Goal: Task Accomplishment & Management: Manage account settings

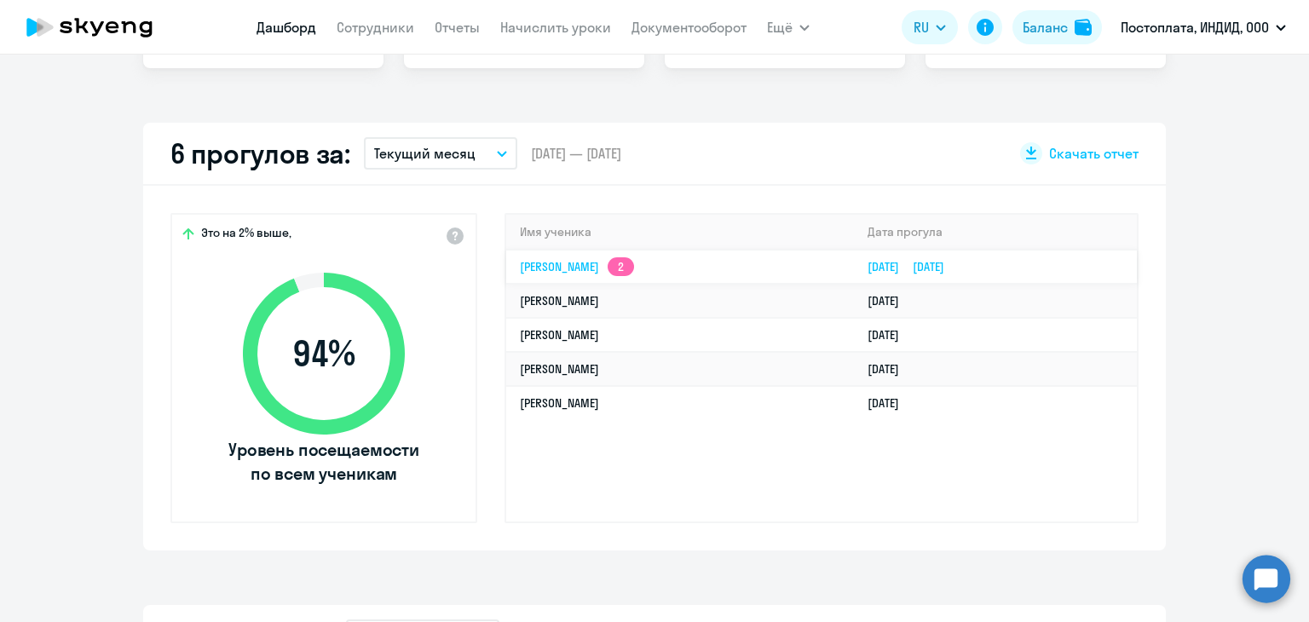
scroll to position [426, 0]
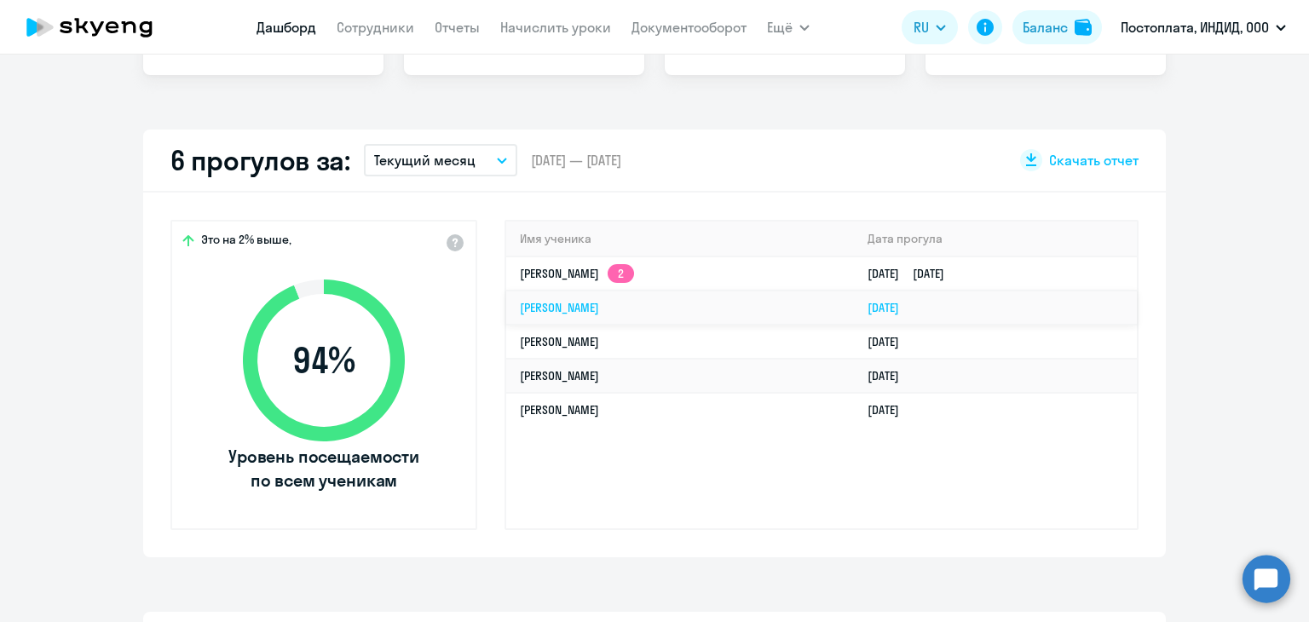
select select "30"
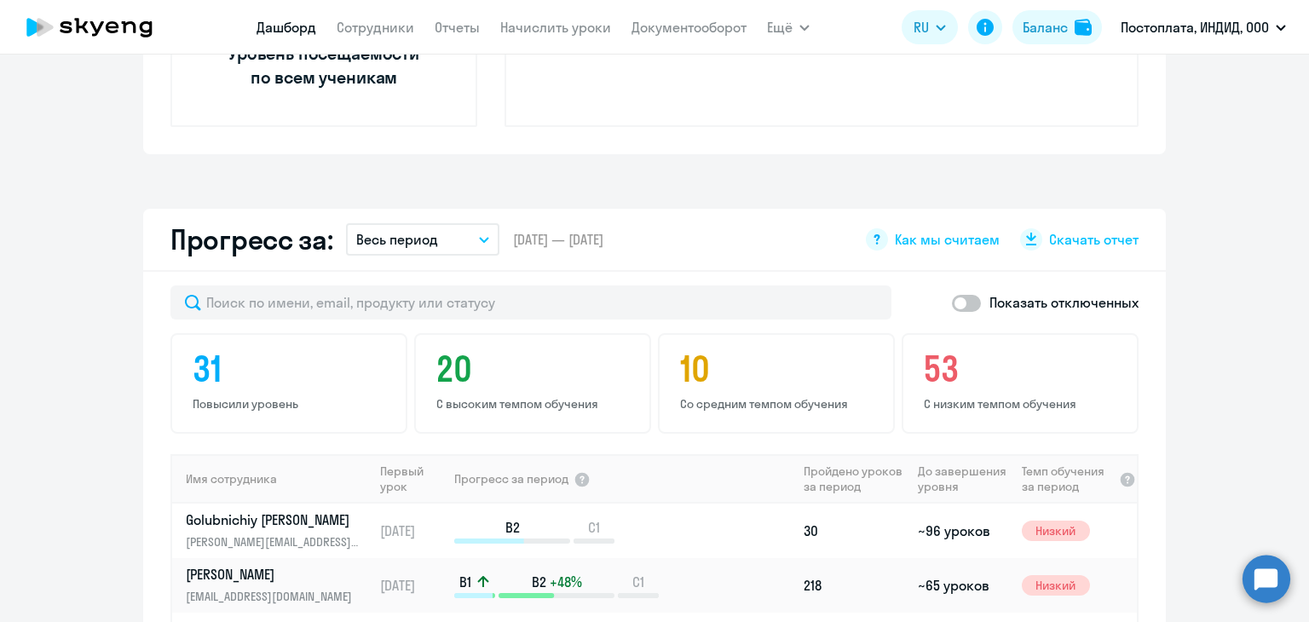
scroll to position [852, 0]
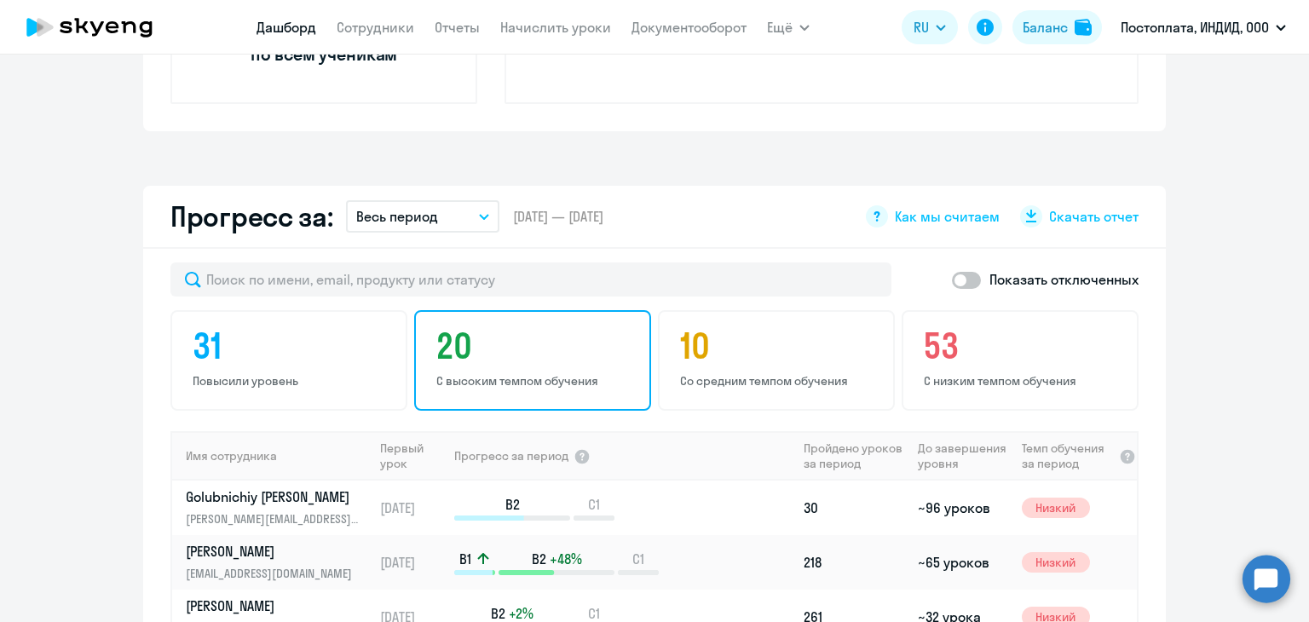
click at [524, 376] on p "С высоким темпом обучения" at bounding box center [535, 380] width 198 height 15
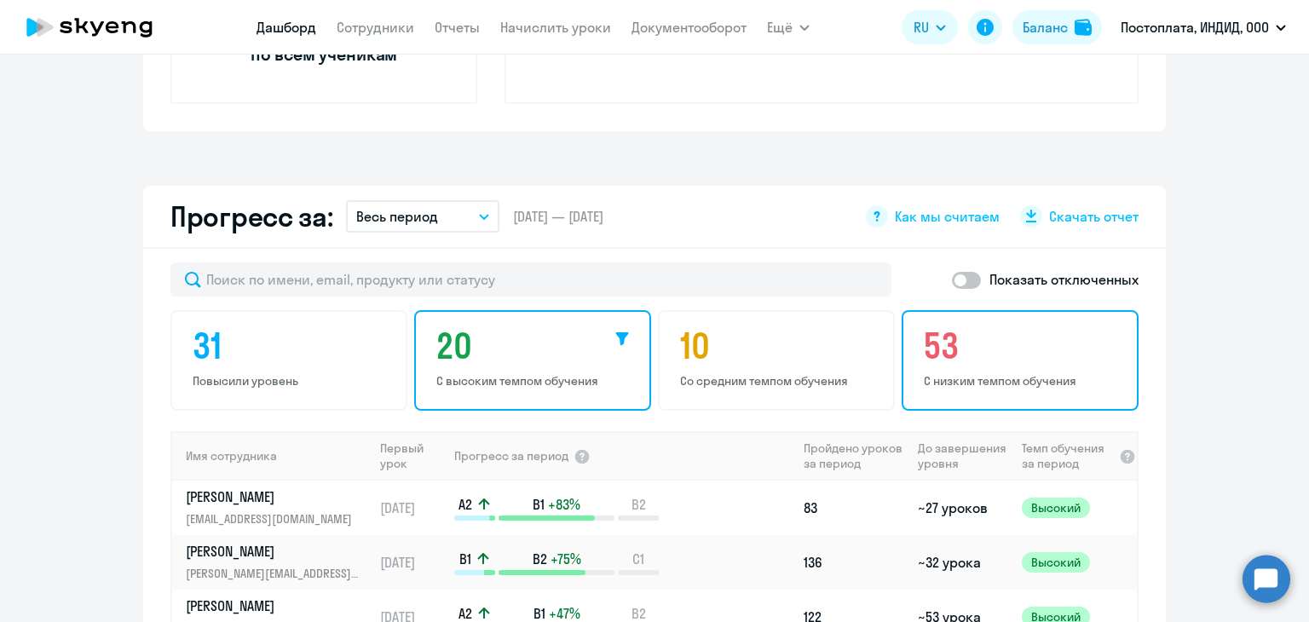
click at [977, 386] on p "С низким темпом обучения" at bounding box center [1023, 380] width 198 height 15
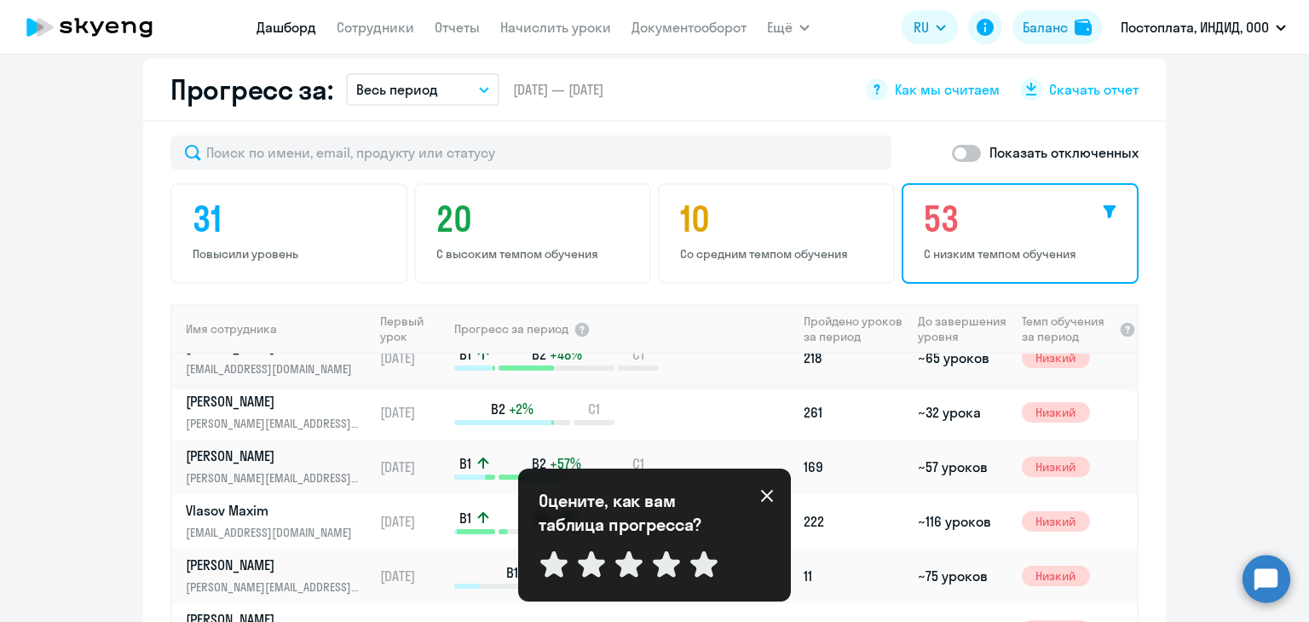
scroll to position [0, 0]
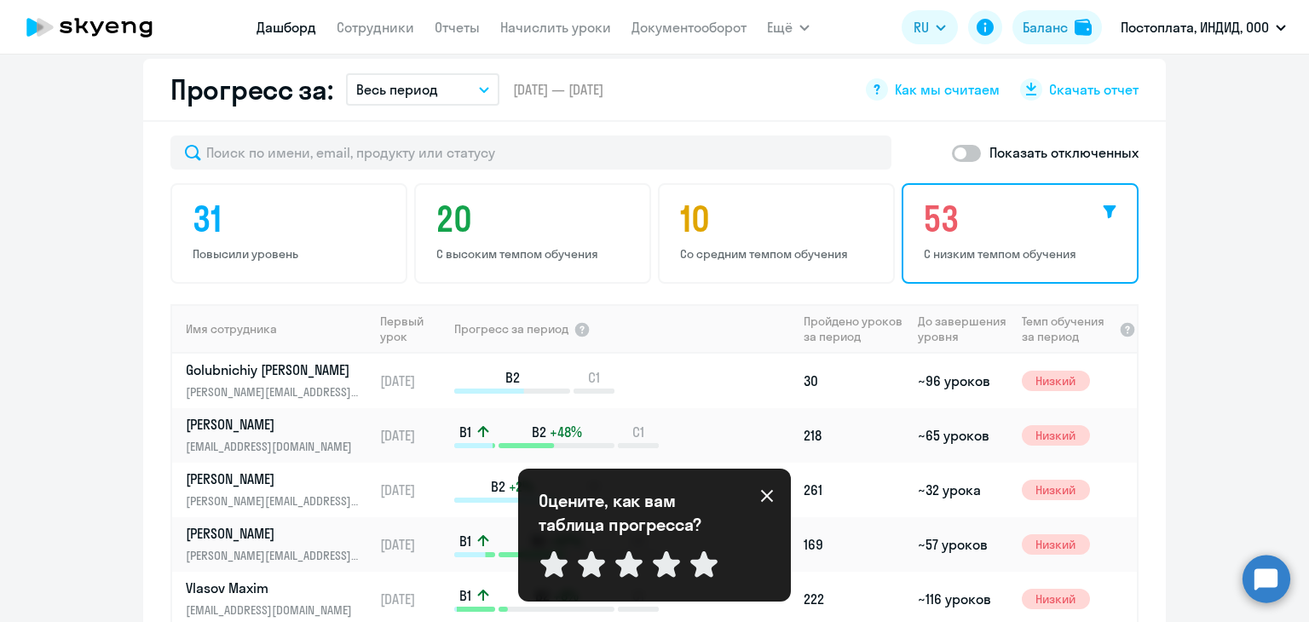
click at [1274, 359] on app-progress-dashboard "Прогресс за: Весь период – [DATE] — [DATE] Как мы считаем Скачать отчет Показат…" at bounding box center [654, 402] width 1309 height 687
click at [766, 495] on icon at bounding box center [767, 496] width 12 height 12
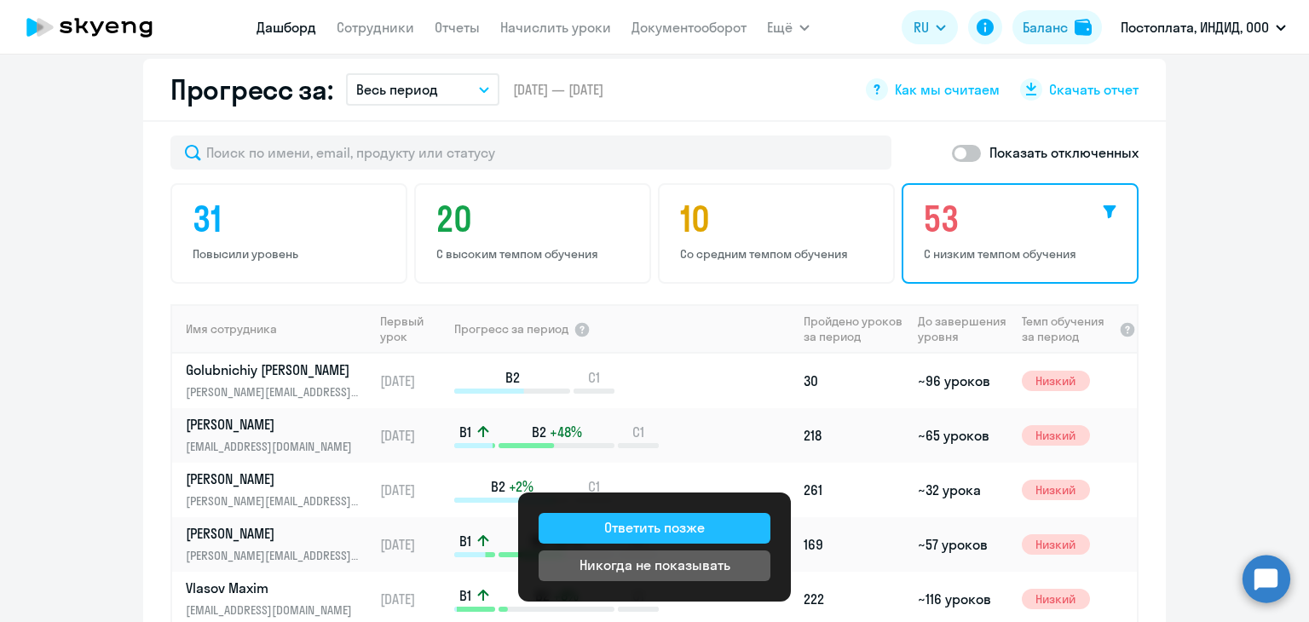
click at [719, 534] on button "Ответить позже" at bounding box center [655, 528] width 232 height 31
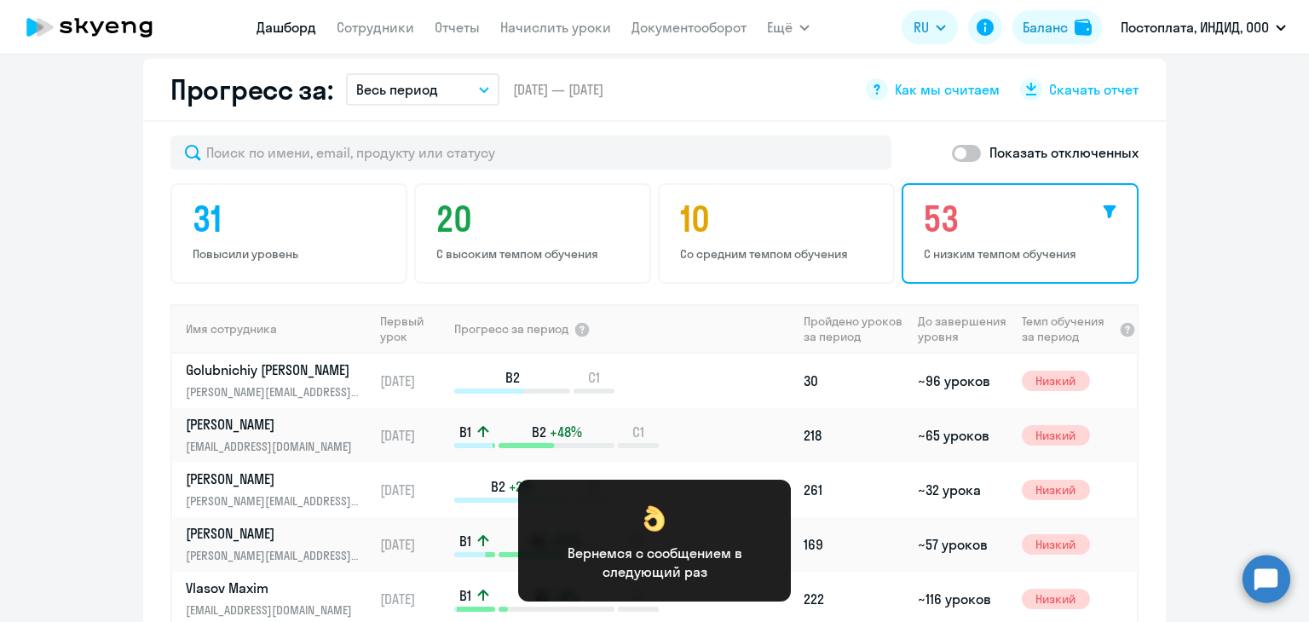
click at [1196, 403] on app-progress-dashboard "Прогресс за: Весь период – [DATE] — [DATE] Как мы считаем Скачать отчет Показат…" at bounding box center [654, 402] width 1309 height 687
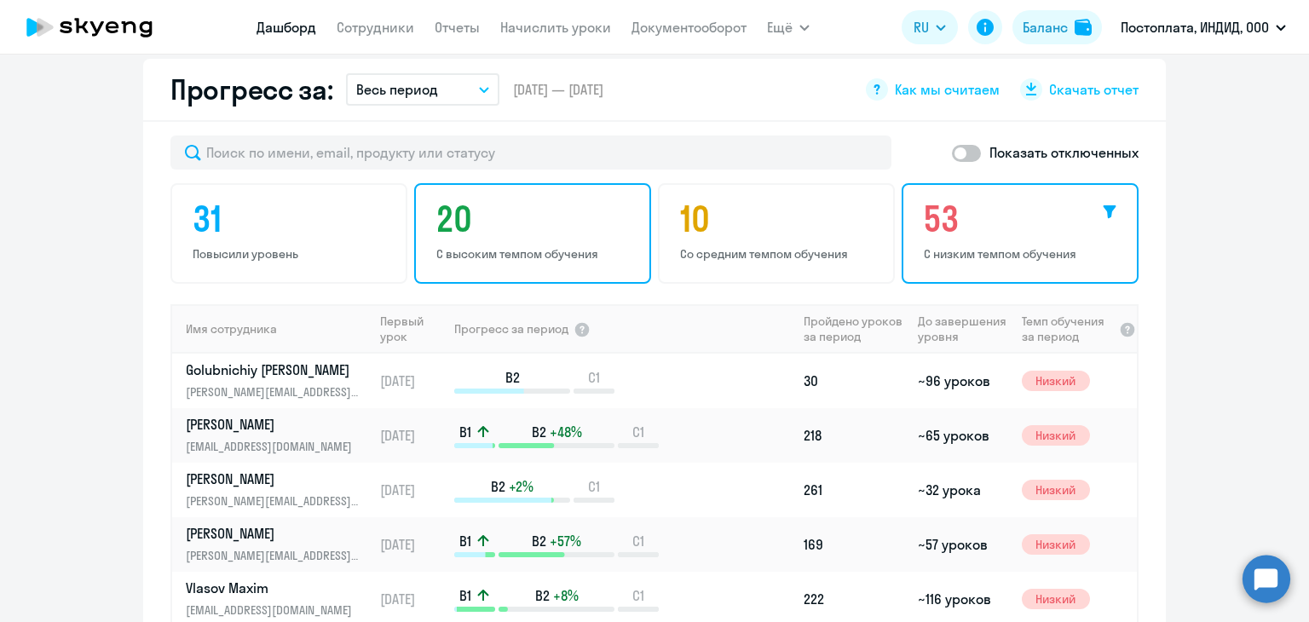
click at [467, 241] on div "20 С высоким темпом обучения" at bounding box center [532, 233] width 237 height 101
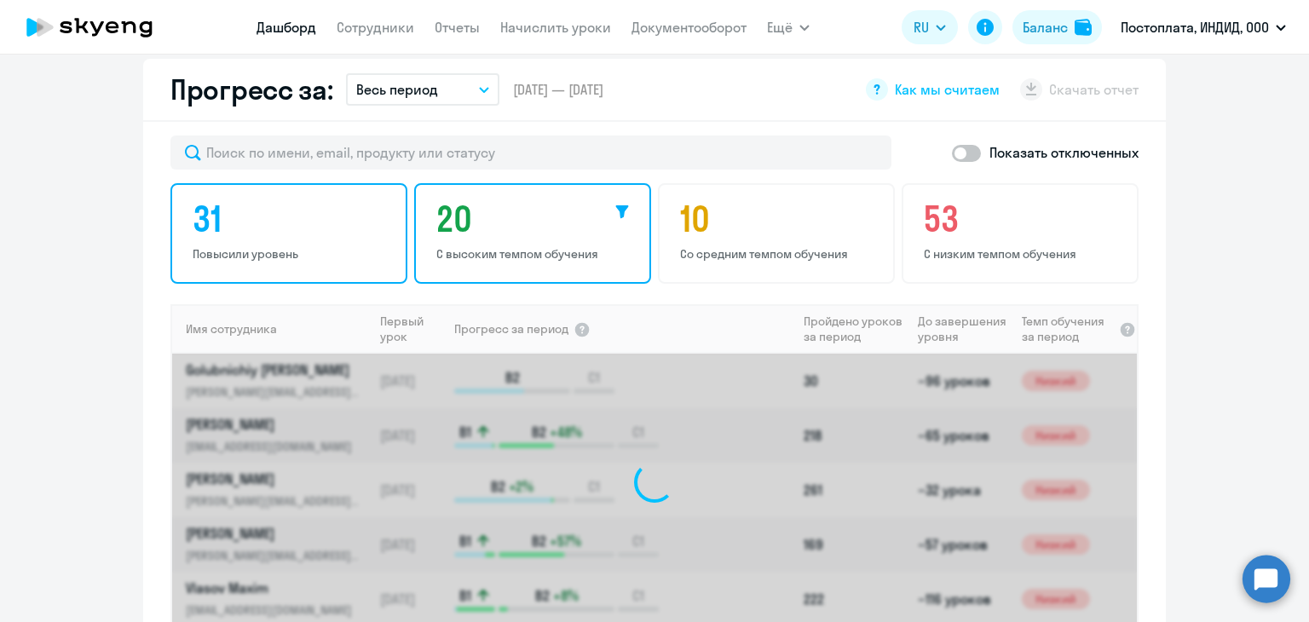
click at [235, 257] on p "Повысили уровень" at bounding box center [292, 253] width 198 height 15
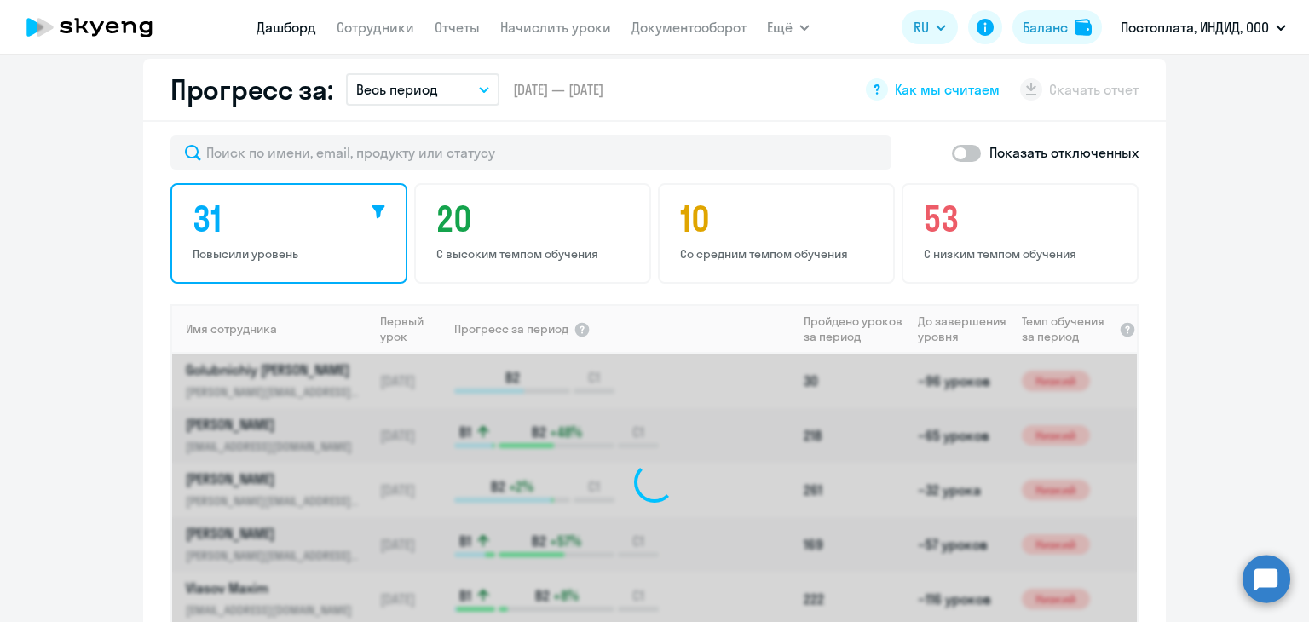
click at [962, 147] on span at bounding box center [966, 153] width 29 height 17
click at [952, 153] on input "checkbox" at bounding box center [951, 153] width 1 height 1
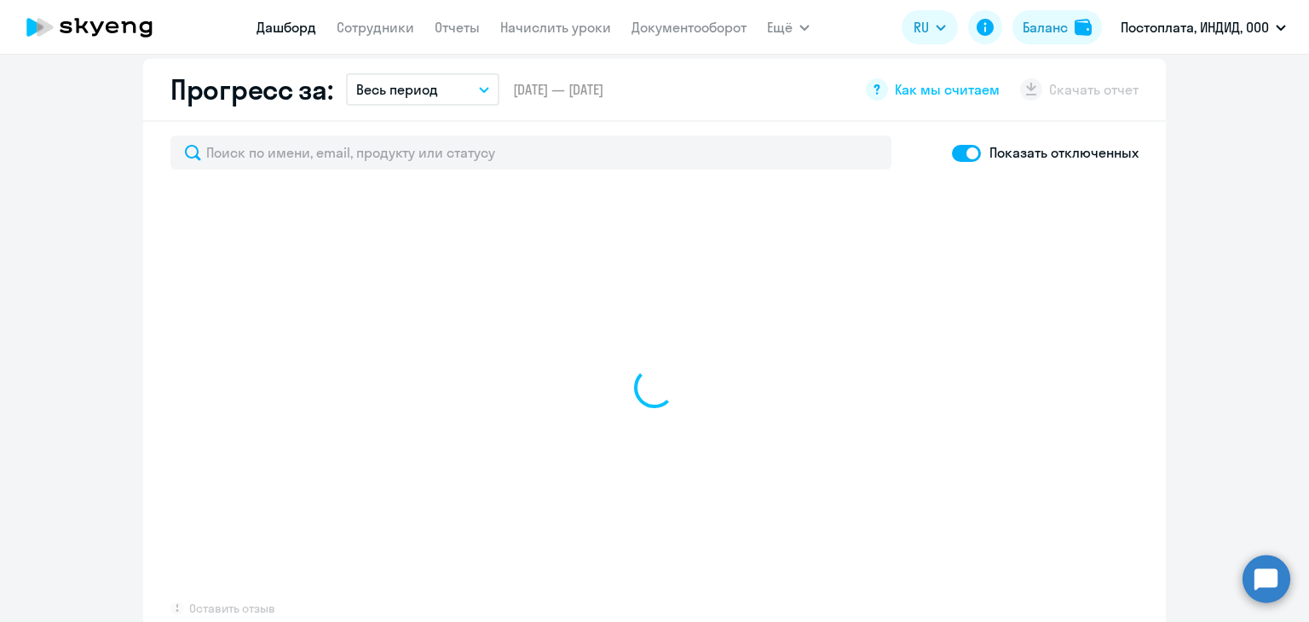
click at [952, 152] on span at bounding box center [966, 153] width 29 height 17
click at [951, 153] on input "checkbox" at bounding box center [951, 153] width 1 height 1
checkbox input "false"
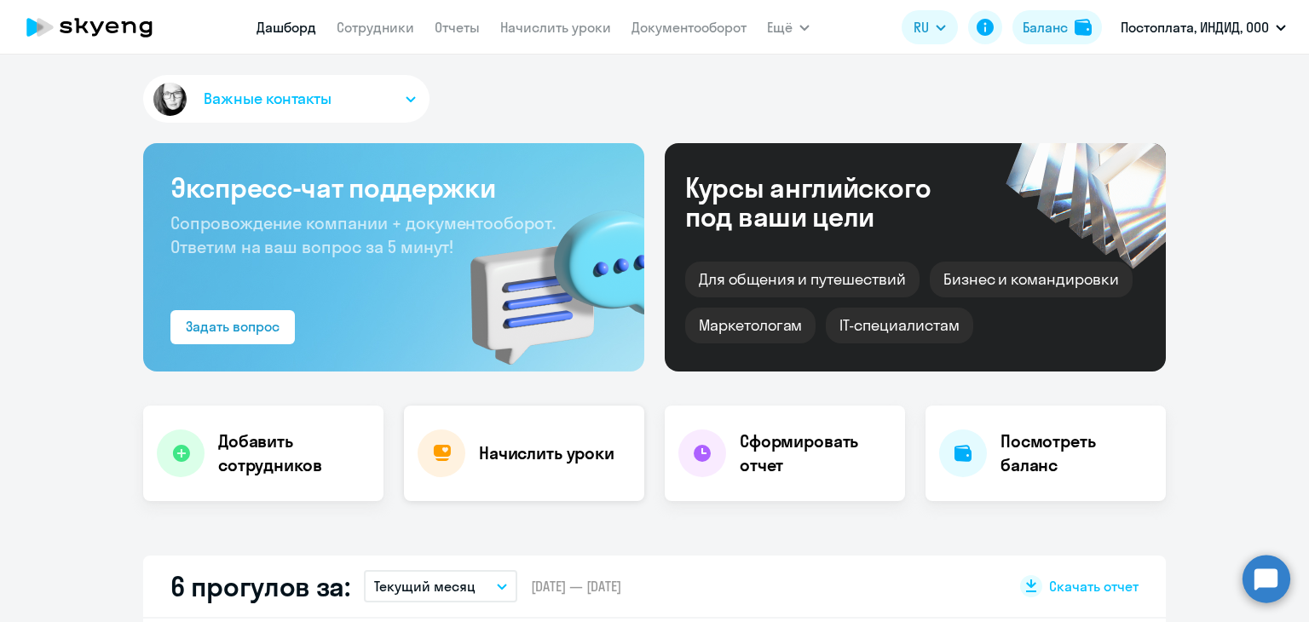
select select "30"
click at [385, 106] on button "Важные контакты" at bounding box center [286, 99] width 286 height 48
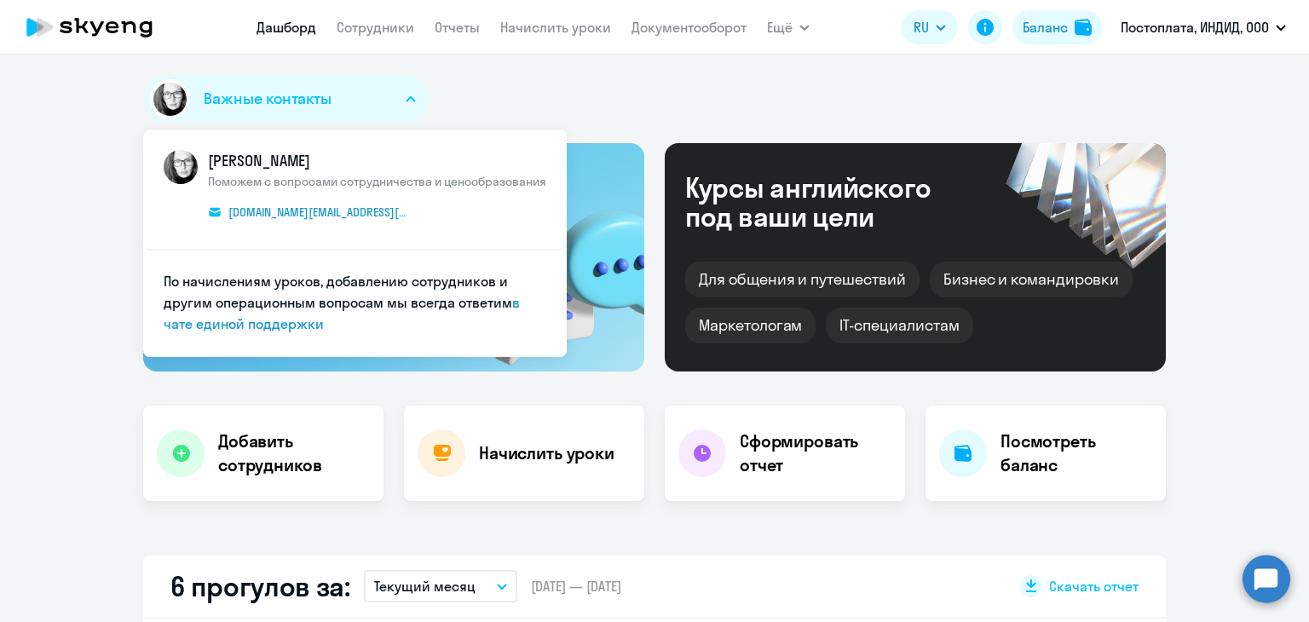
click at [382, 92] on button "Важные контакты" at bounding box center [286, 99] width 286 height 48
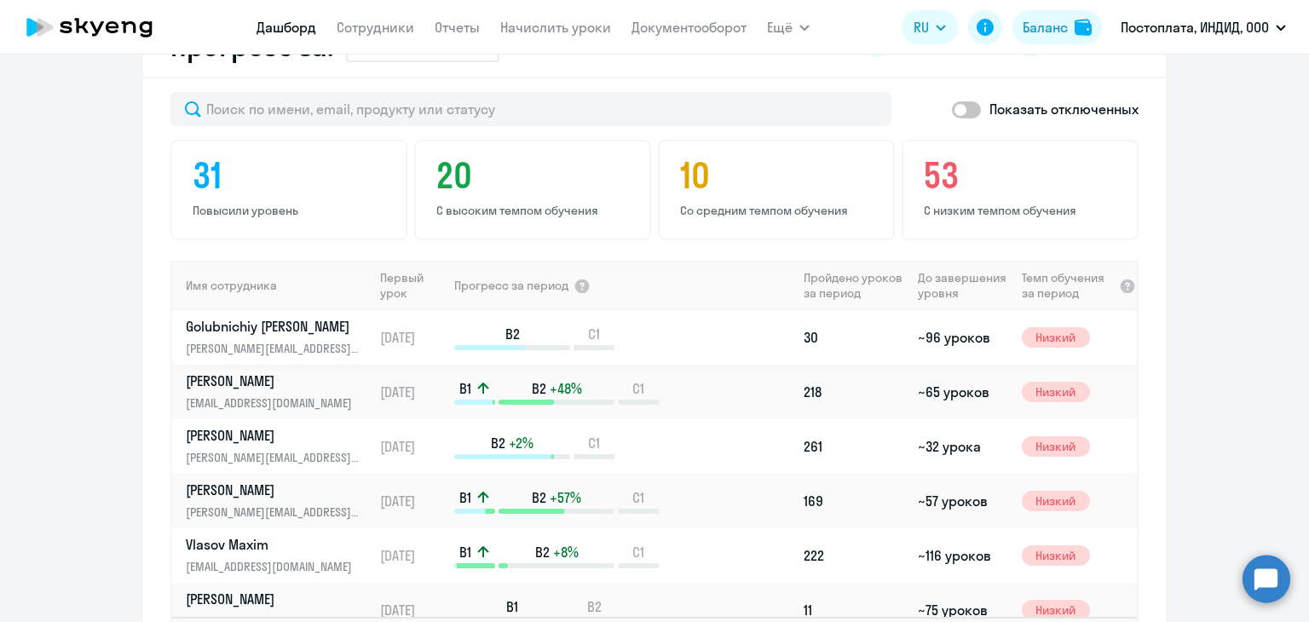
click at [251, 332] on p "Golubnichiy [PERSON_NAME]" at bounding box center [274, 326] width 176 height 19
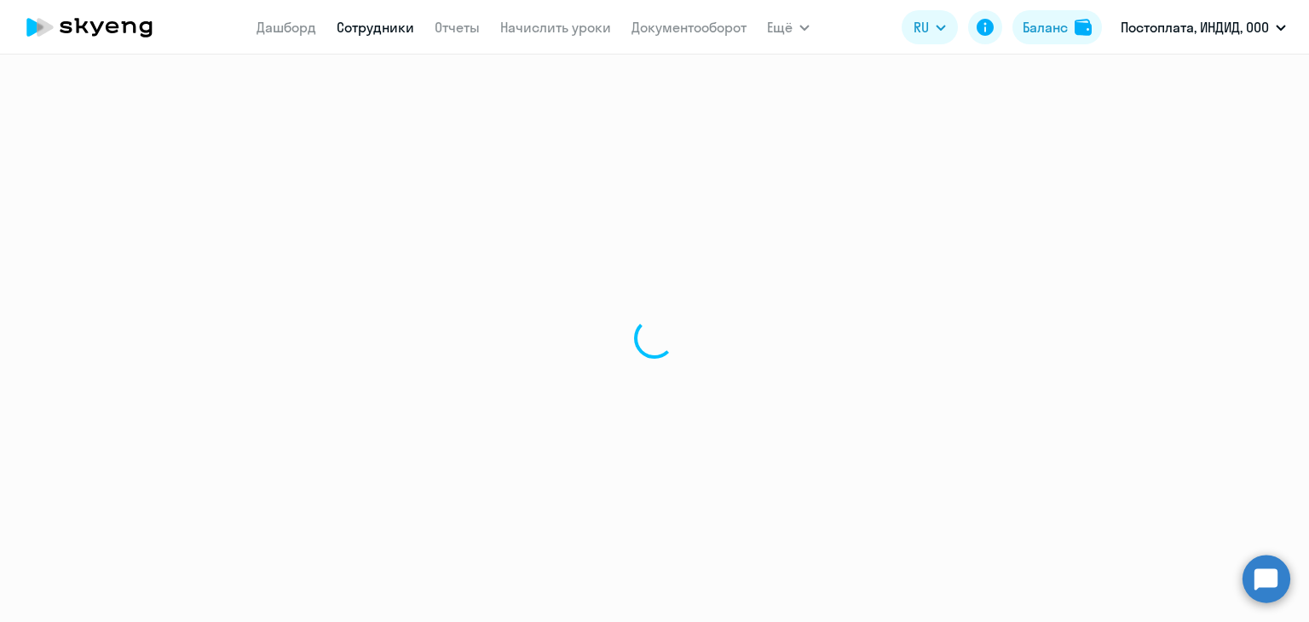
select select "english"
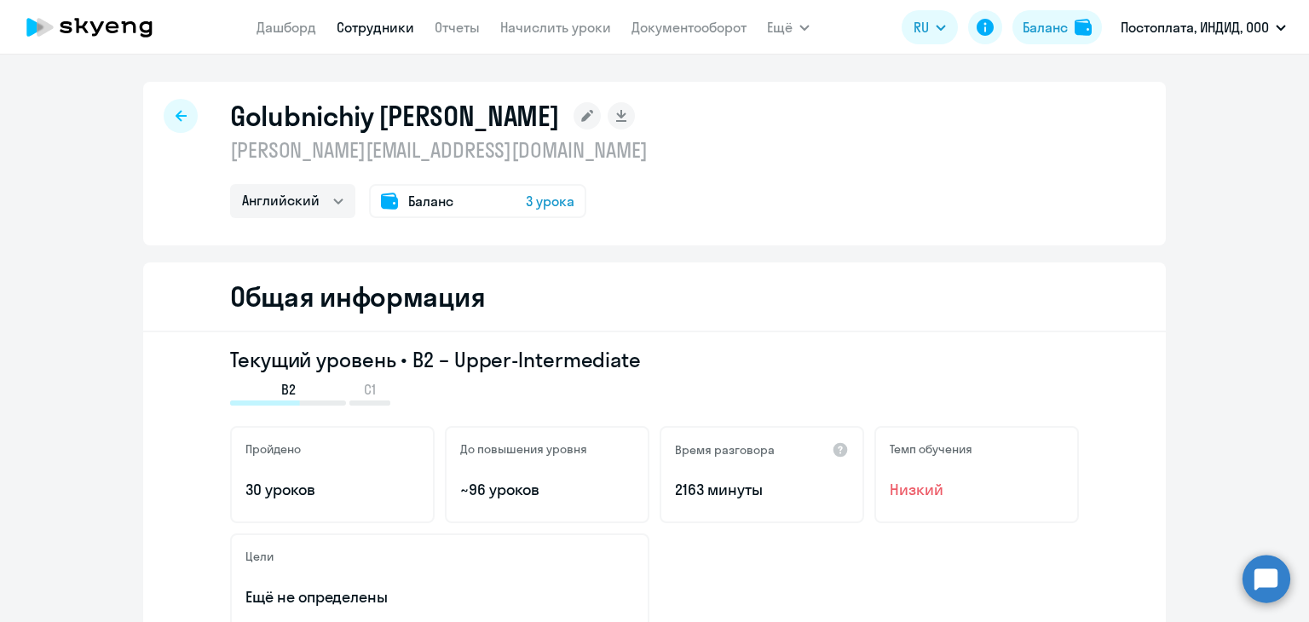
click at [444, 199] on span "Баланс" at bounding box center [430, 201] width 45 height 20
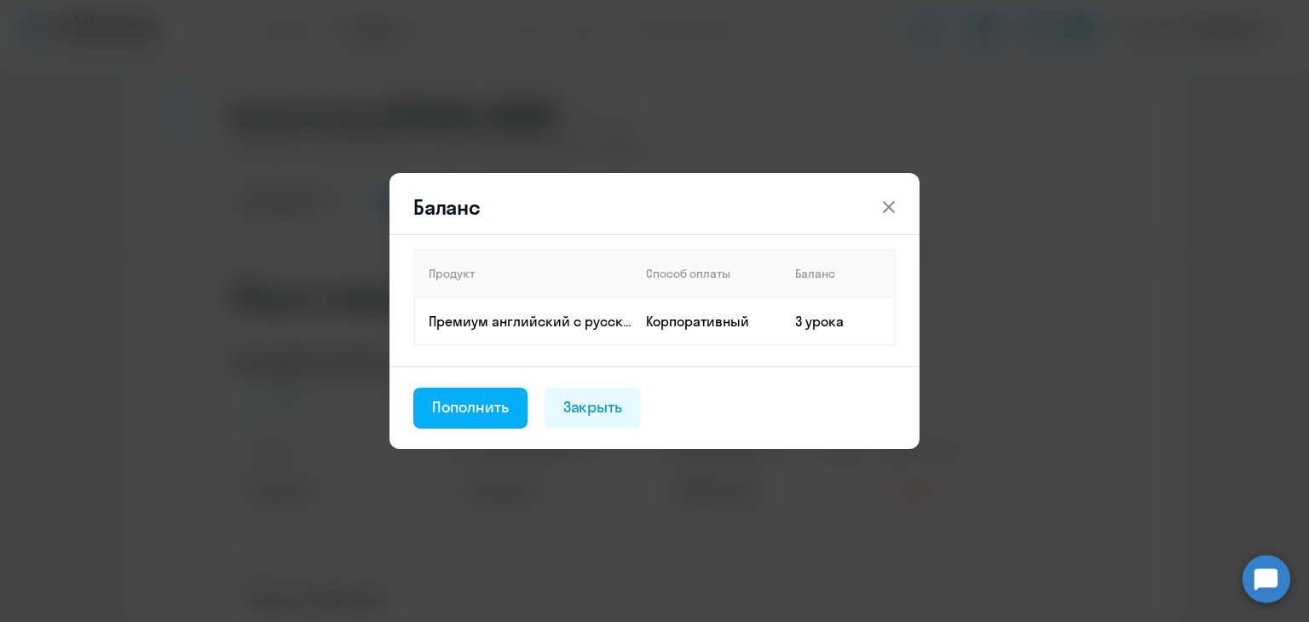
click at [894, 203] on icon at bounding box center [889, 207] width 20 height 20
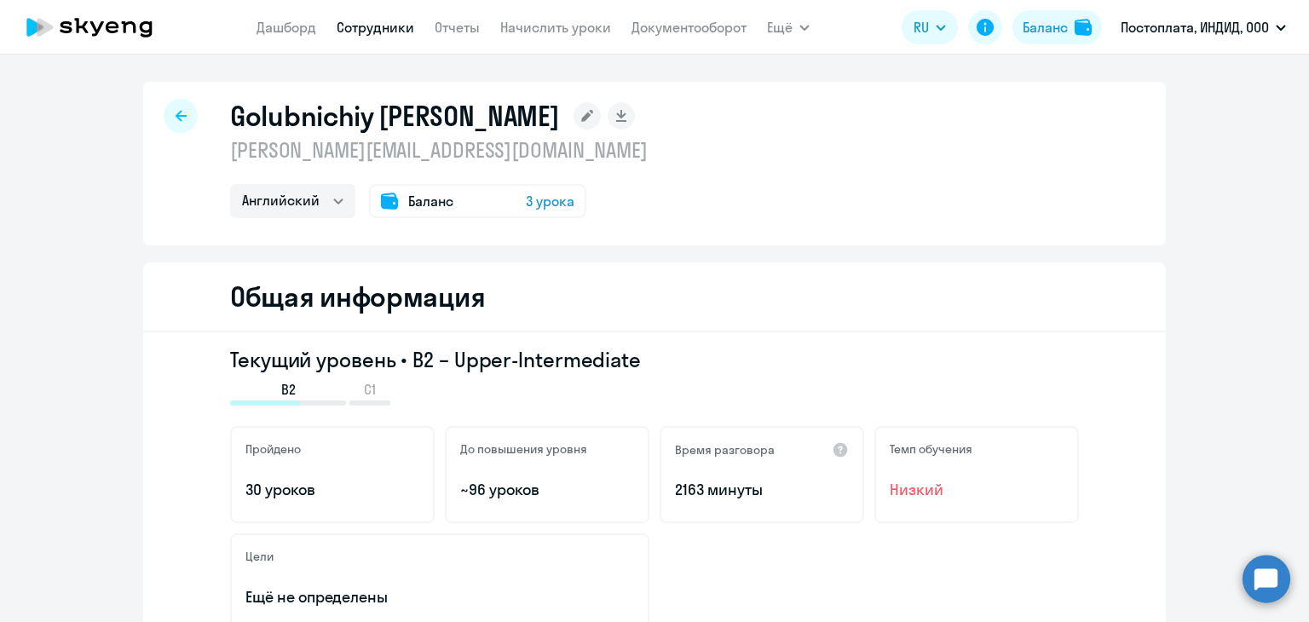
click at [181, 112] on div at bounding box center [181, 116] width 34 height 34
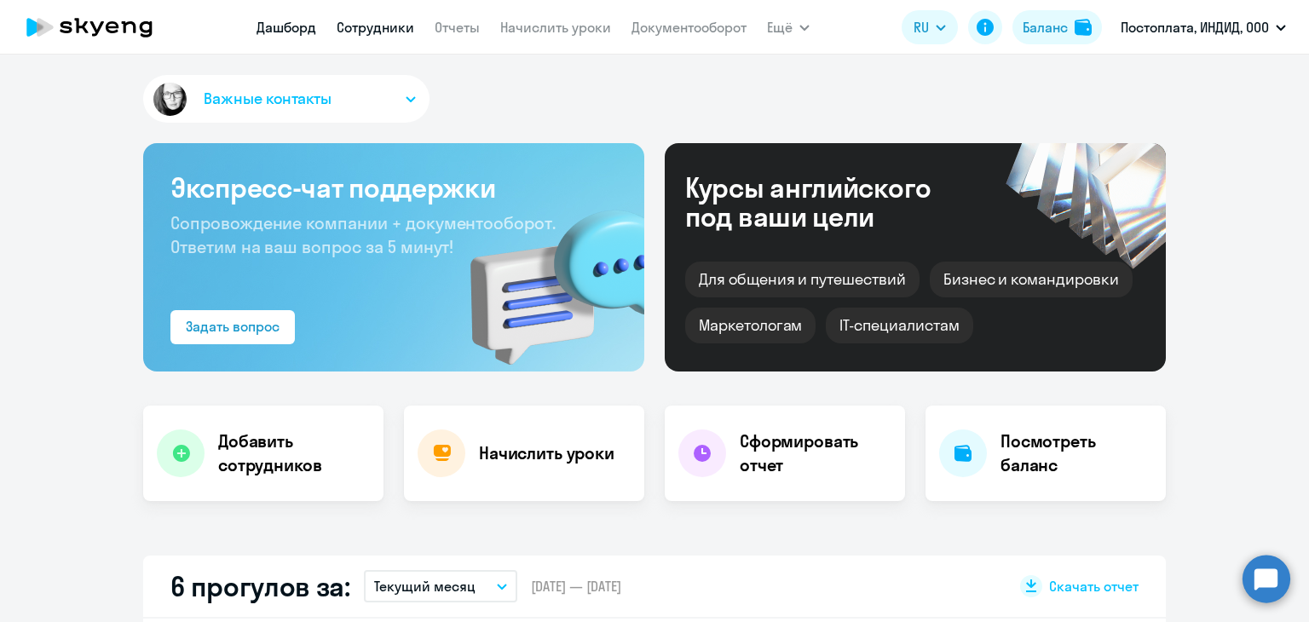
click at [364, 27] on link "Сотрудники" at bounding box center [376, 27] width 78 height 17
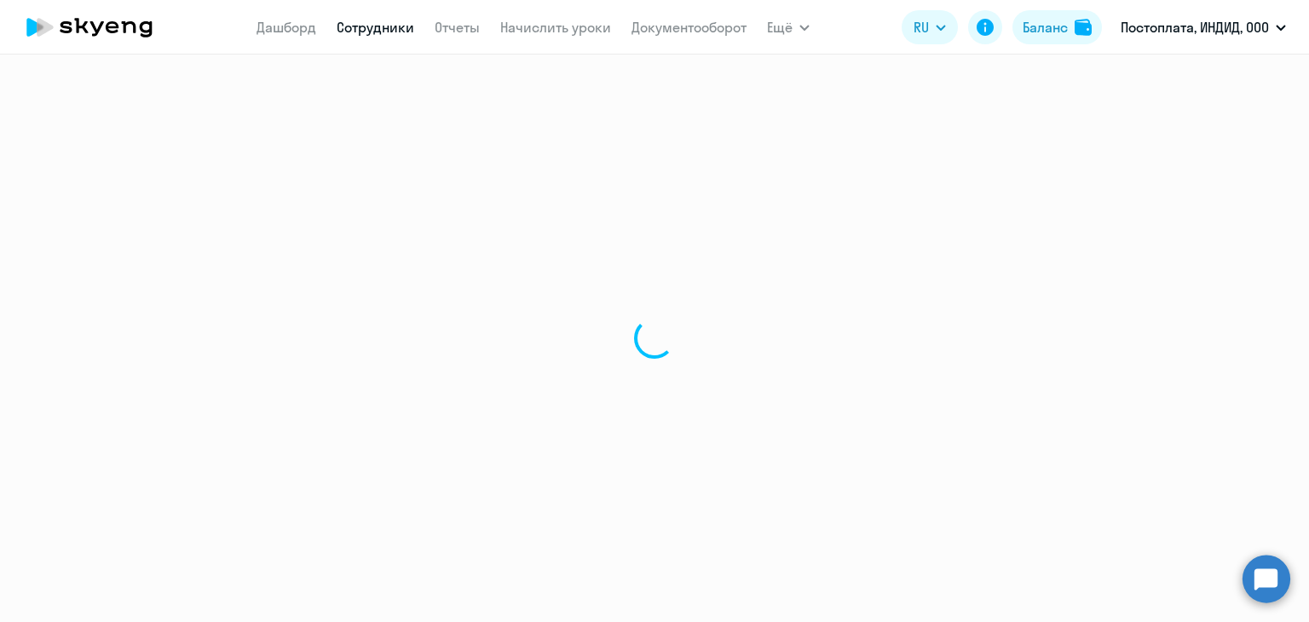
select select "30"
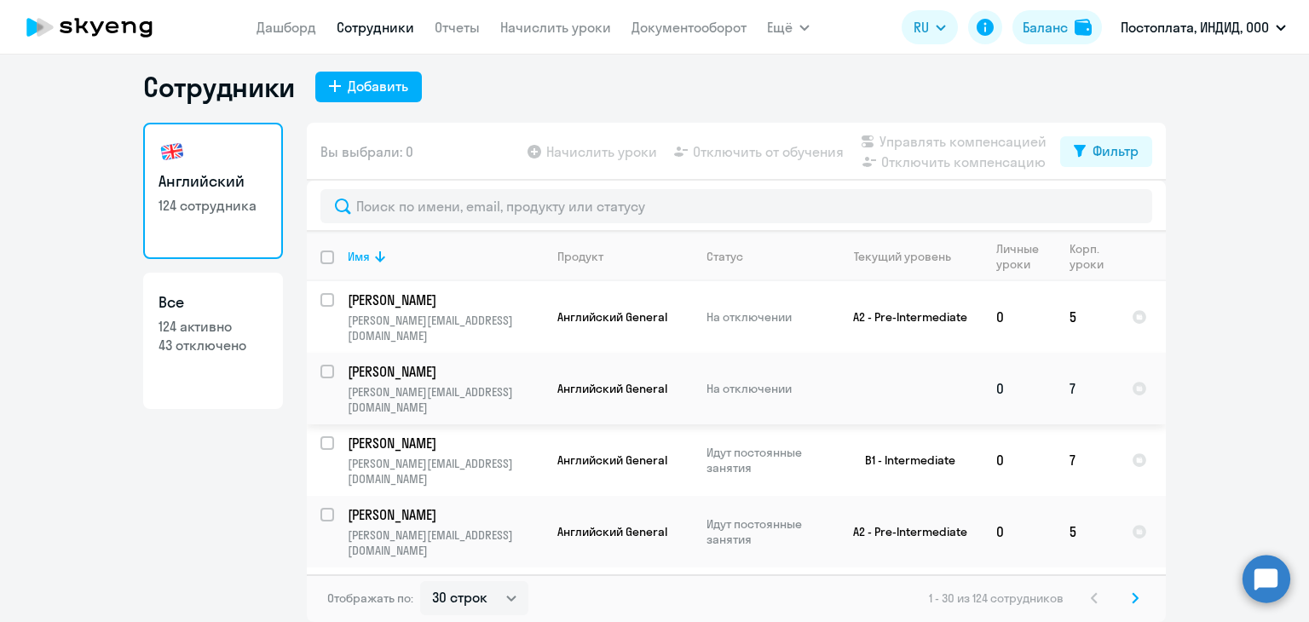
click at [387, 384] on p "[PERSON_NAME][EMAIL_ADDRESS][DOMAIN_NAME]" at bounding box center [445, 399] width 195 height 31
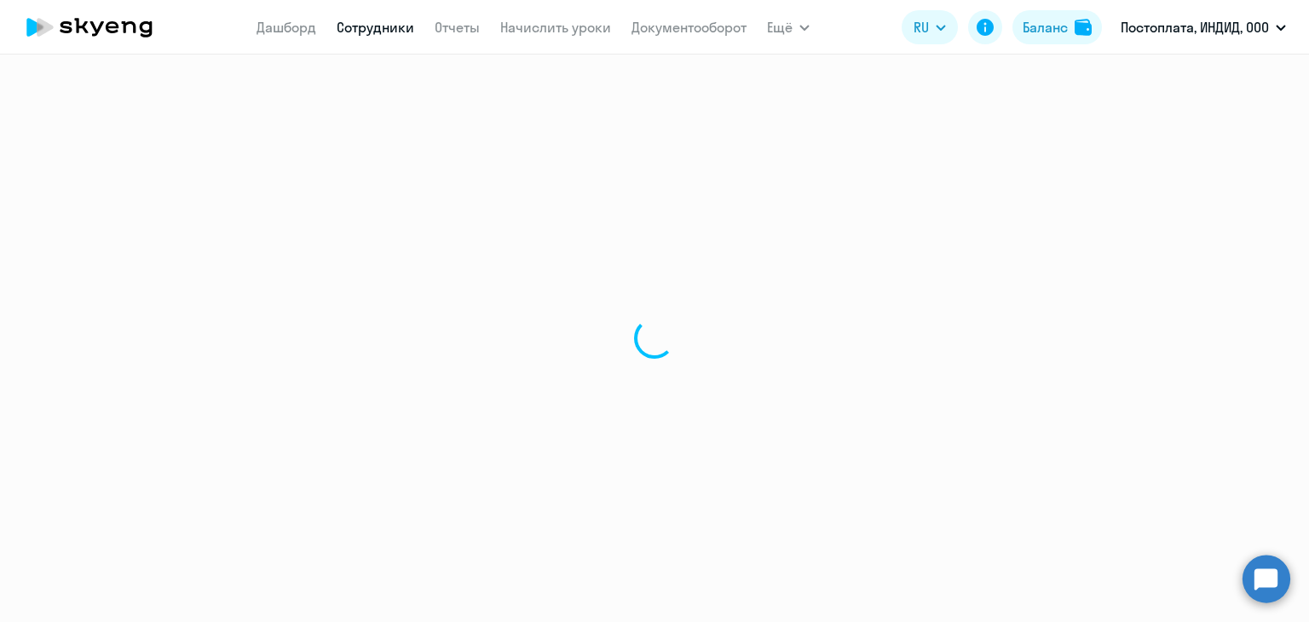
select select "english"
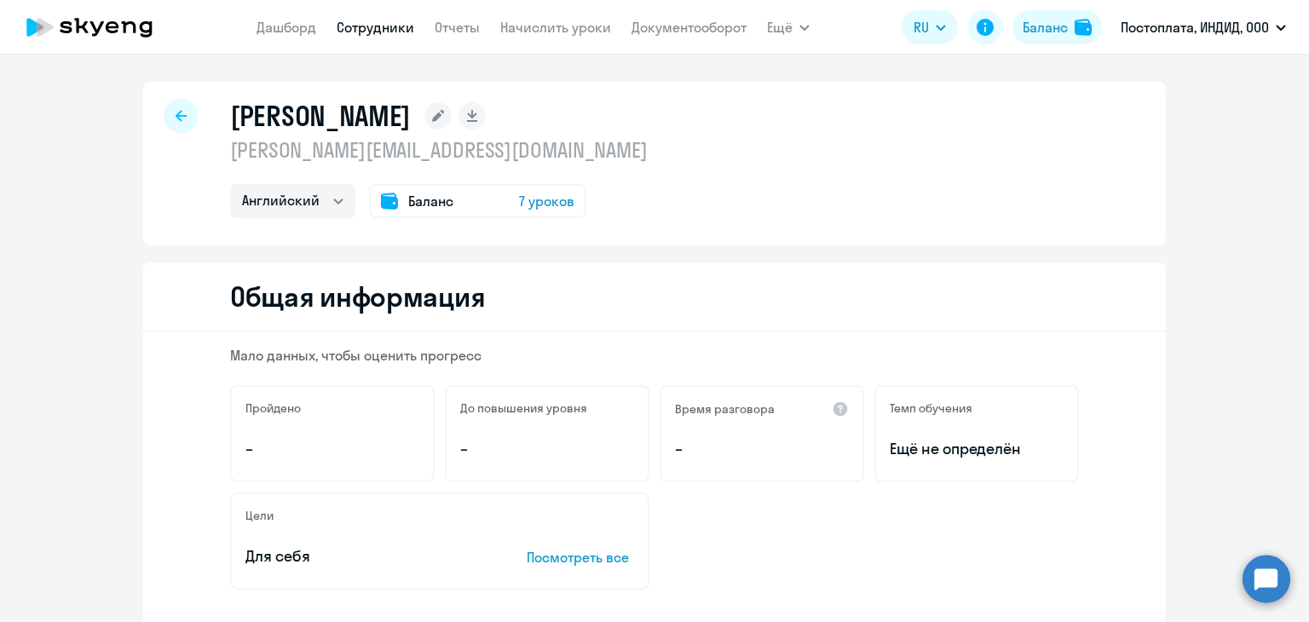
click at [164, 120] on div at bounding box center [181, 116] width 34 height 34
select select "30"
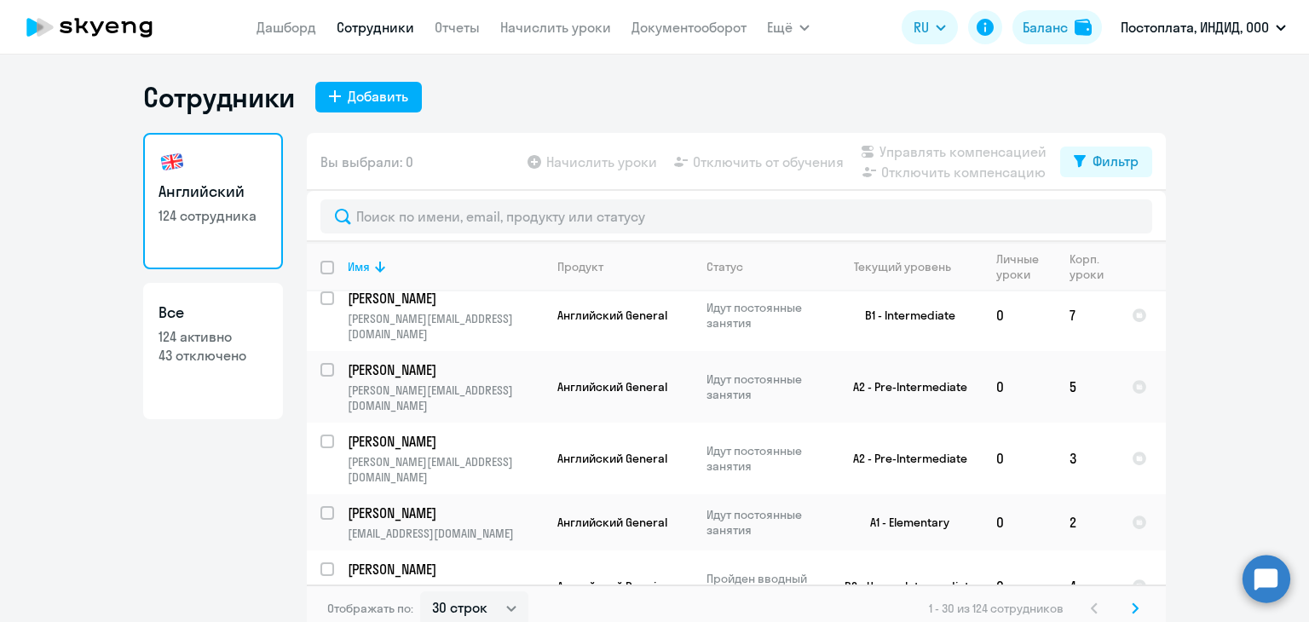
scroll to position [256, 0]
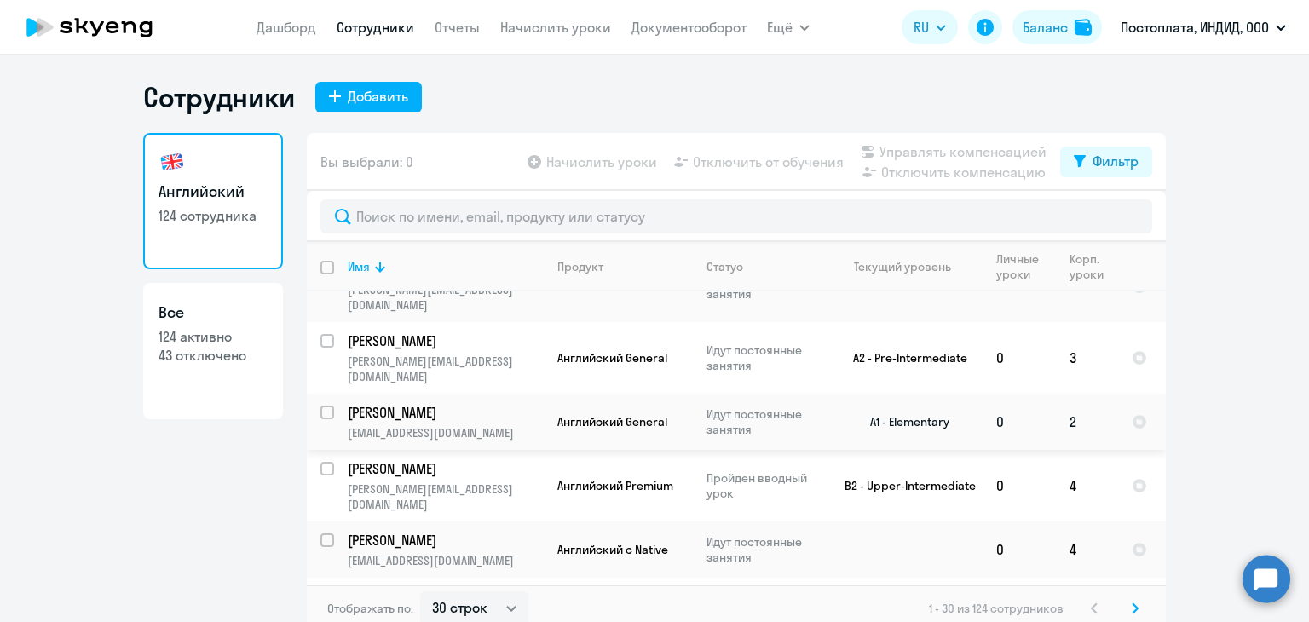
click at [421, 394] on td "[PERSON_NAME] [PERSON_NAME][EMAIL_ADDRESS][DOMAIN_NAME]" at bounding box center [439, 422] width 210 height 56
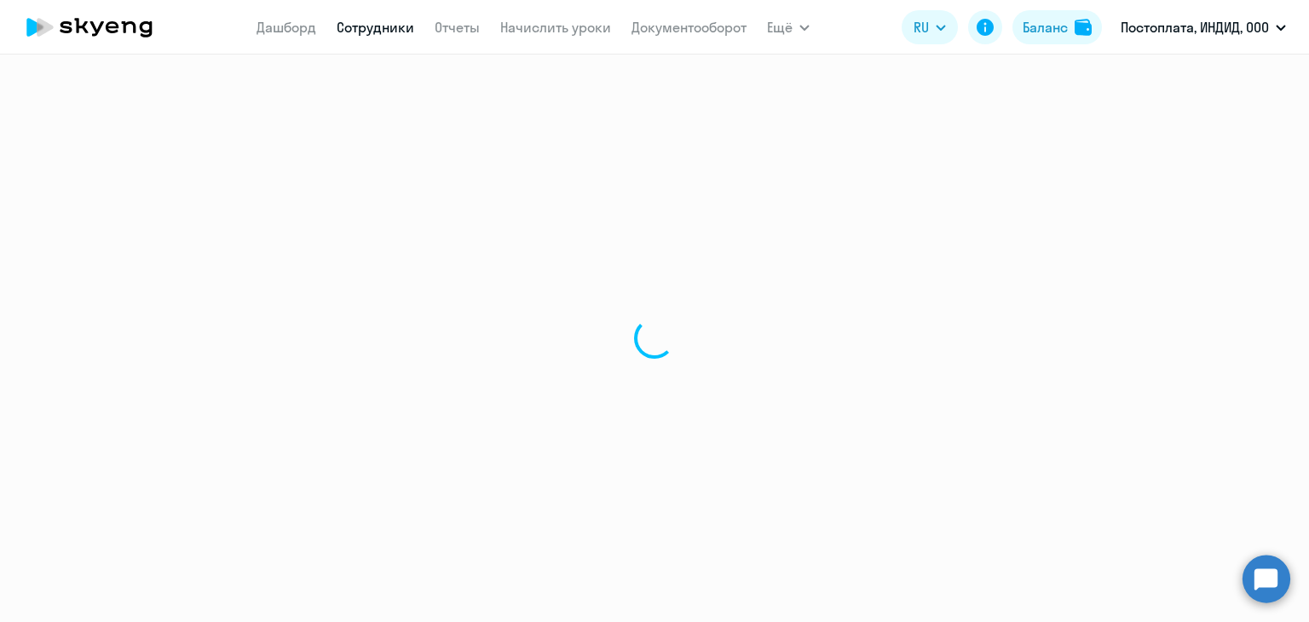
select select "english"
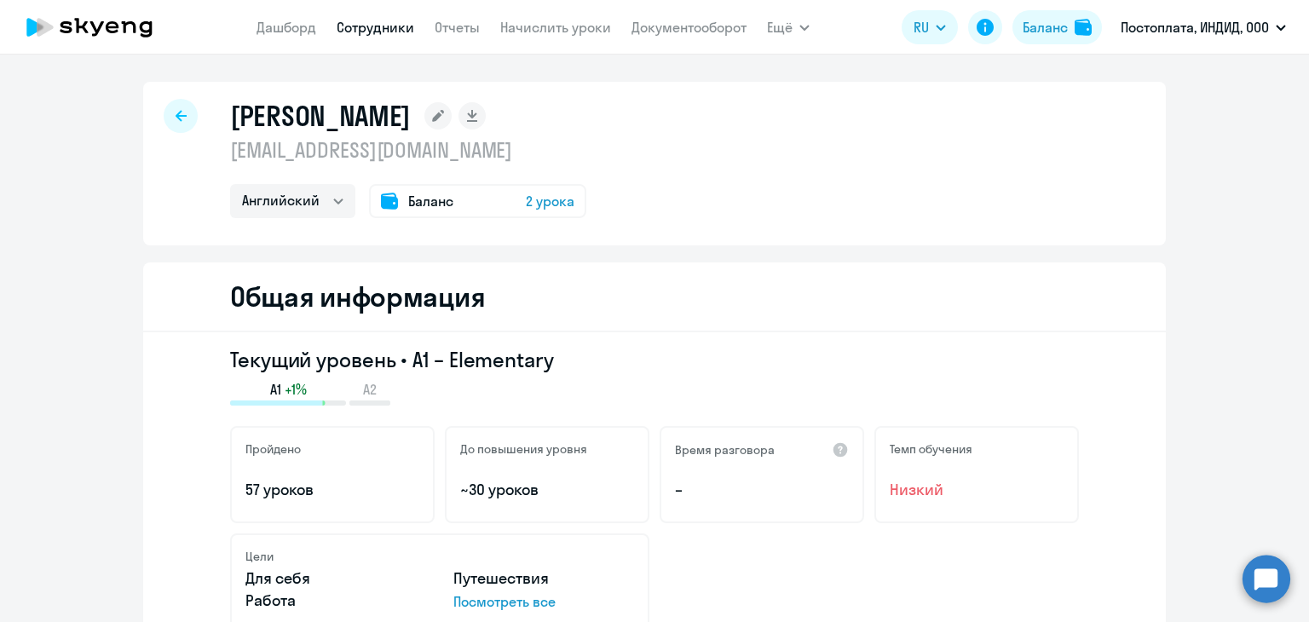
click at [167, 109] on div at bounding box center [181, 116] width 34 height 34
select select "30"
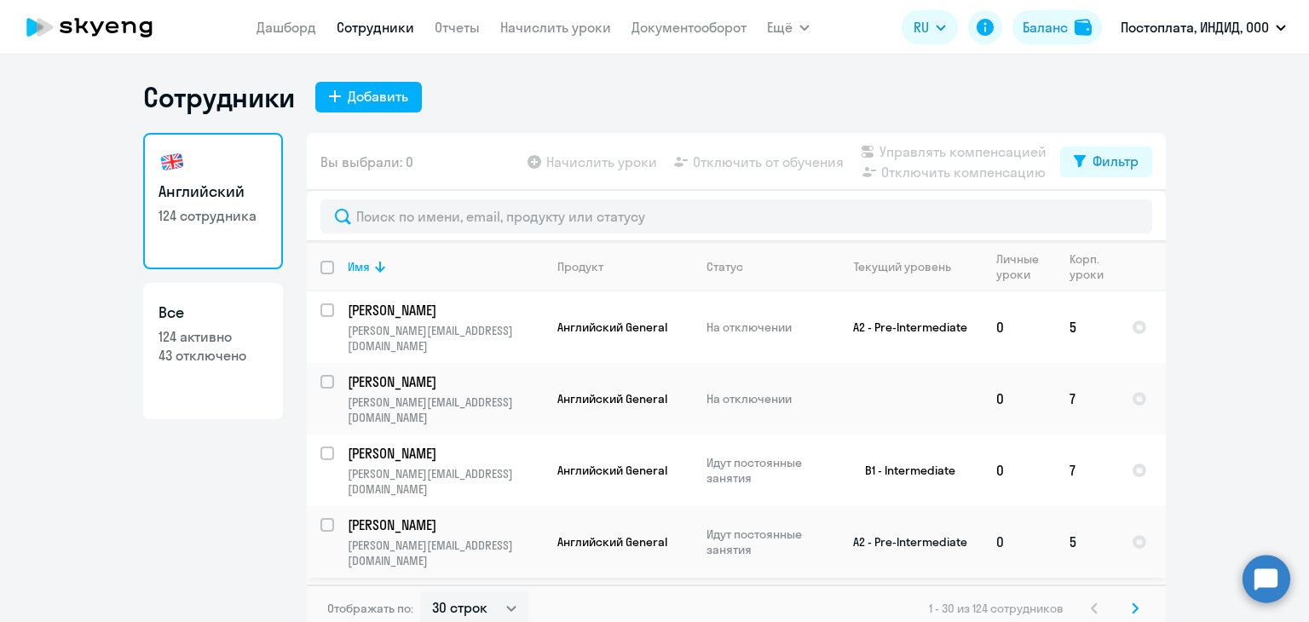
scroll to position [85, 0]
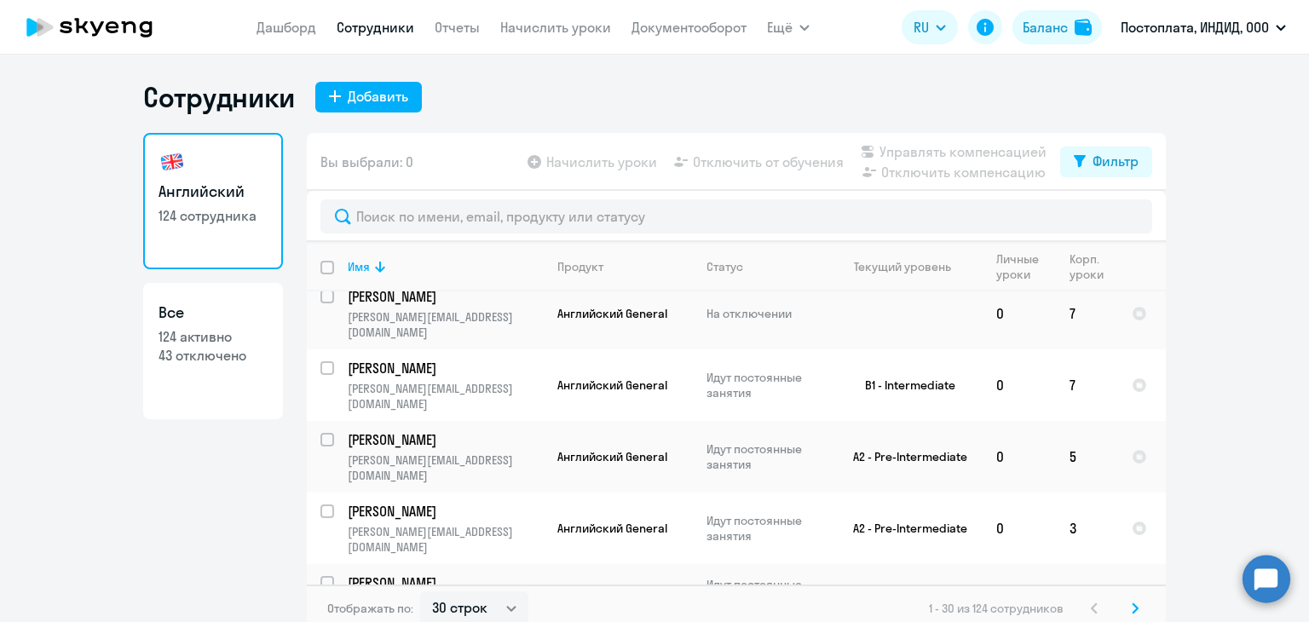
click at [732, 577] on p "Идут постоянные занятия" at bounding box center [765, 592] width 117 height 31
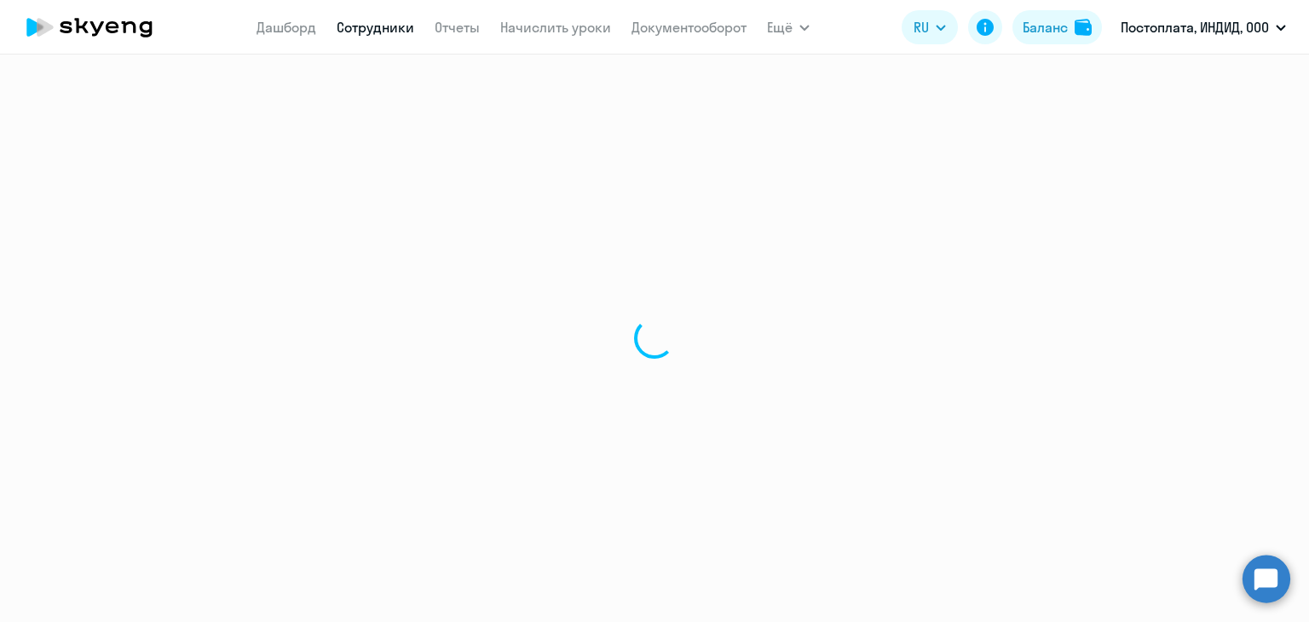
select select "english"
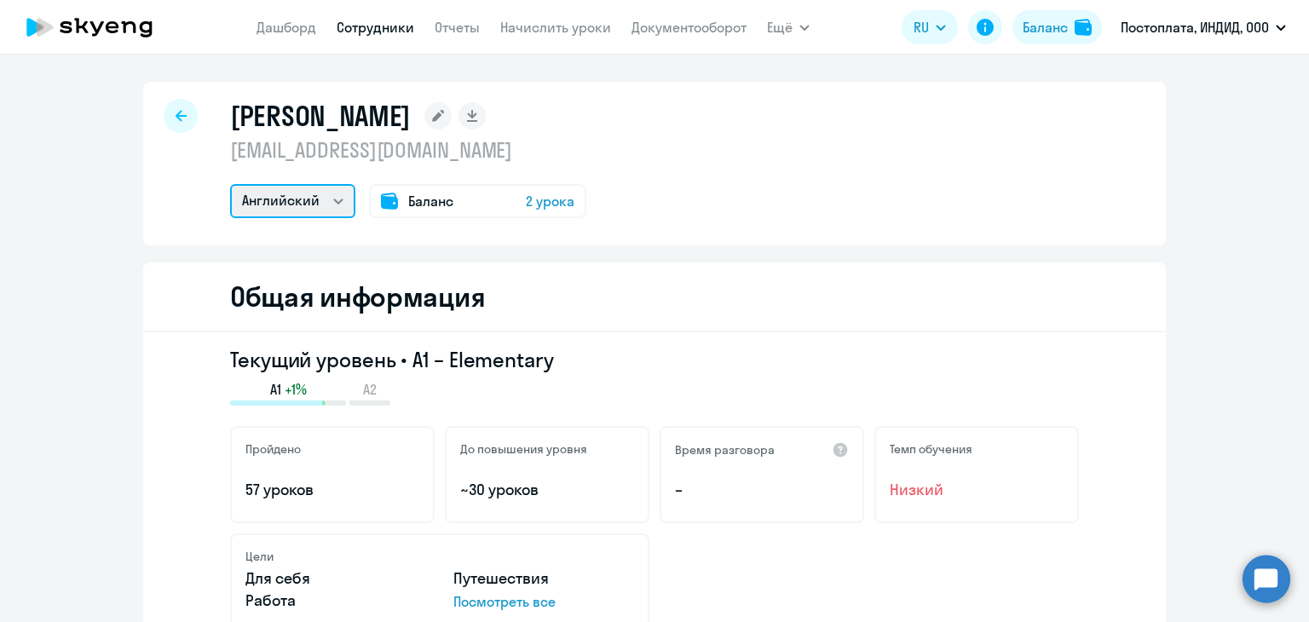
click at [331, 202] on select "Английский" at bounding box center [292, 201] width 125 height 34
click at [328, 199] on select "Английский" at bounding box center [292, 201] width 125 height 34
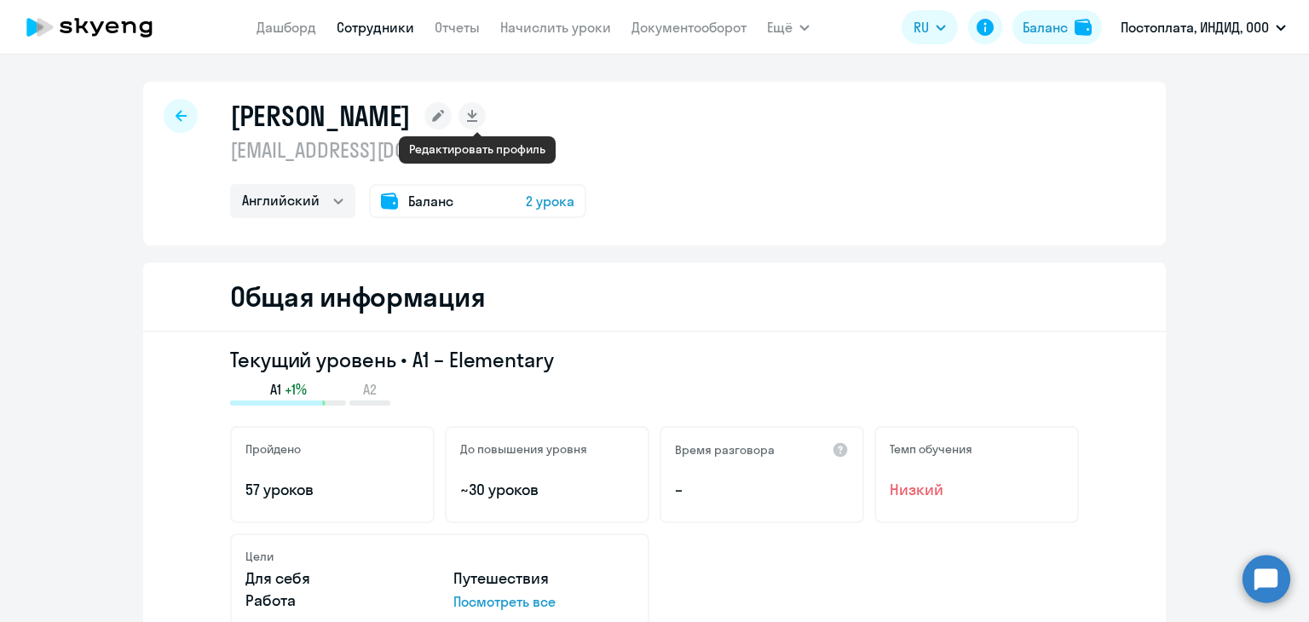
click at [444, 118] on icon at bounding box center [438, 116] width 12 height 12
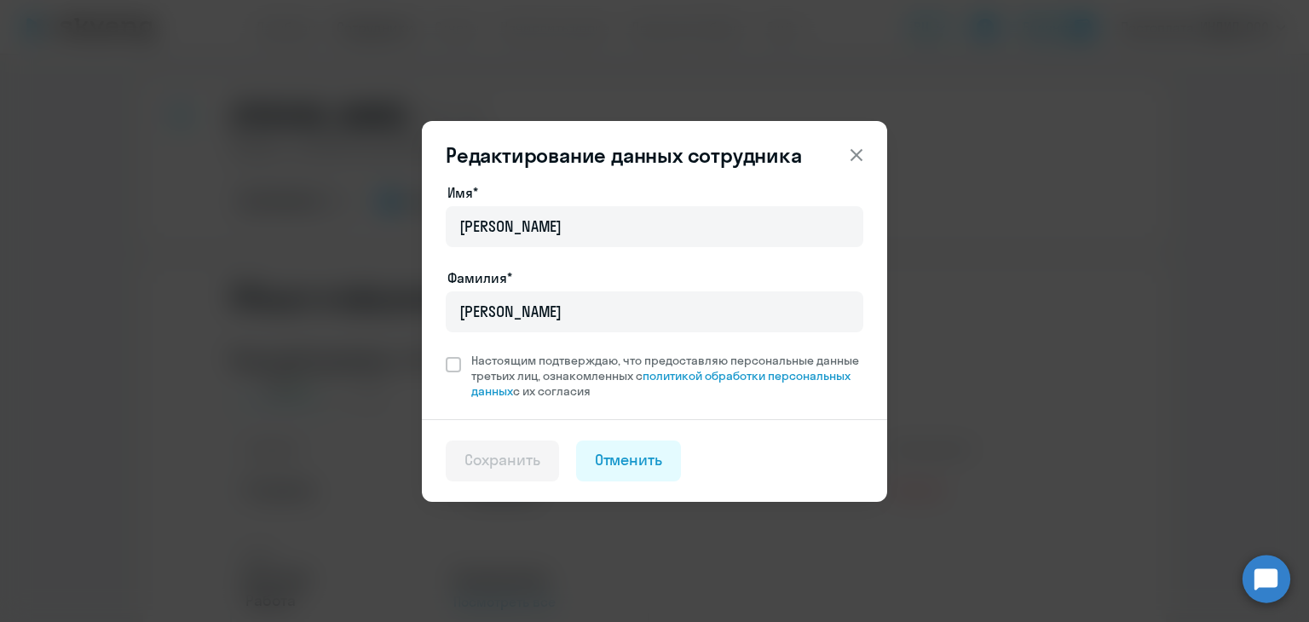
click at [853, 140] on button at bounding box center [857, 155] width 34 height 34
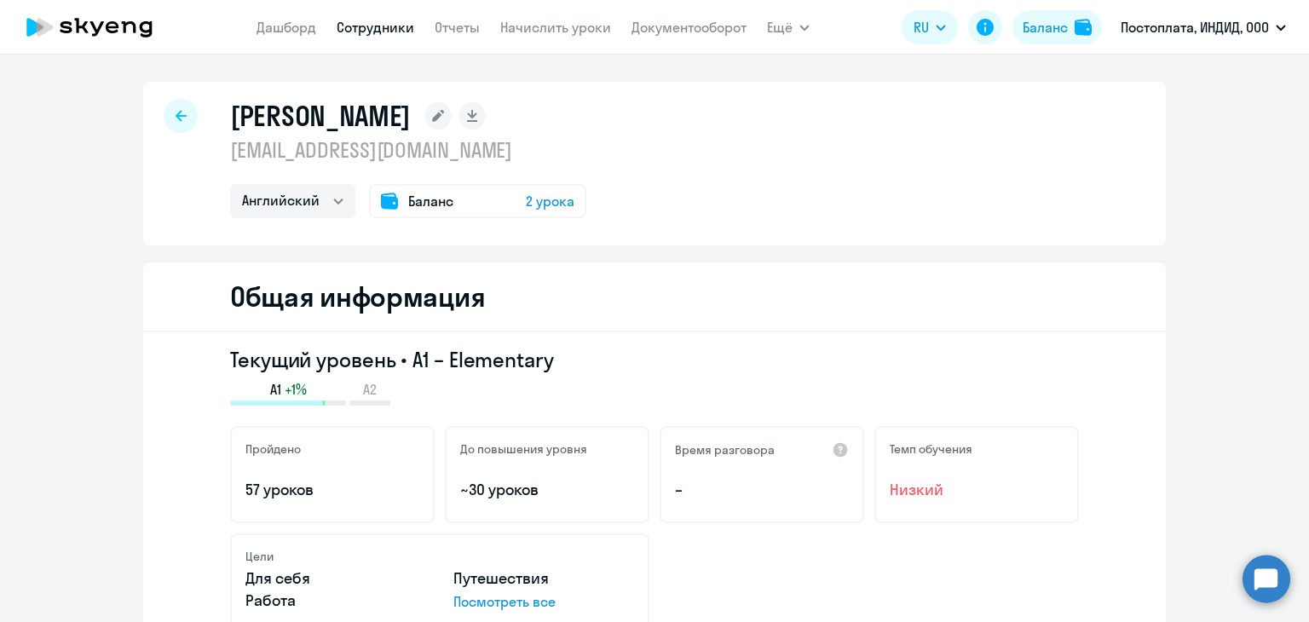
click at [167, 114] on div at bounding box center [181, 116] width 34 height 34
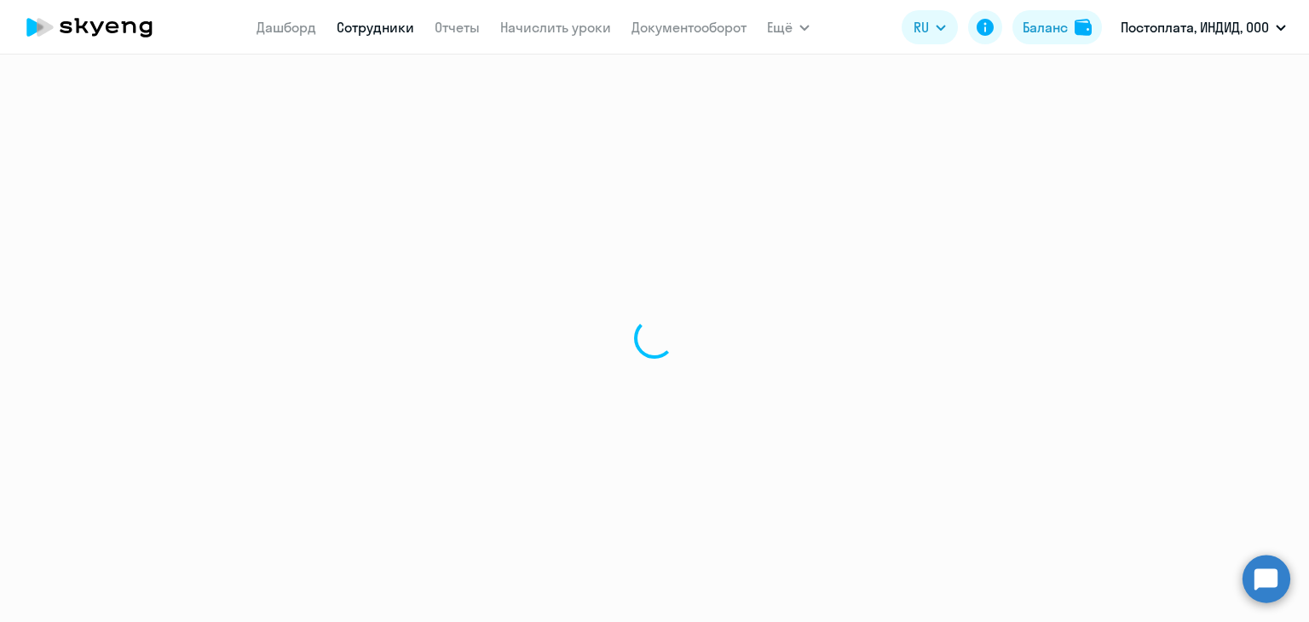
select select "30"
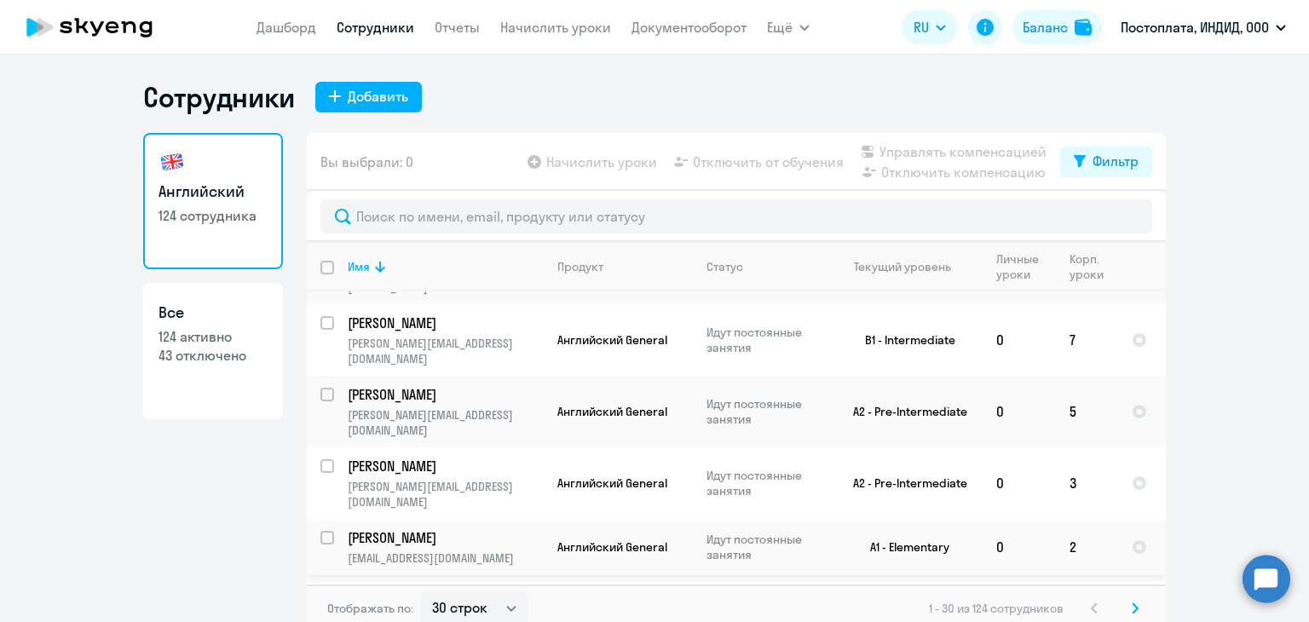
scroll to position [170, 0]
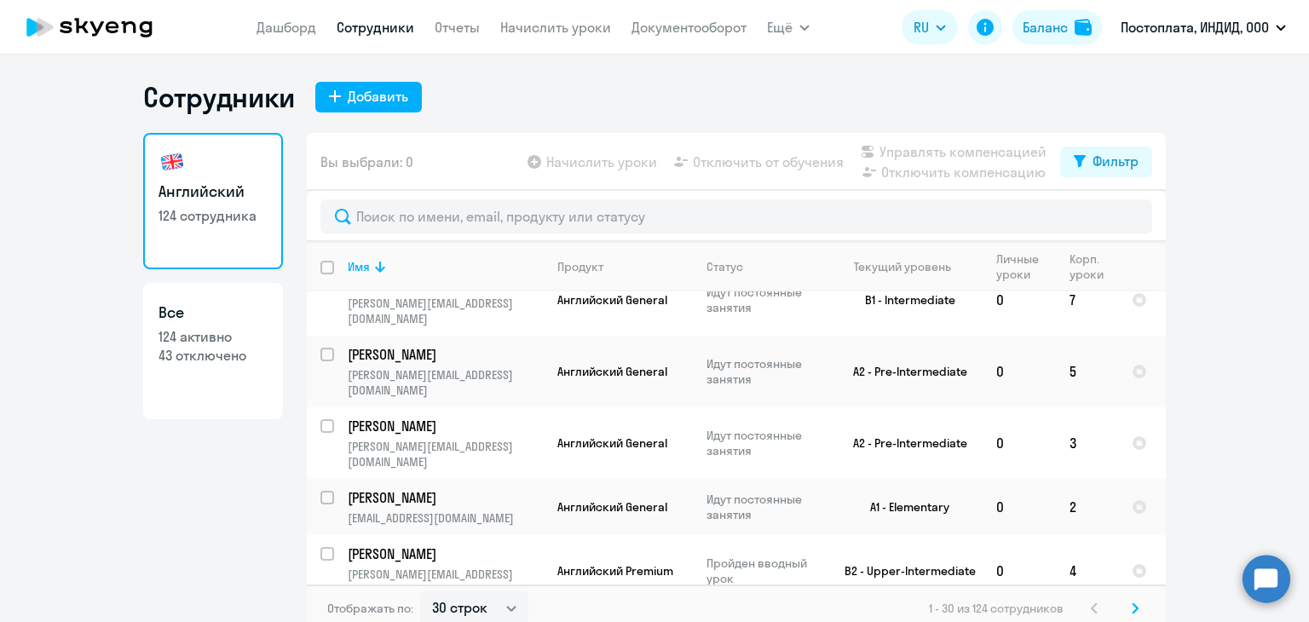
click at [733, 175] on div "Начислить уроки Отключить от обучения Управлять компенсацией Отключить компенса…" at bounding box center [792, 162] width 536 height 41
click at [732, 168] on app-table-action-button "Отключить от обучения" at bounding box center [757, 162] width 173 height 20
click at [321, 491] on input "select row 24134478" at bounding box center [338, 508] width 34 height 34
checkbox input "true"
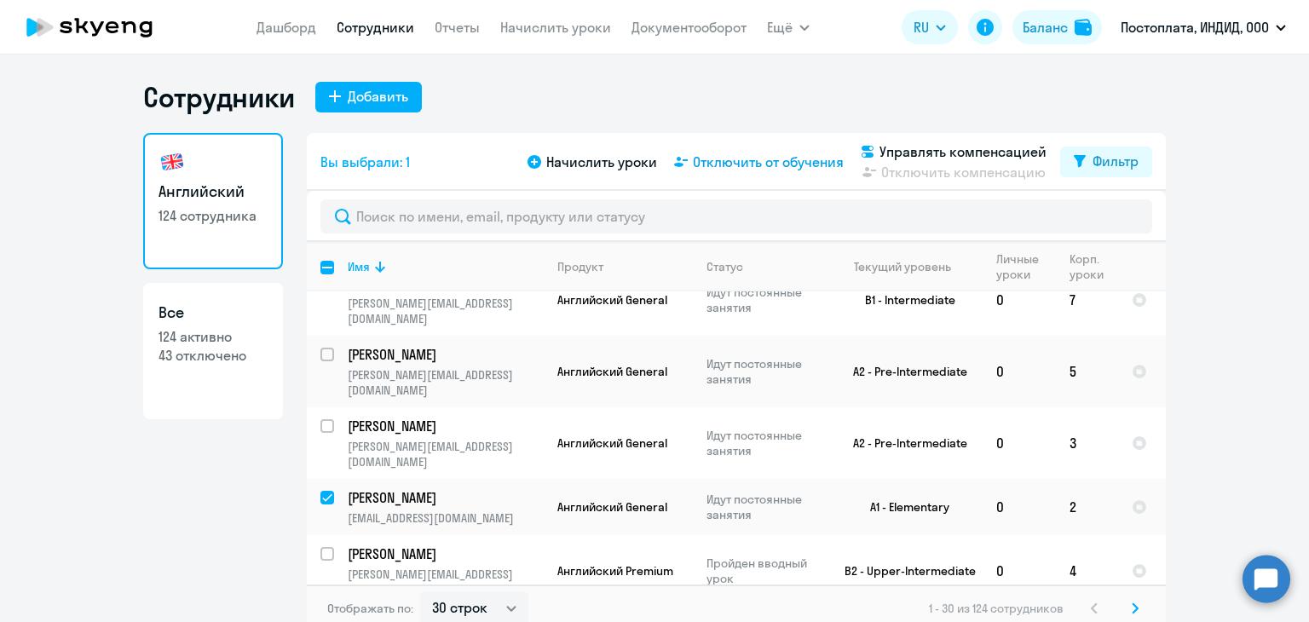
click at [754, 167] on span "Отключить от обучения" at bounding box center [768, 162] width 151 height 20
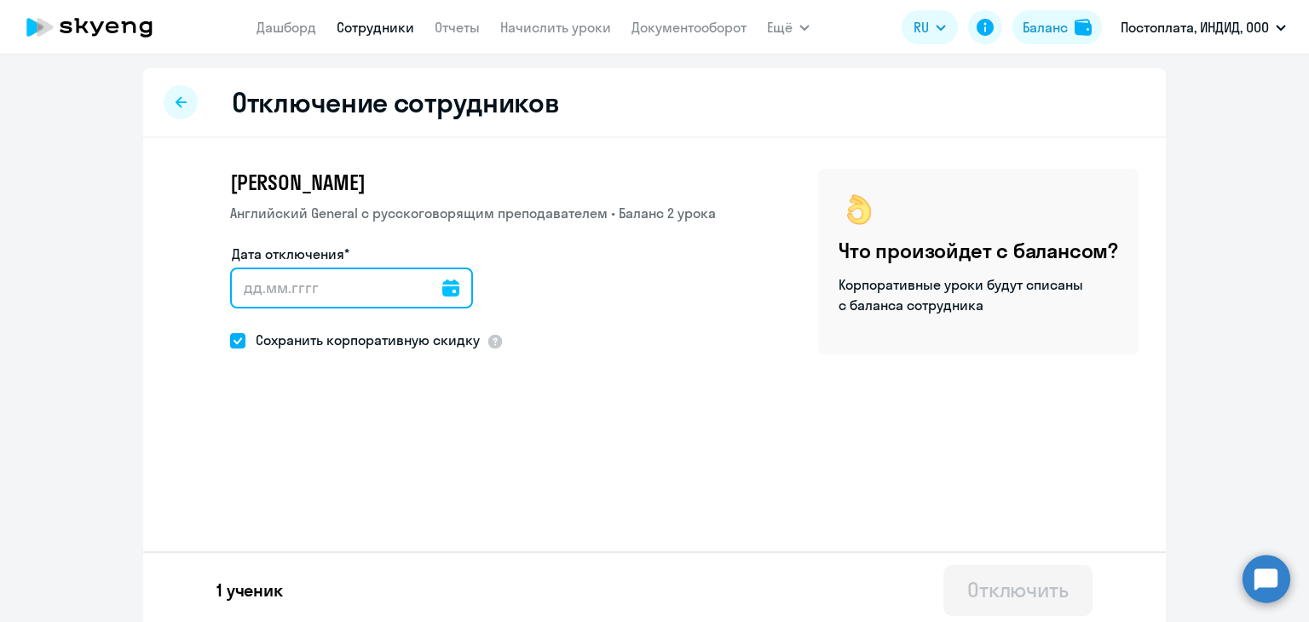
click at [426, 287] on input "Дата отключения*" at bounding box center [351, 288] width 243 height 41
click at [442, 299] on div at bounding box center [450, 288] width 17 height 41
click at [442, 291] on icon at bounding box center [450, 288] width 17 height 17
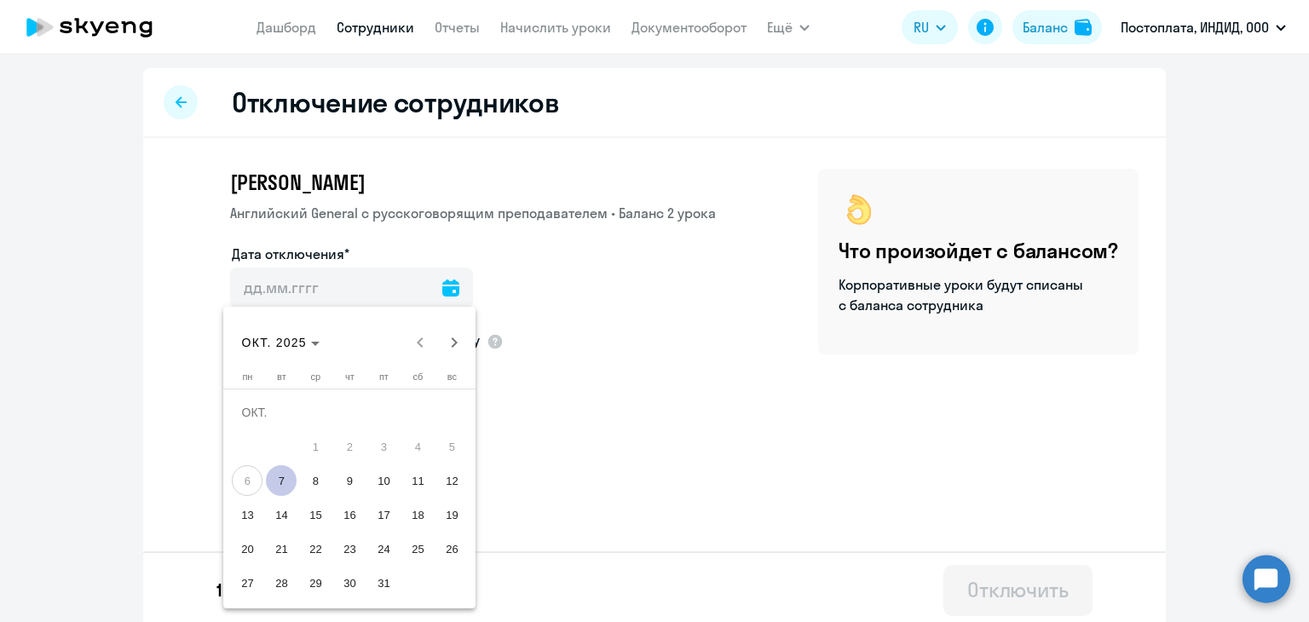
click at [241, 551] on span "20" at bounding box center [247, 549] width 31 height 31
type input "[DATE]"
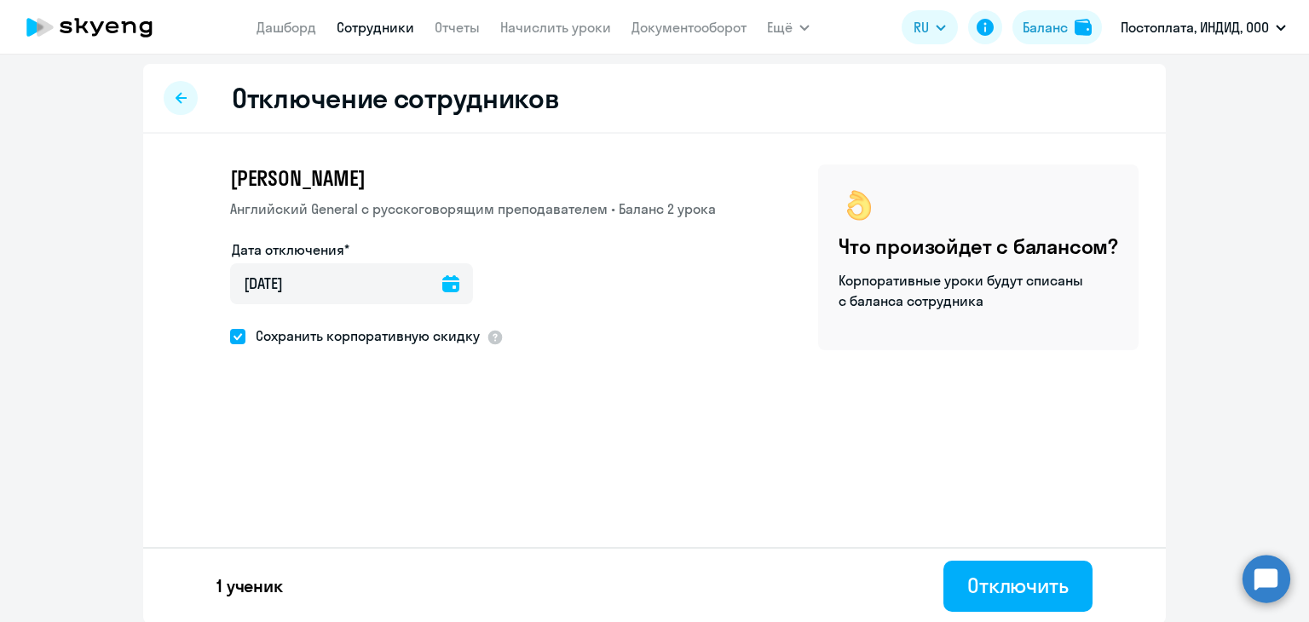
scroll to position [6, 0]
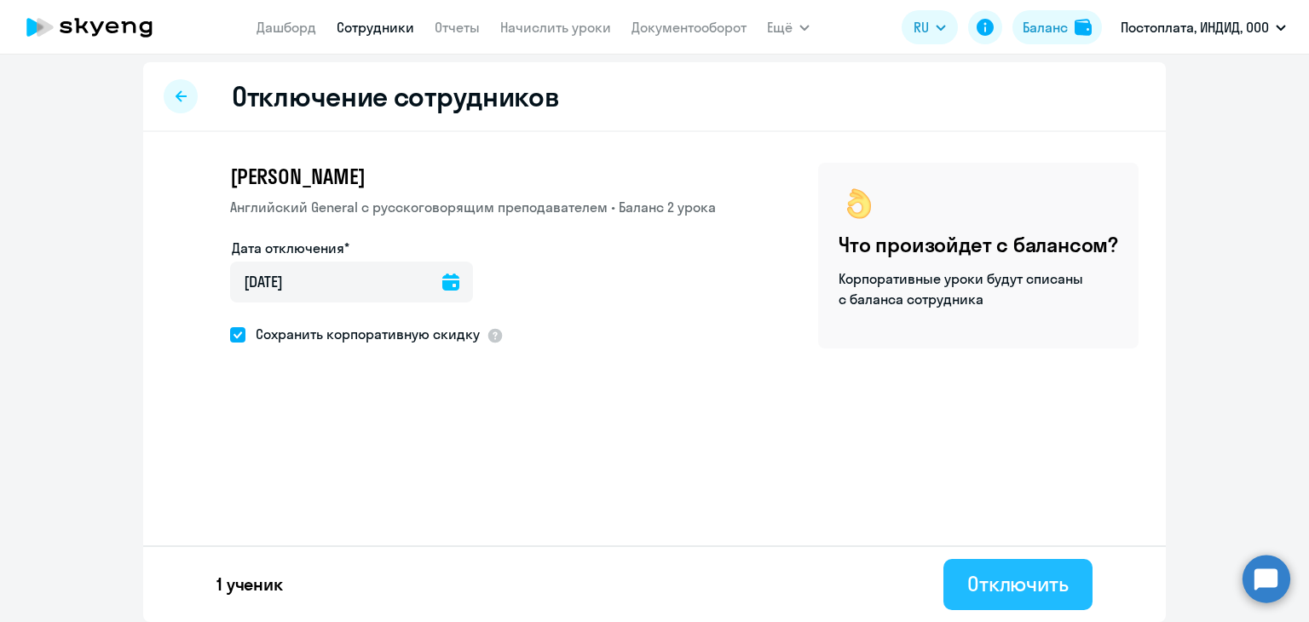
click at [1015, 586] on div "Отключить" at bounding box center [1018, 583] width 101 height 27
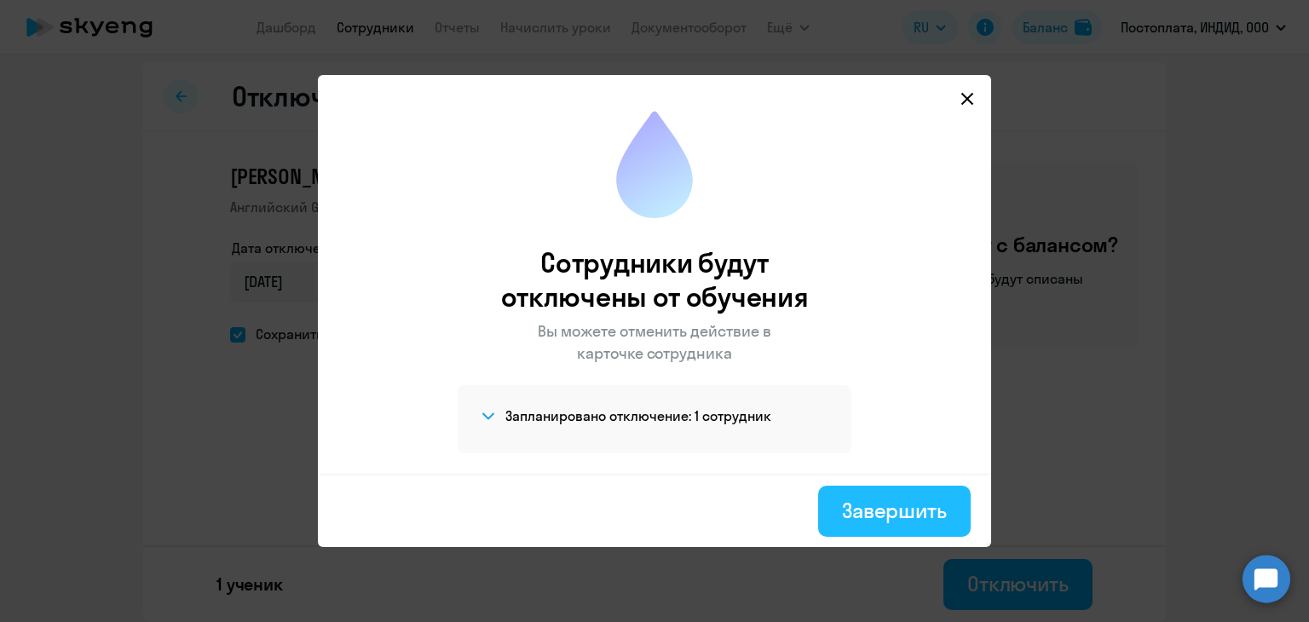
click at [863, 519] on div "Завершить" at bounding box center [894, 510] width 105 height 27
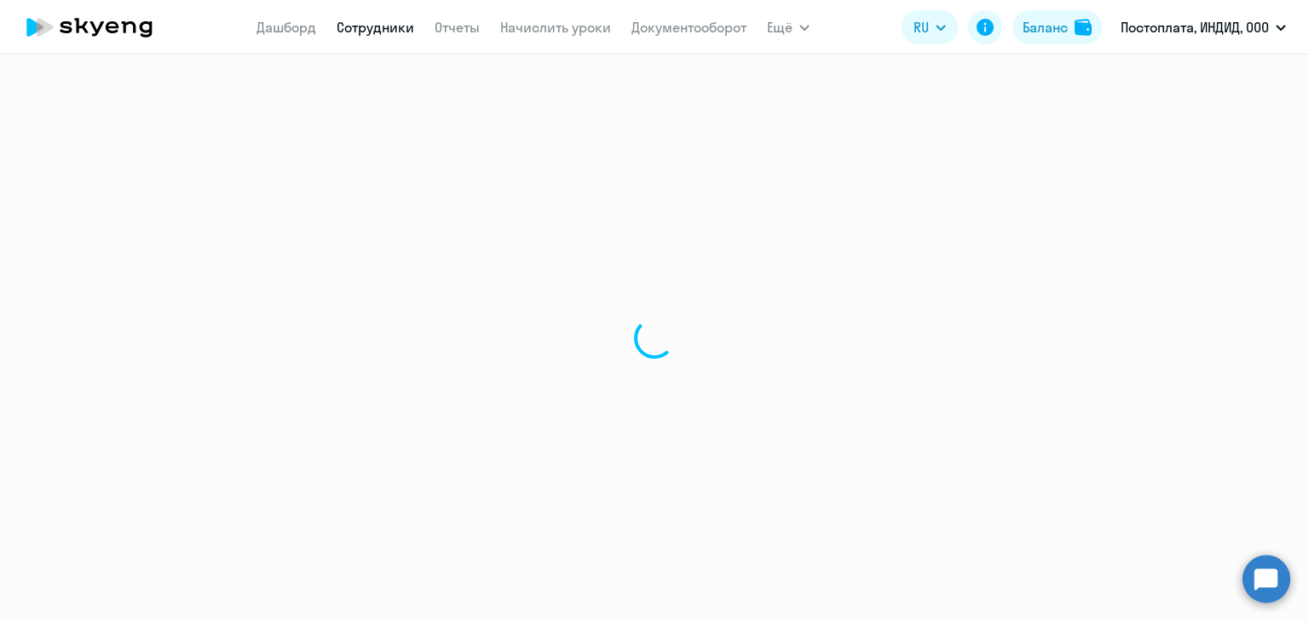
select select "30"
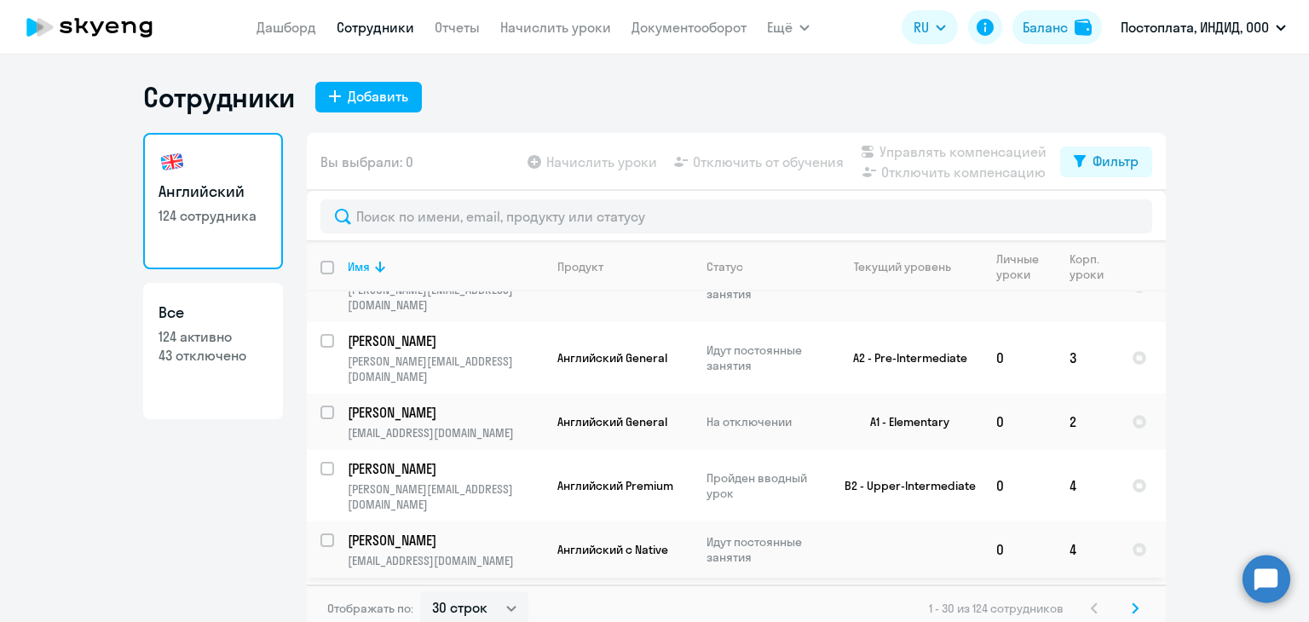
scroll to position [341, 0]
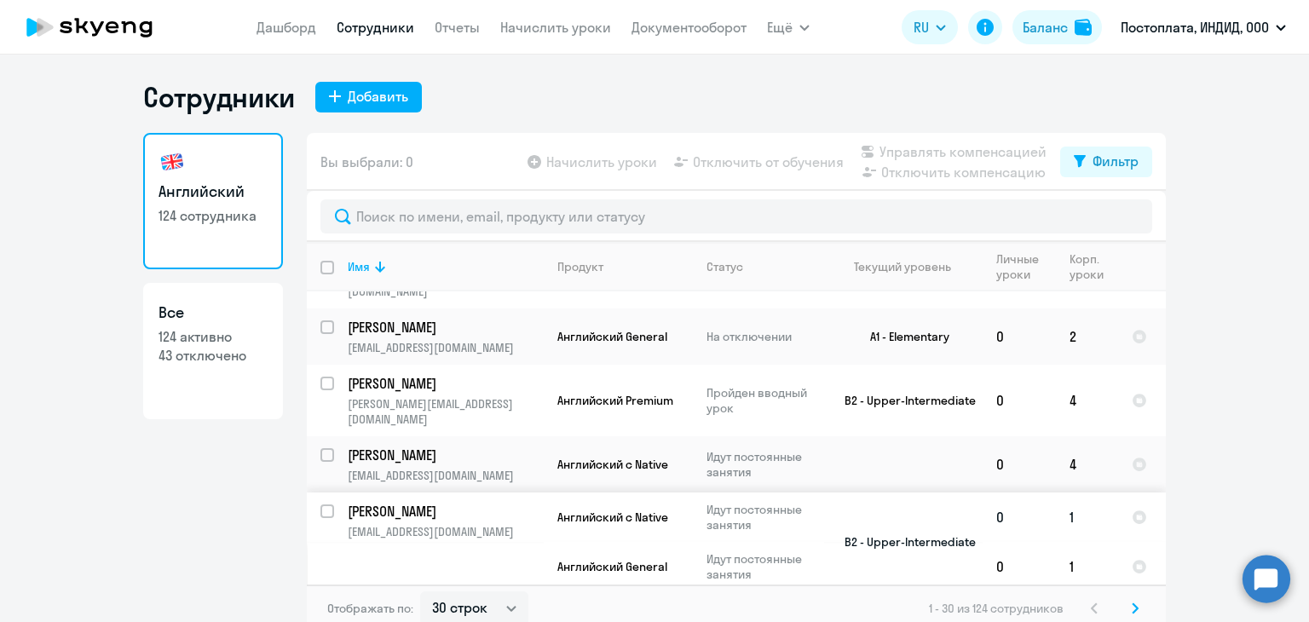
click at [707, 502] on p "Идут постоянные занятия" at bounding box center [765, 517] width 117 height 31
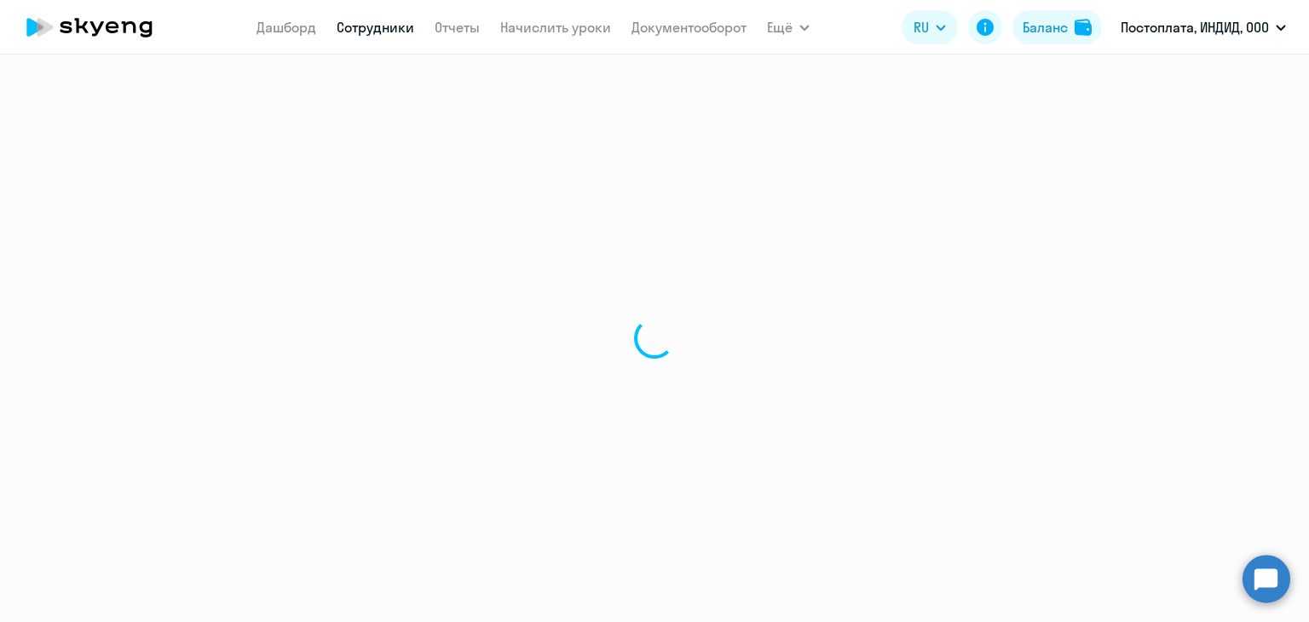
select select "english"
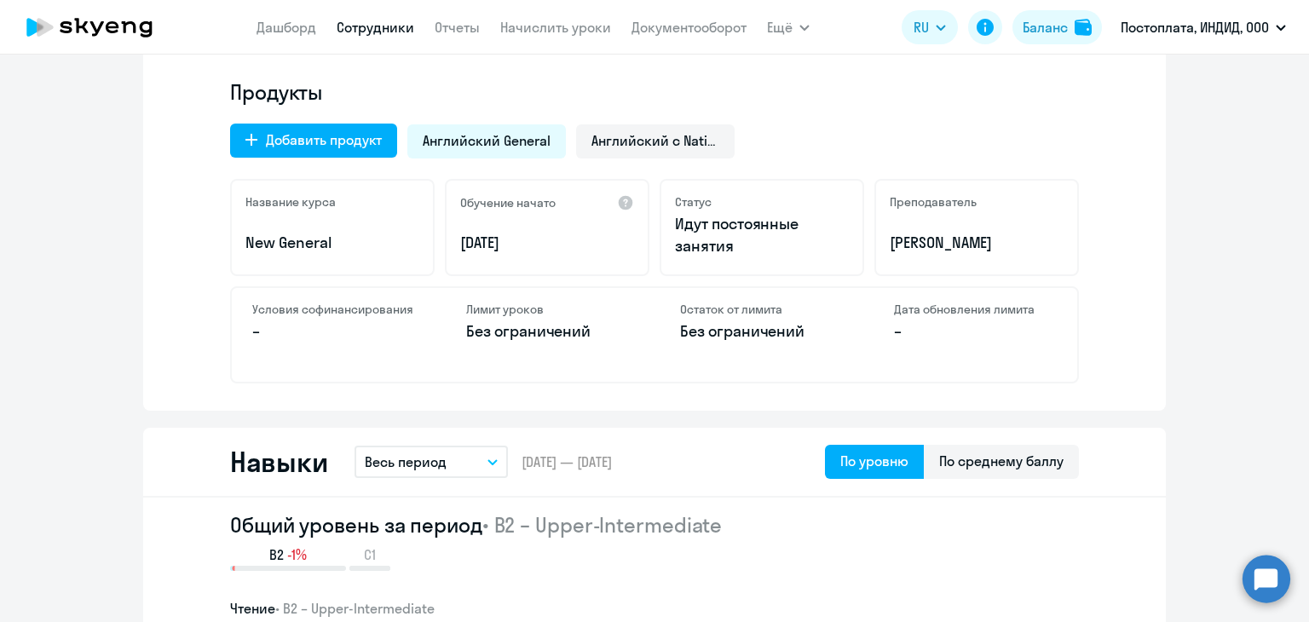
scroll to position [426, 0]
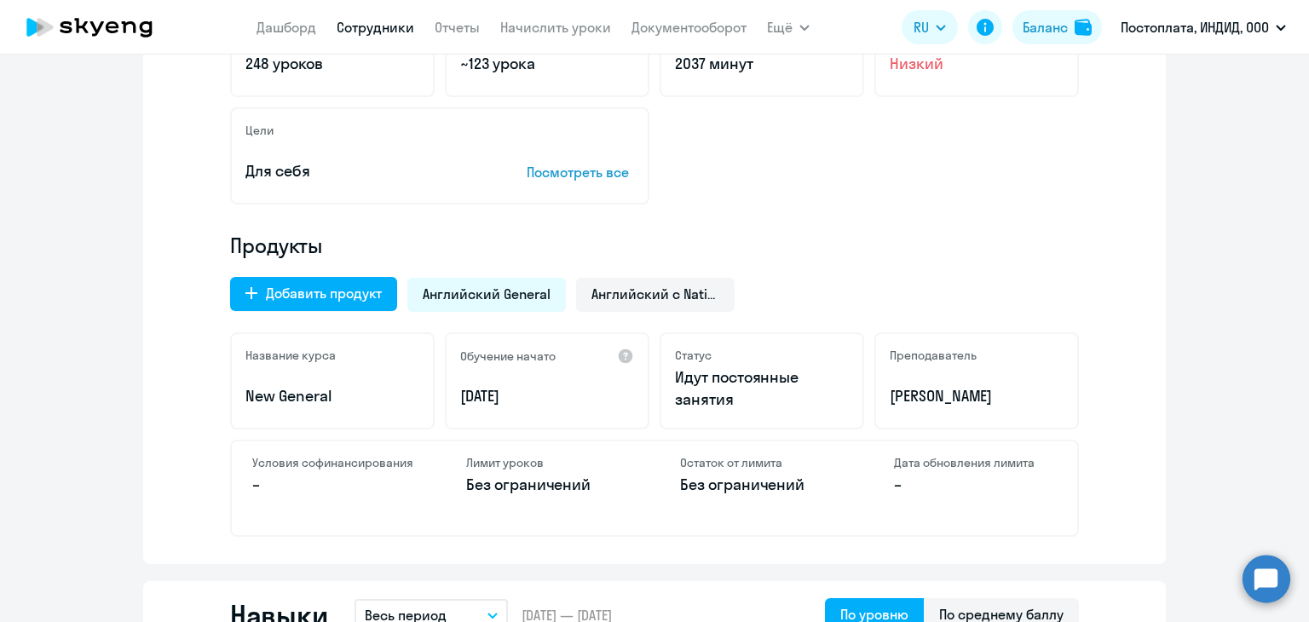
click at [511, 301] on span "Английский General" at bounding box center [487, 294] width 128 height 19
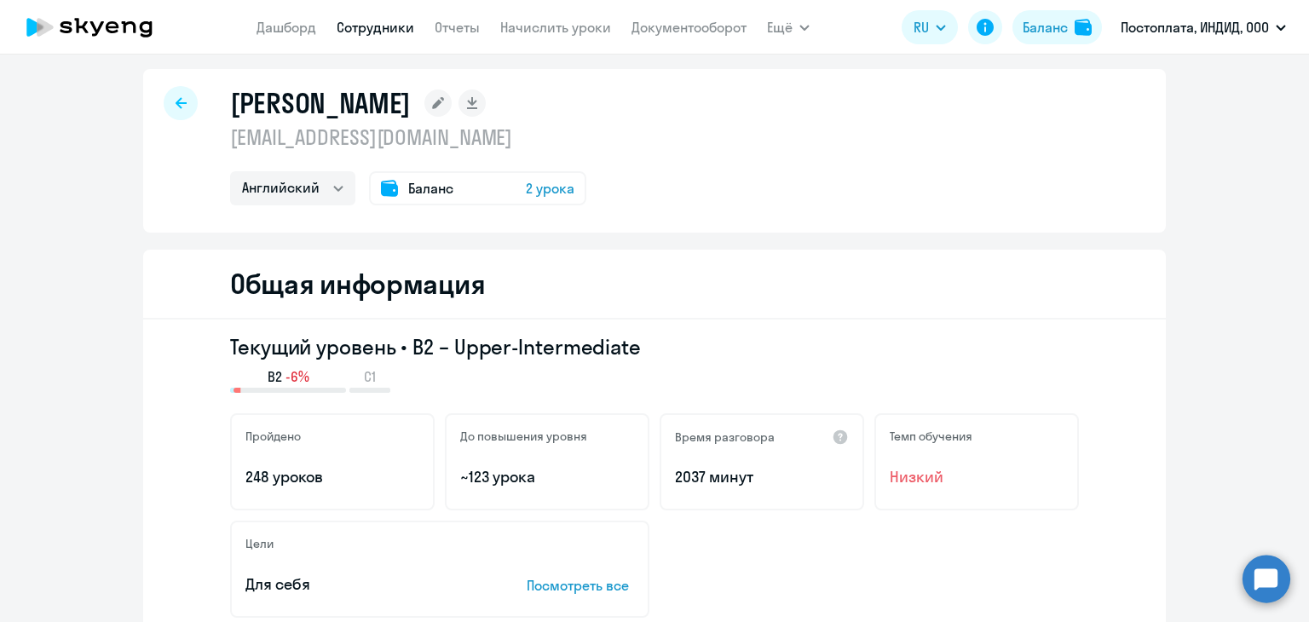
scroll to position [0, 0]
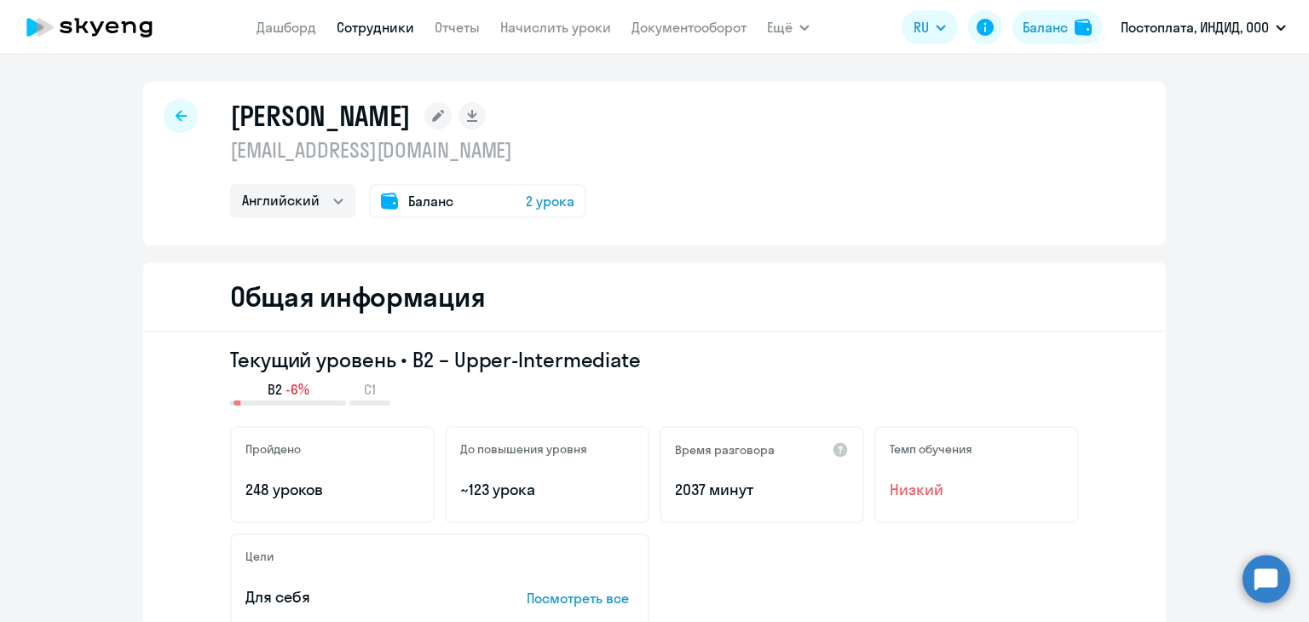
click at [176, 116] on icon at bounding box center [181, 116] width 11 height 12
select select "30"
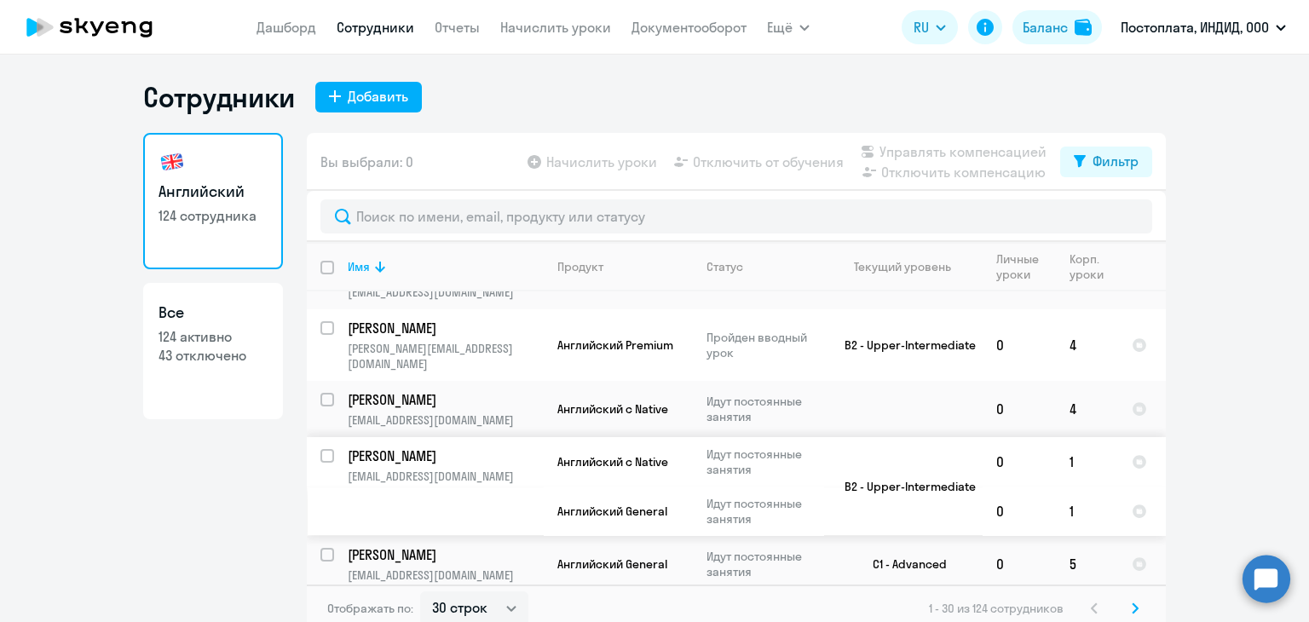
scroll to position [426, 0]
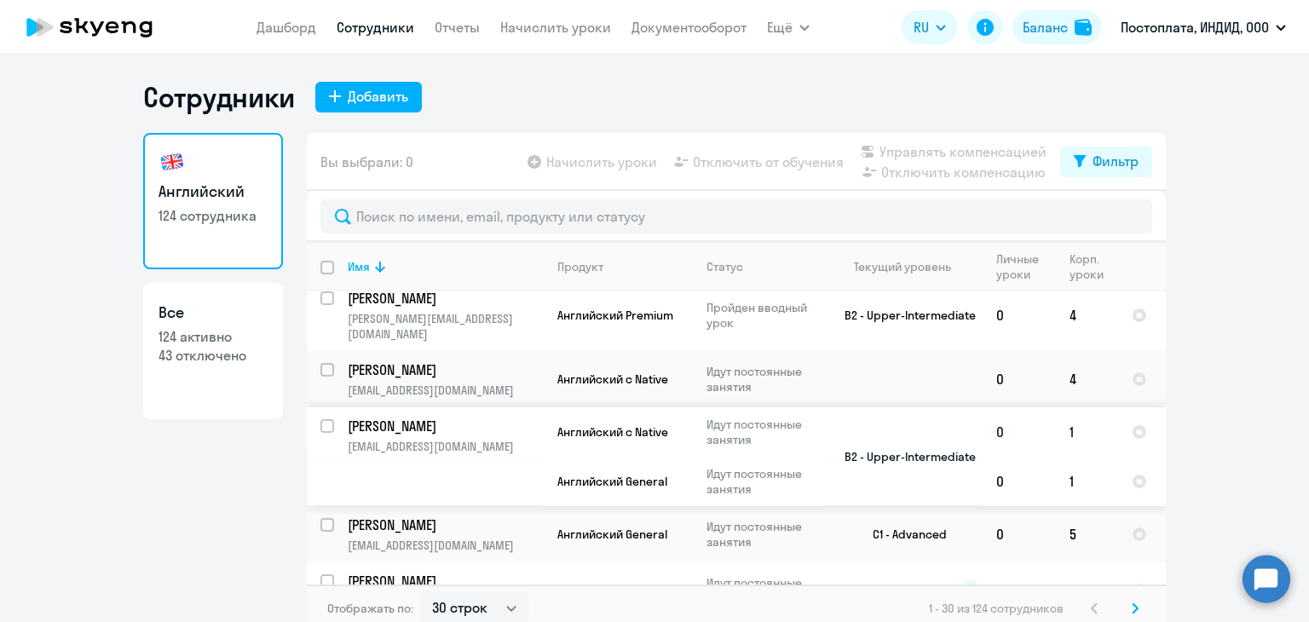
click at [321, 419] on input "select row 13503317" at bounding box center [338, 436] width 34 height 34
checkbox input "true"
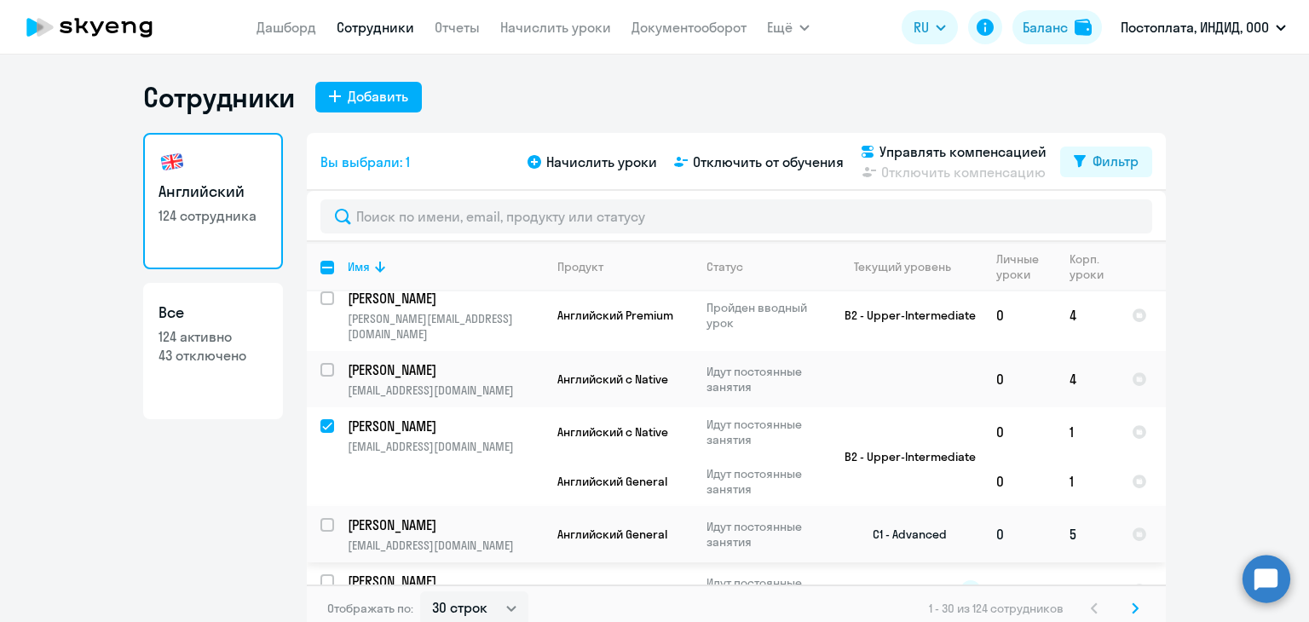
click at [321, 518] on input "select row 16622872" at bounding box center [338, 535] width 34 height 34
checkbox input "true"
click at [745, 159] on span "Отключить от обучения" at bounding box center [768, 162] width 151 height 20
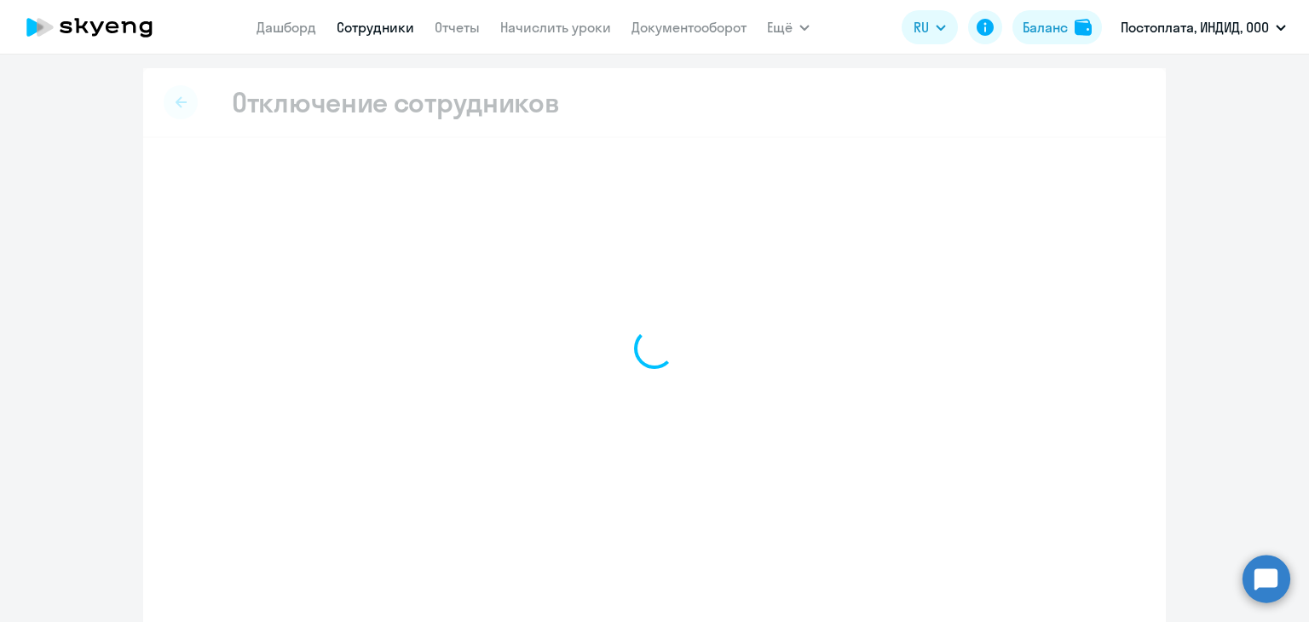
select select "all"
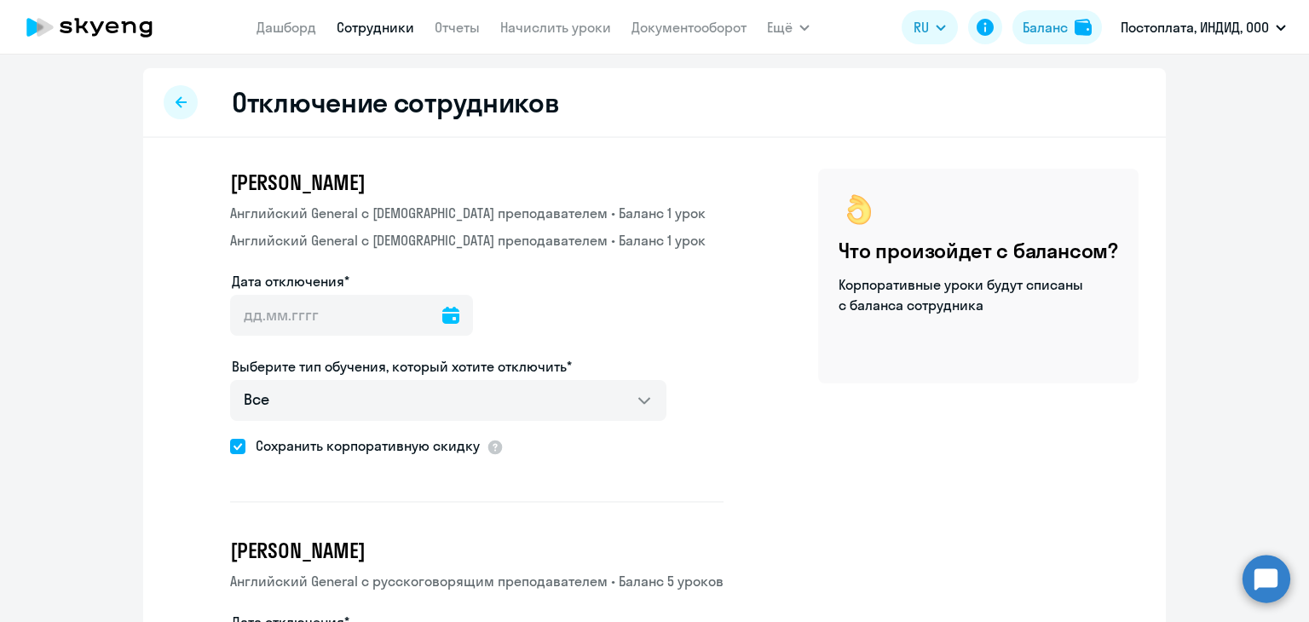
click at [442, 313] on icon at bounding box center [450, 315] width 17 height 17
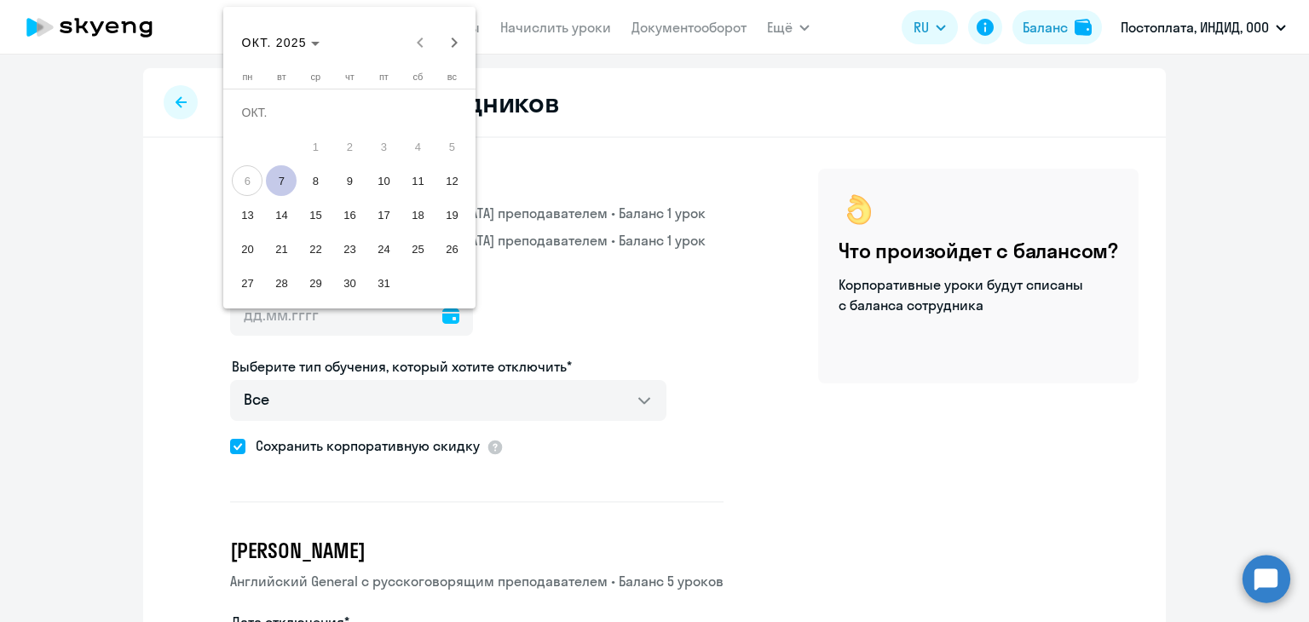
click at [253, 246] on span "20" at bounding box center [247, 249] width 31 height 31
type input "[DATE]"
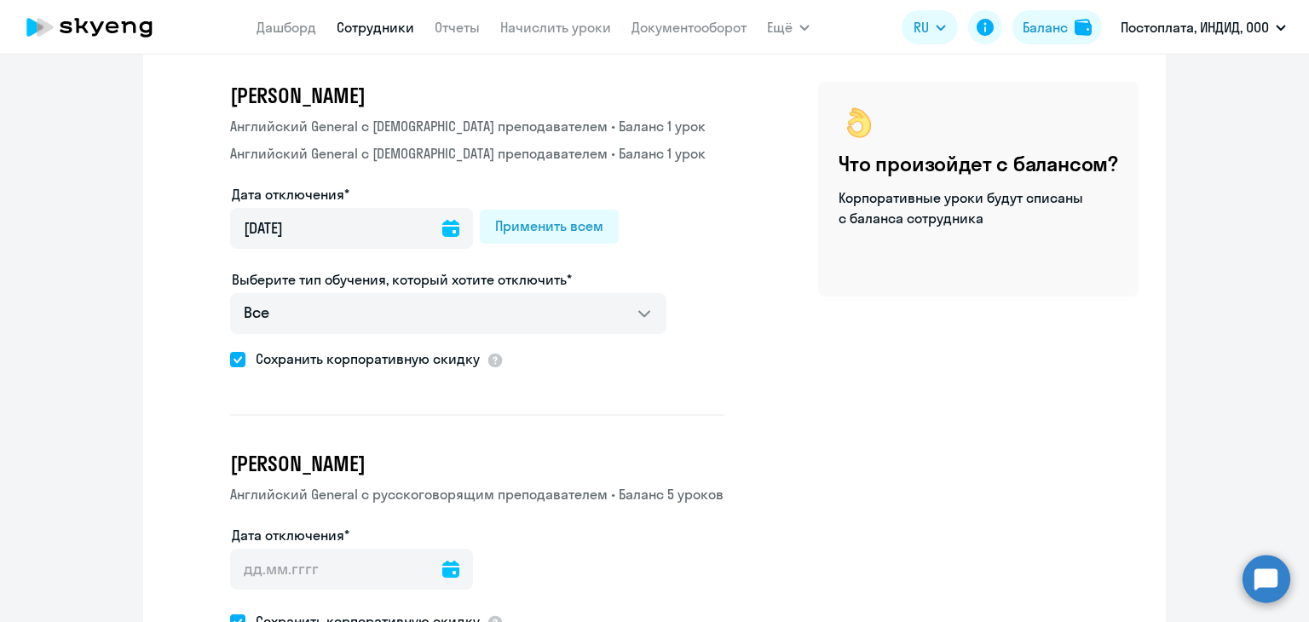
scroll to position [215, 0]
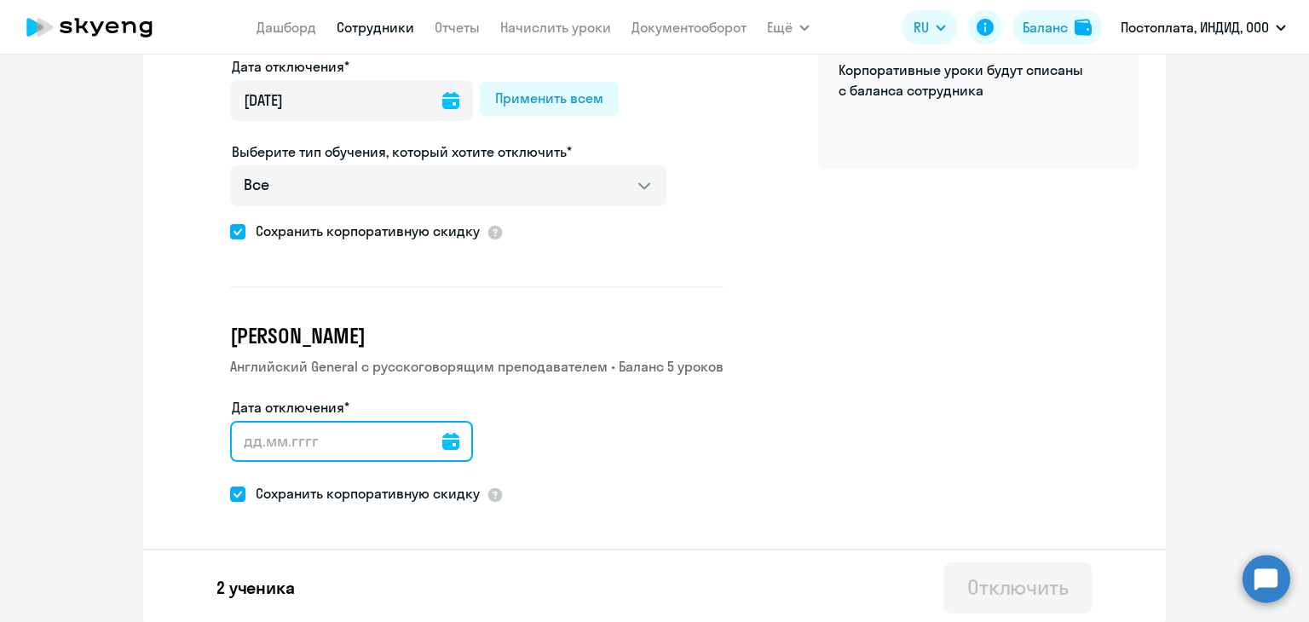
click at [423, 453] on input "Дата отключения*" at bounding box center [351, 441] width 243 height 41
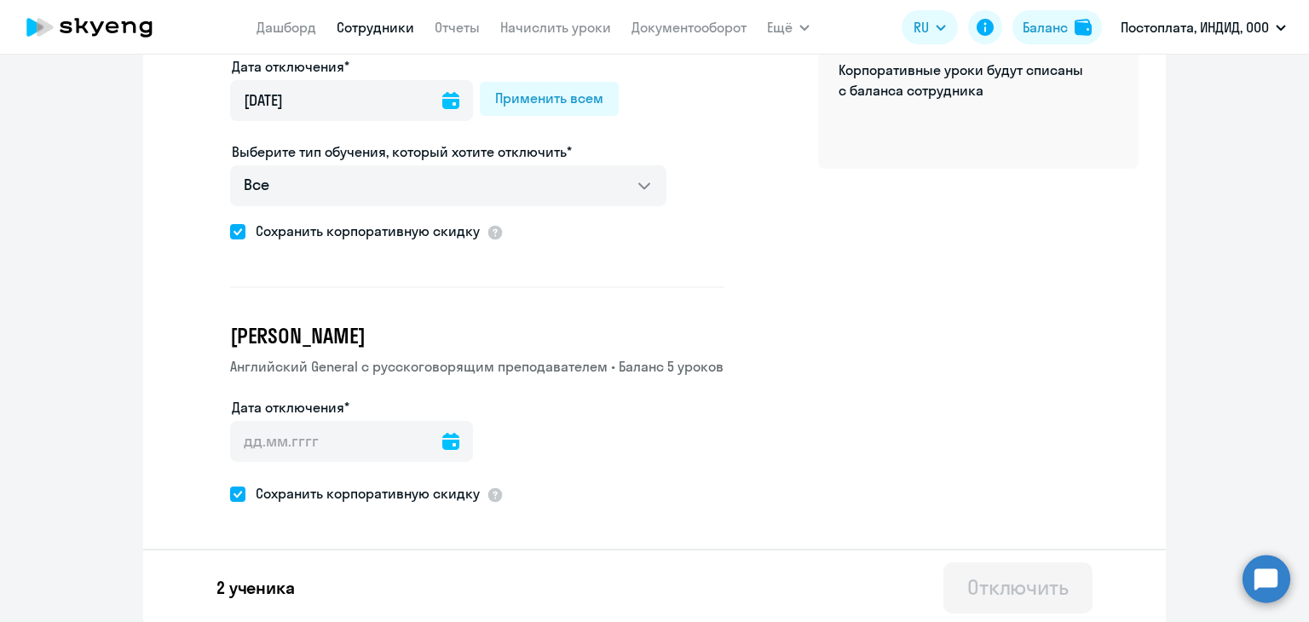
click at [442, 443] on icon at bounding box center [450, 441] width 17 height 17
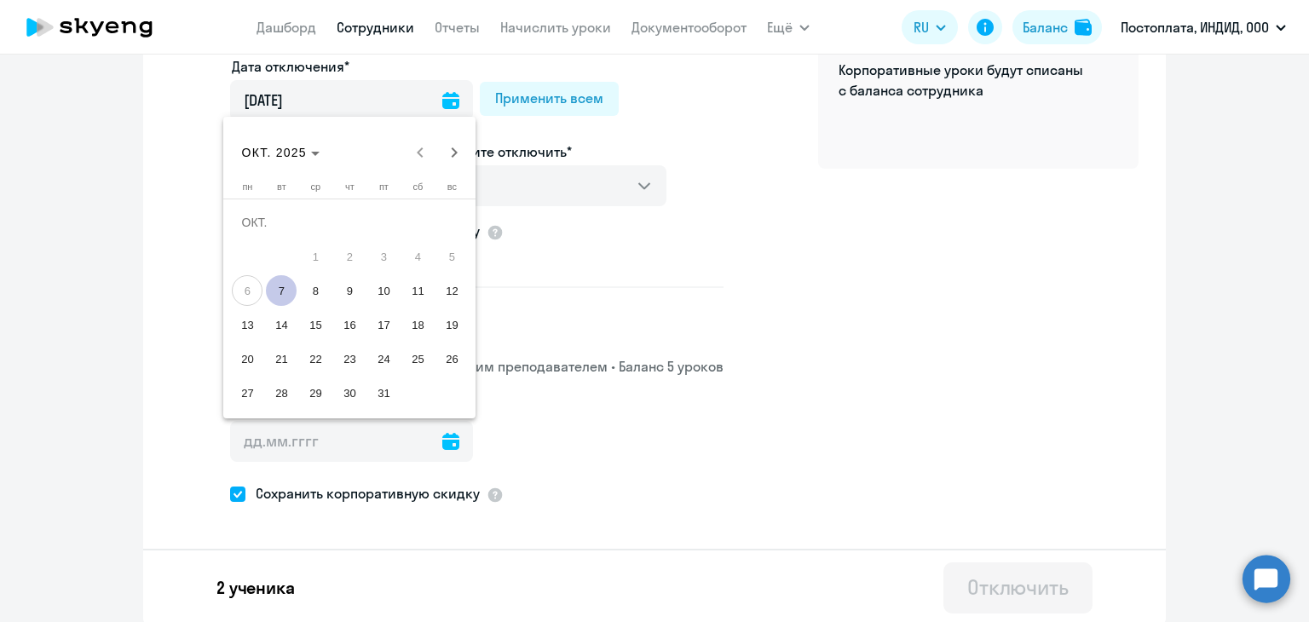
click at [243, 365] on span "20" at bounding box center [247, 359] width 31 height 31
type input "[DATE]"
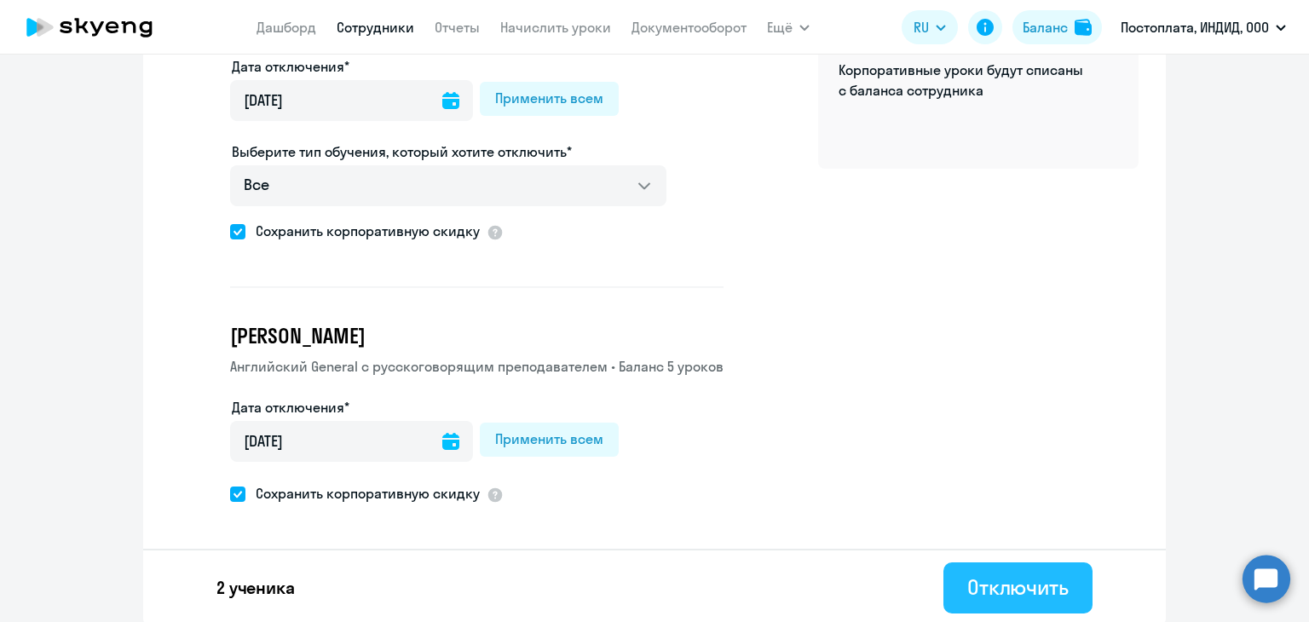
click at [1043, 587] on div "Отключить" at bounding box center [1018, 587] width 101 height 27
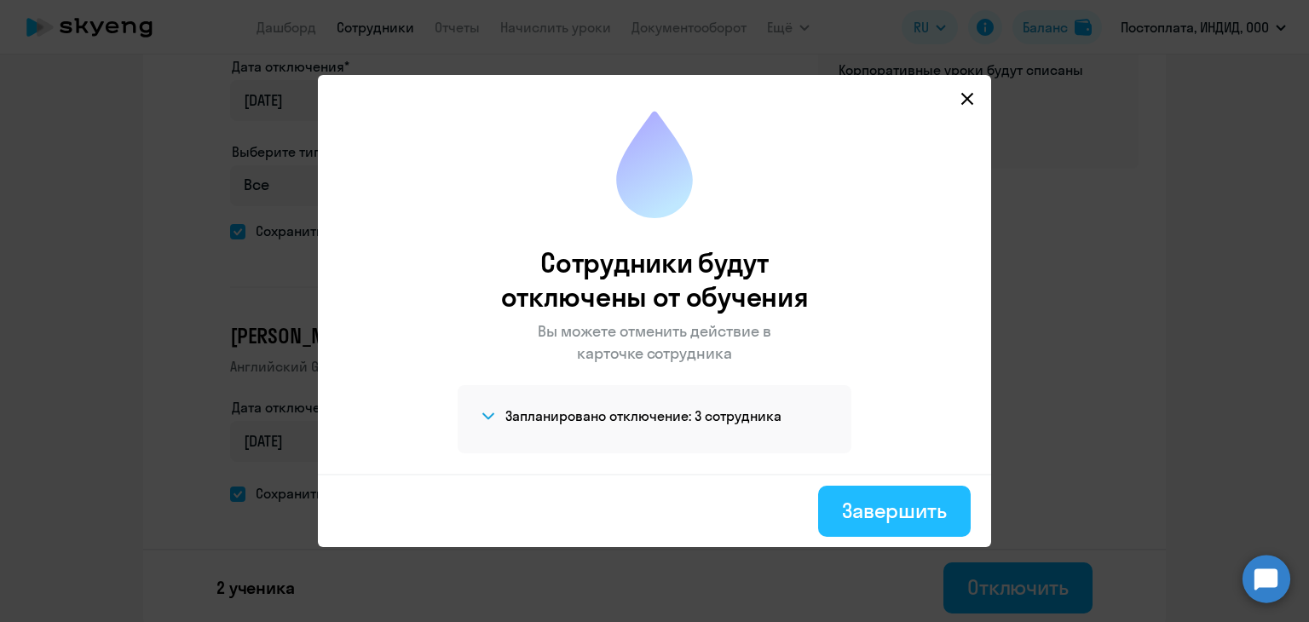
click at [905, 512] on div "Завершить" at bounding box center [894, 510] width 105 height 27
select select "30"
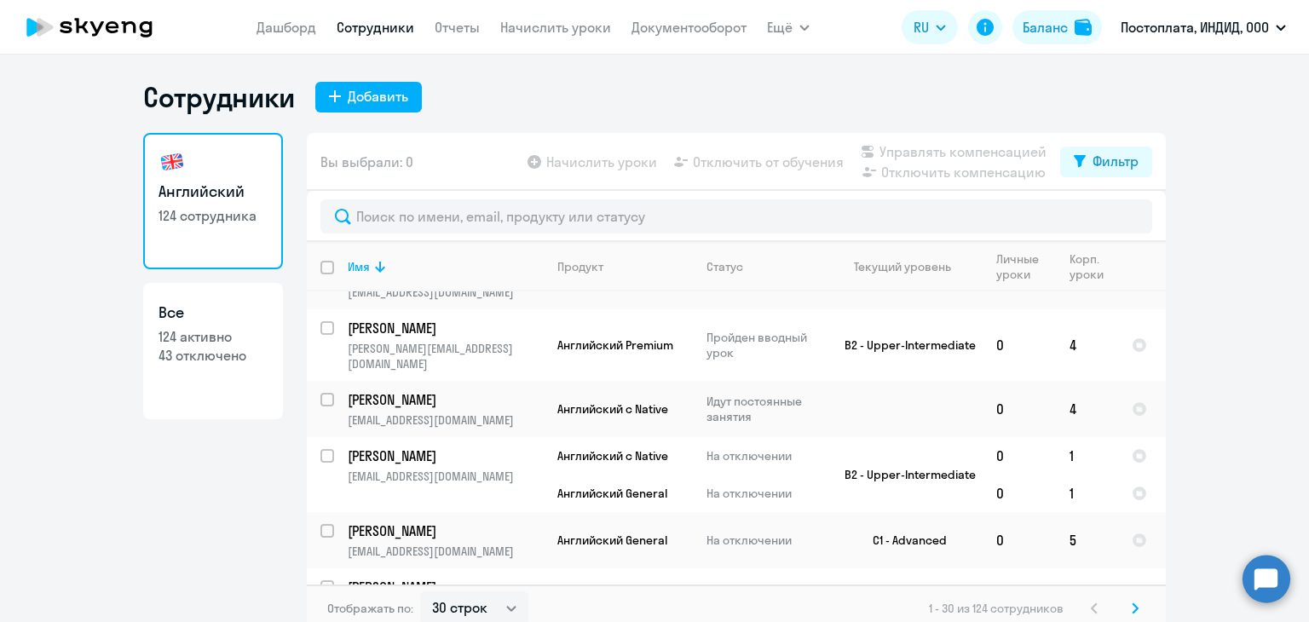
scroll to position [426, 0]
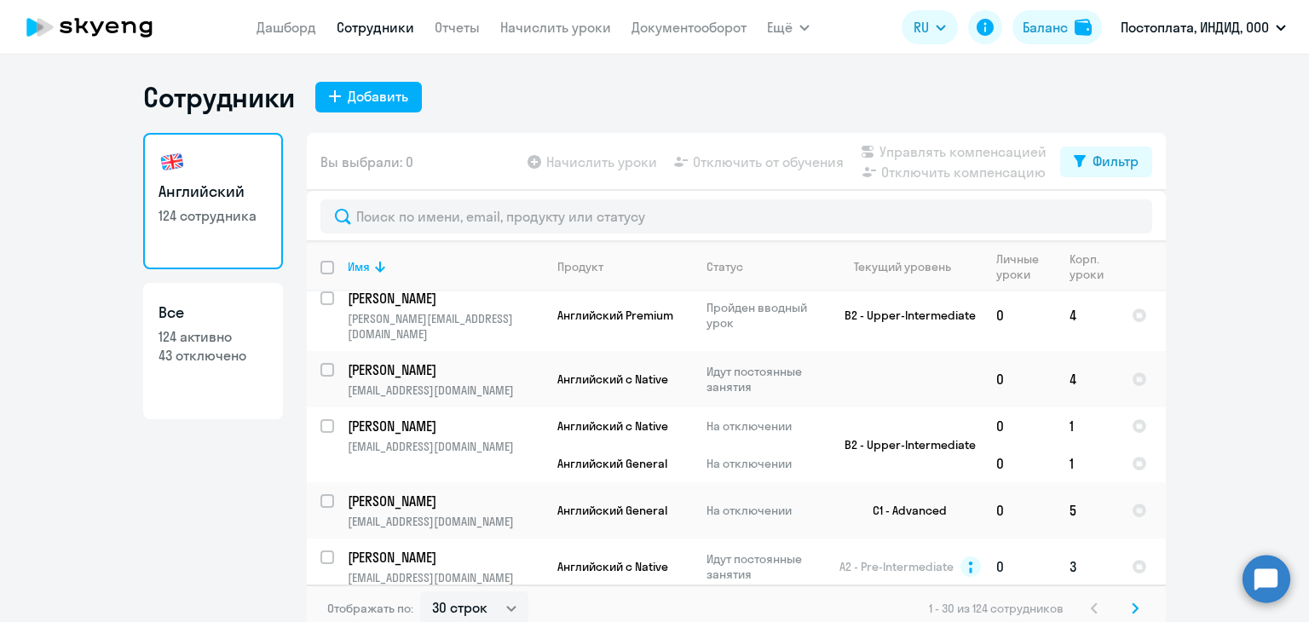
click at [750, 552] on p "Идут постоянные занятия" at bounding box center [765, 567] width 117 height 31
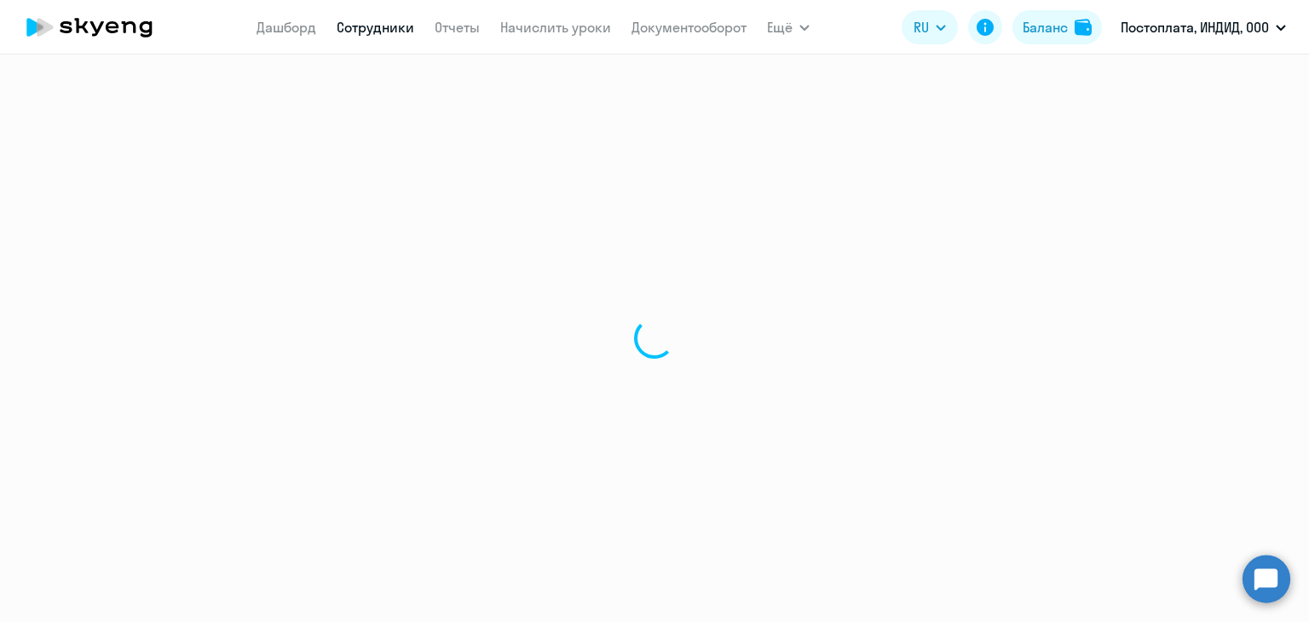
select select "english"
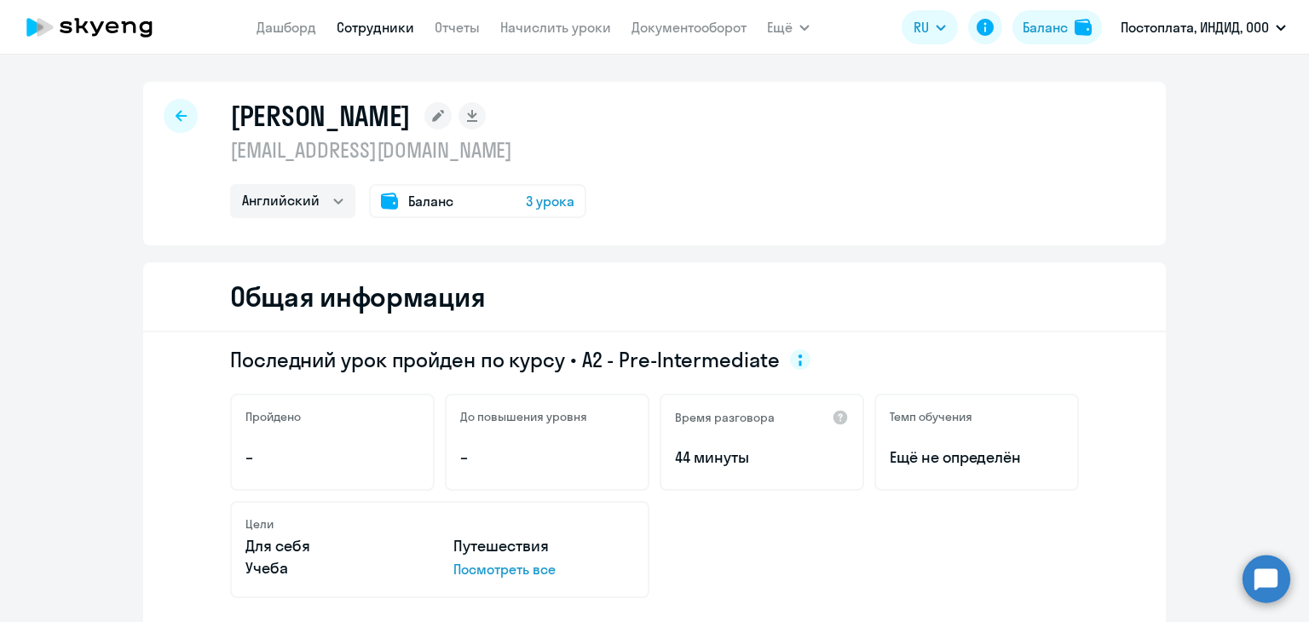
click at [177, 114] on icon at bounding box center [181, 116] width 11 height 12
select select "30"
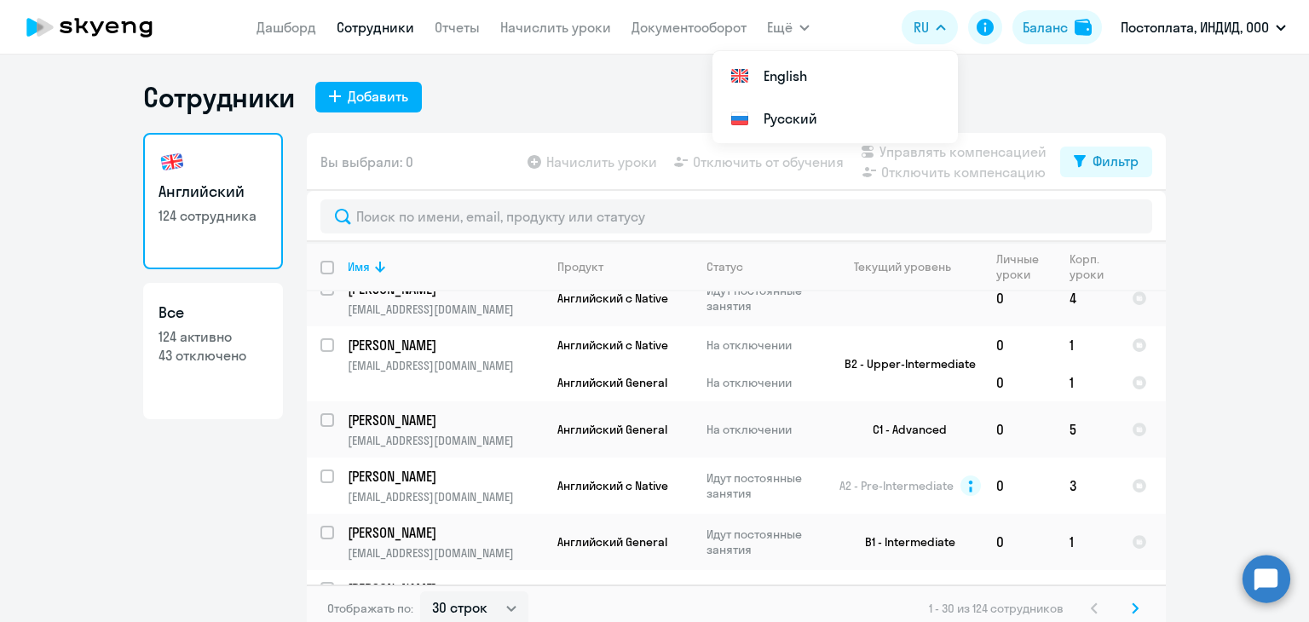
scroll to position [511, 0]
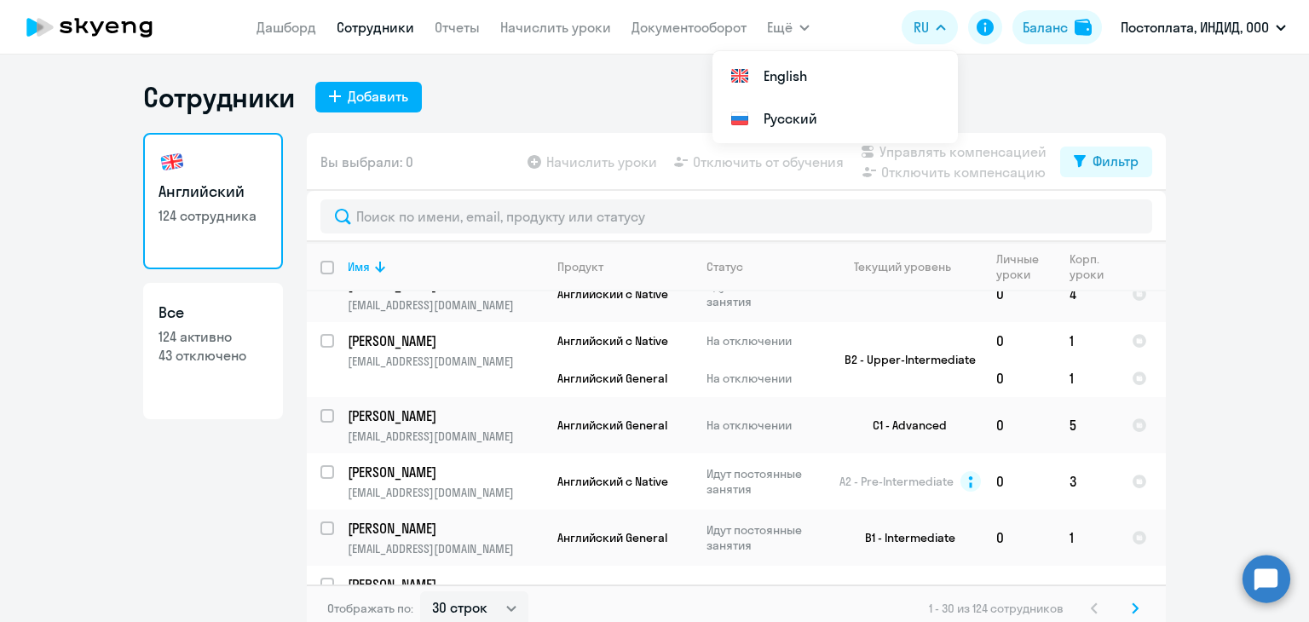
click at [1059, 100] on div "Сотрудники Добавить" at bounding box center [654, 97] width 1023 height 34
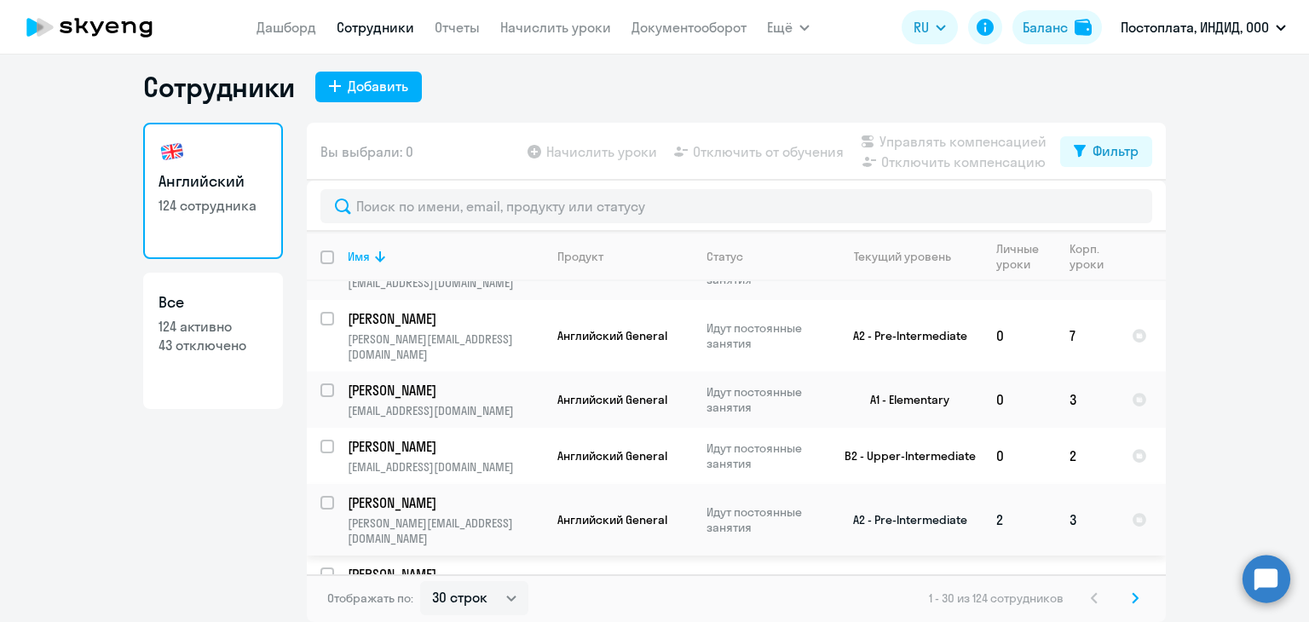
scroll to position [1487, 0]
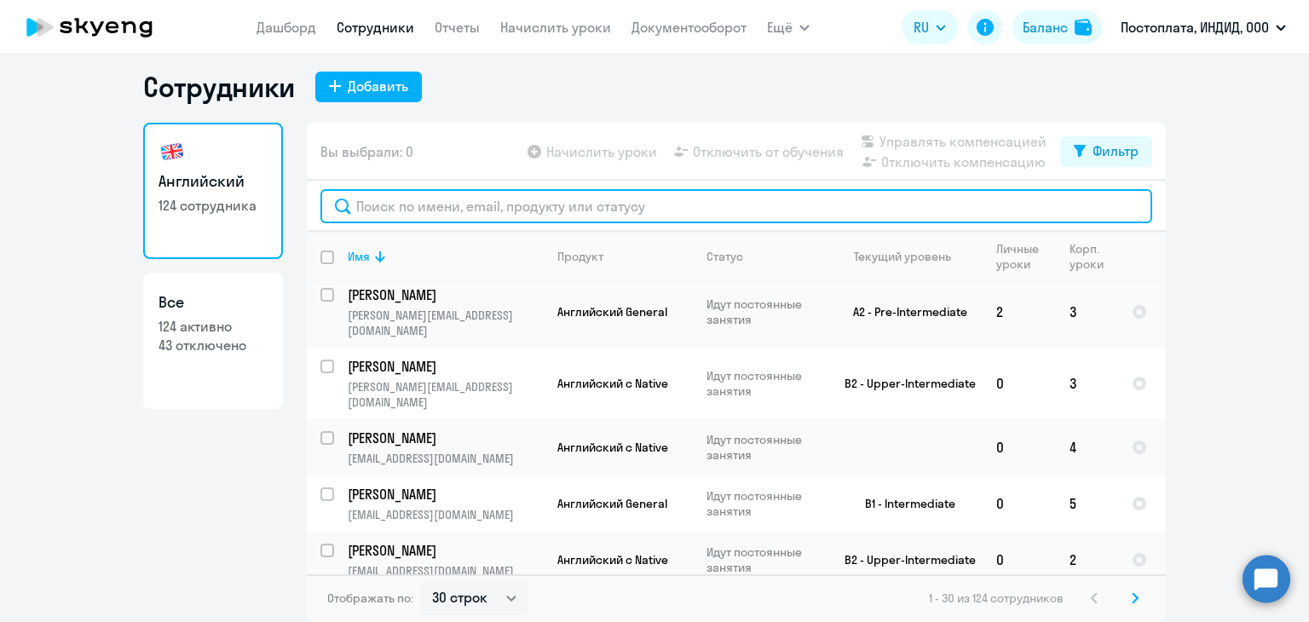
click at [542, 204] on input "text" at bounding box center [737, 206] width 832 height 34
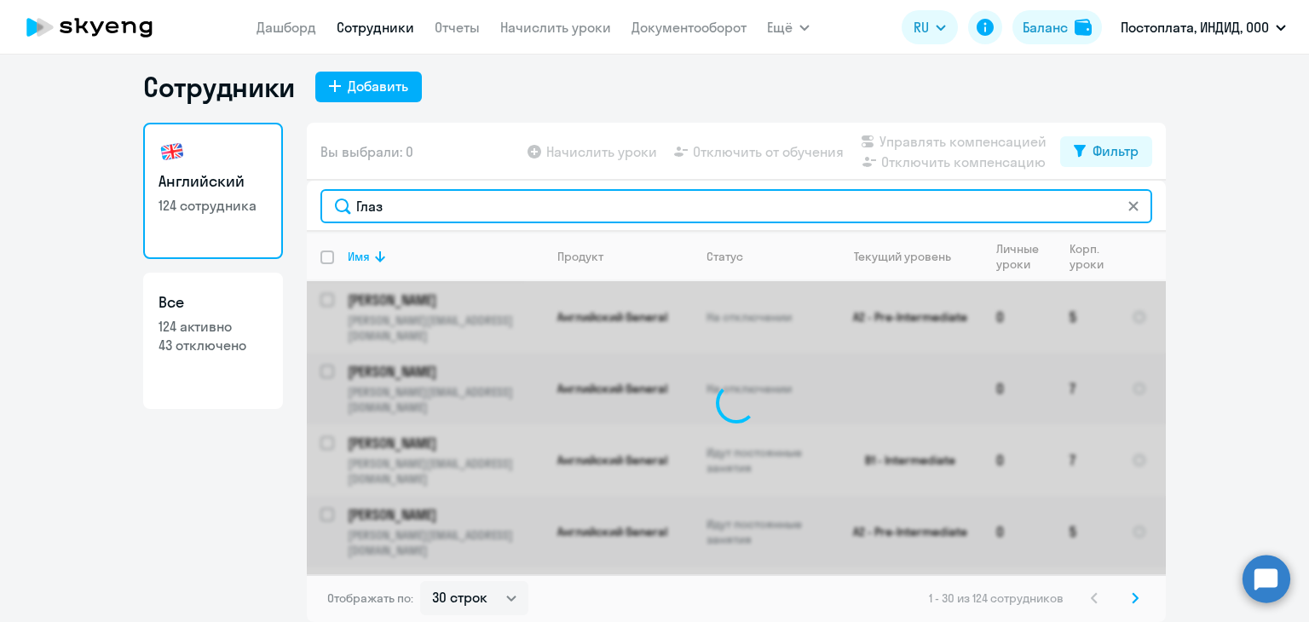
scroll to position [0, 0]
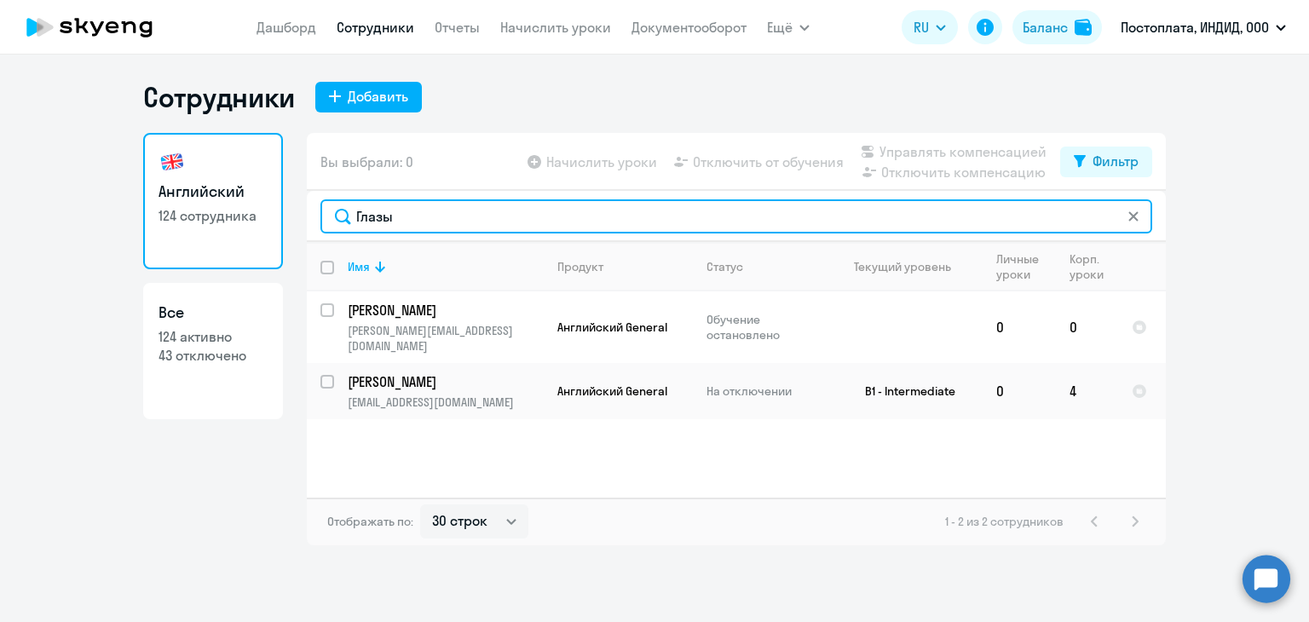
type input "Глазы"
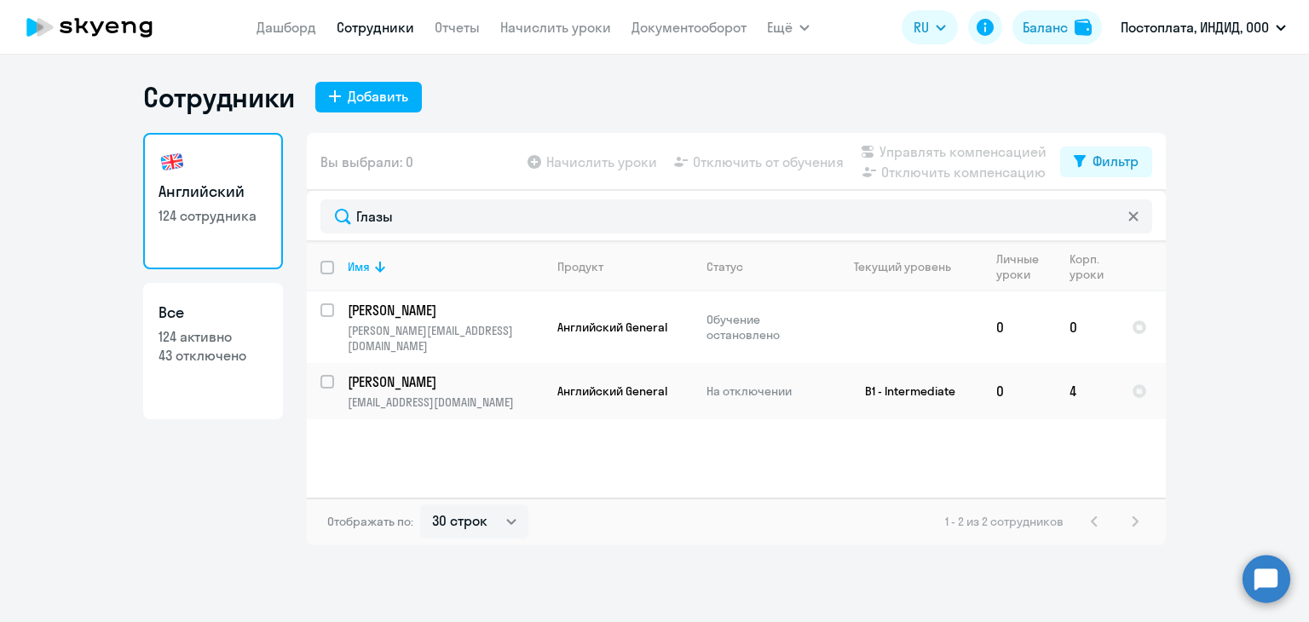
click at [624, 575] on div "Сотрудники Добавить Английский 124 сотрудника Все 124 активно 43 отключено Вы в…" at bounding box center [654, 339] width 1309 height 568
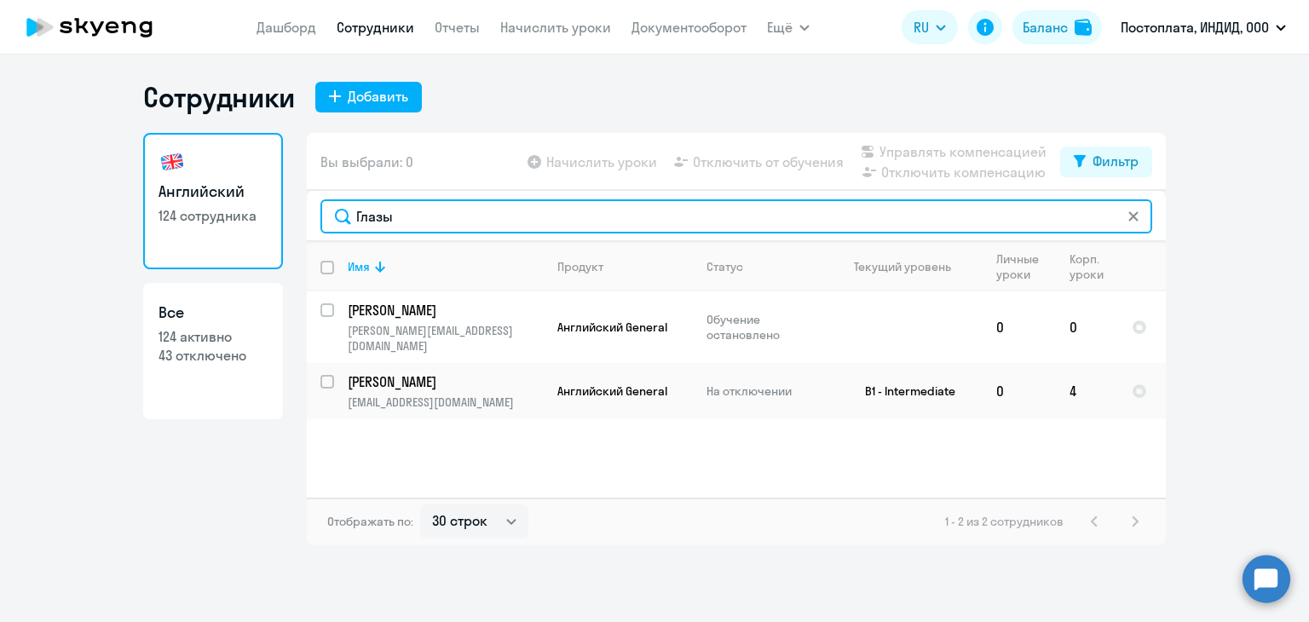
drag, startPoint x: 413, startPoint y: 225, endPoint x: 351, endPoint y: 212, distance: 63.5
click at [351, 212] on input "Глазы" at bounding box center [737, 216] width 832 height 34
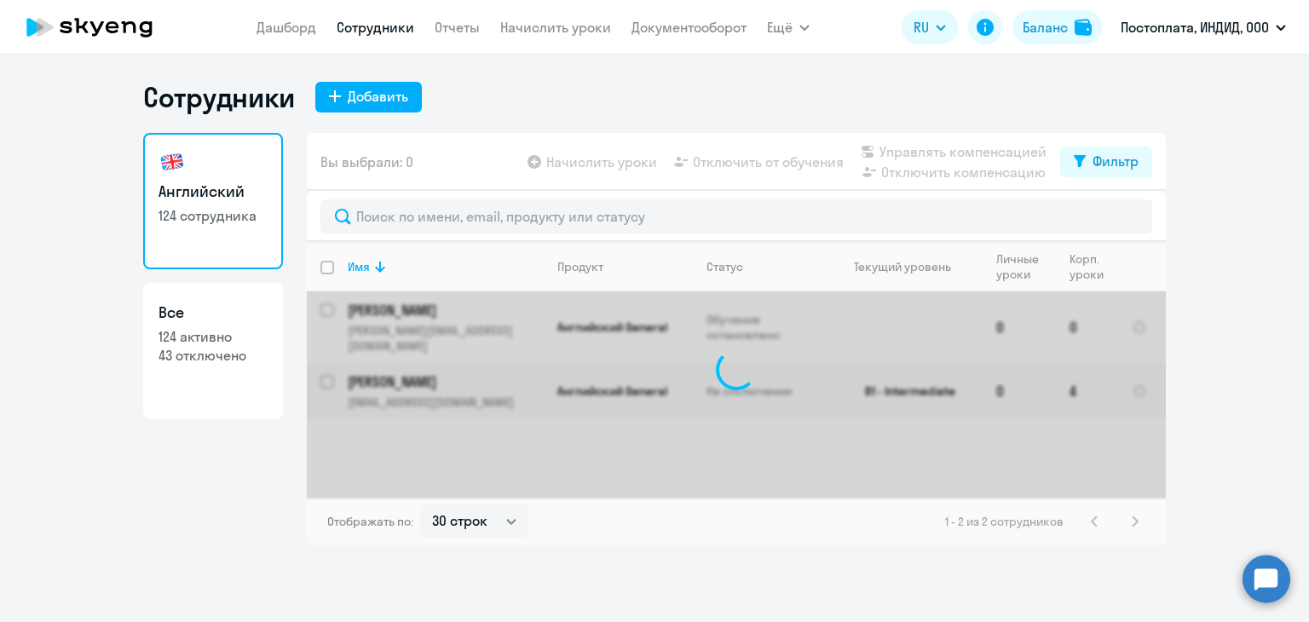
click at [271, 437] on div "Английский 124 сотрудника Все 124 активно 43 отключено" at bounding box center [213, 339] width 140 height 413
click at [113, 28] on icon at bounding box center [89, 27] width 150 height 43
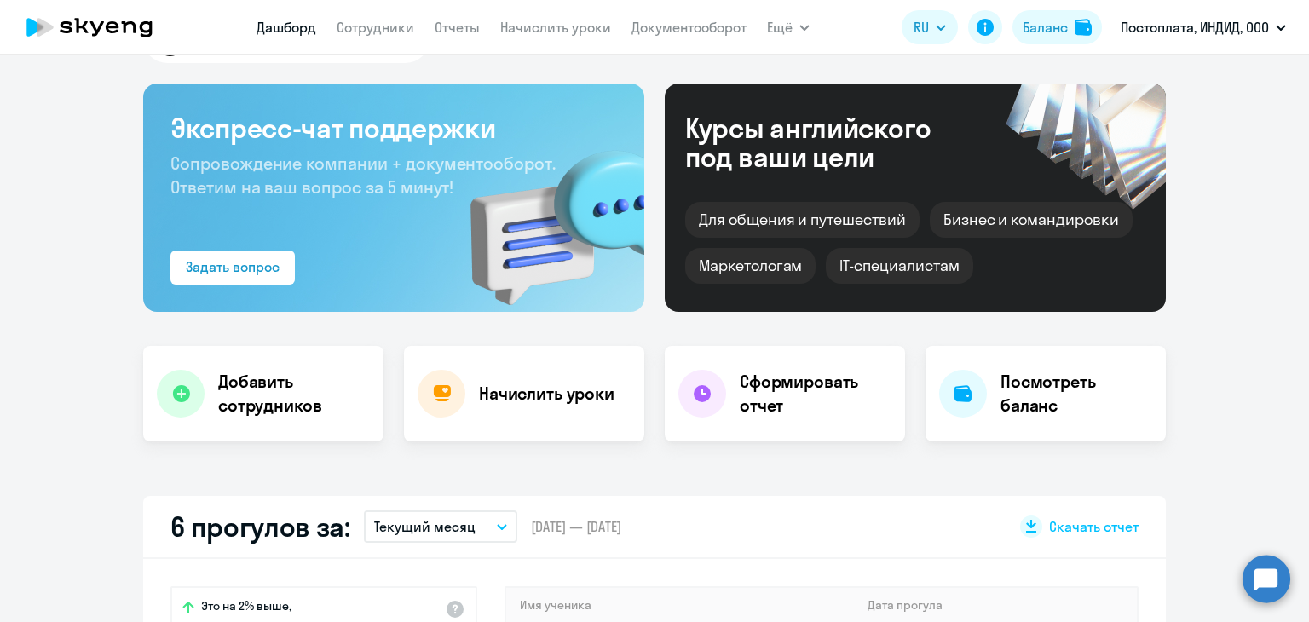
scroll to position [170, 0]
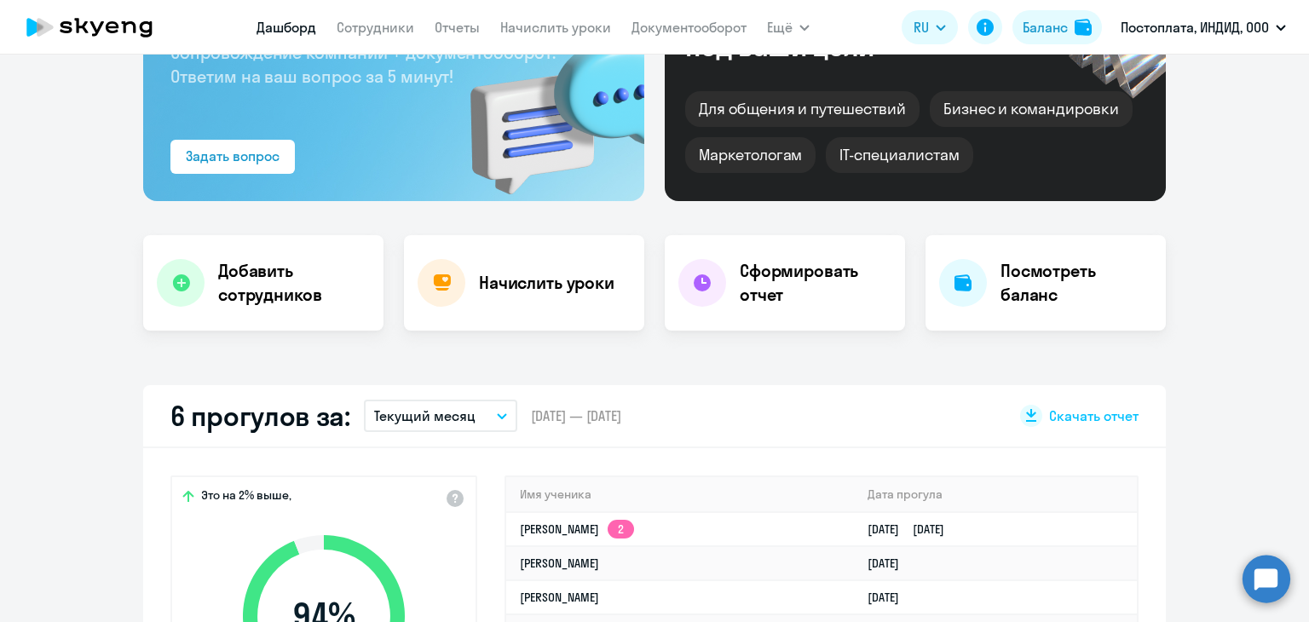
click at [498, 414] on icon "button" at bounding box center [502, 416] width 9 height 4
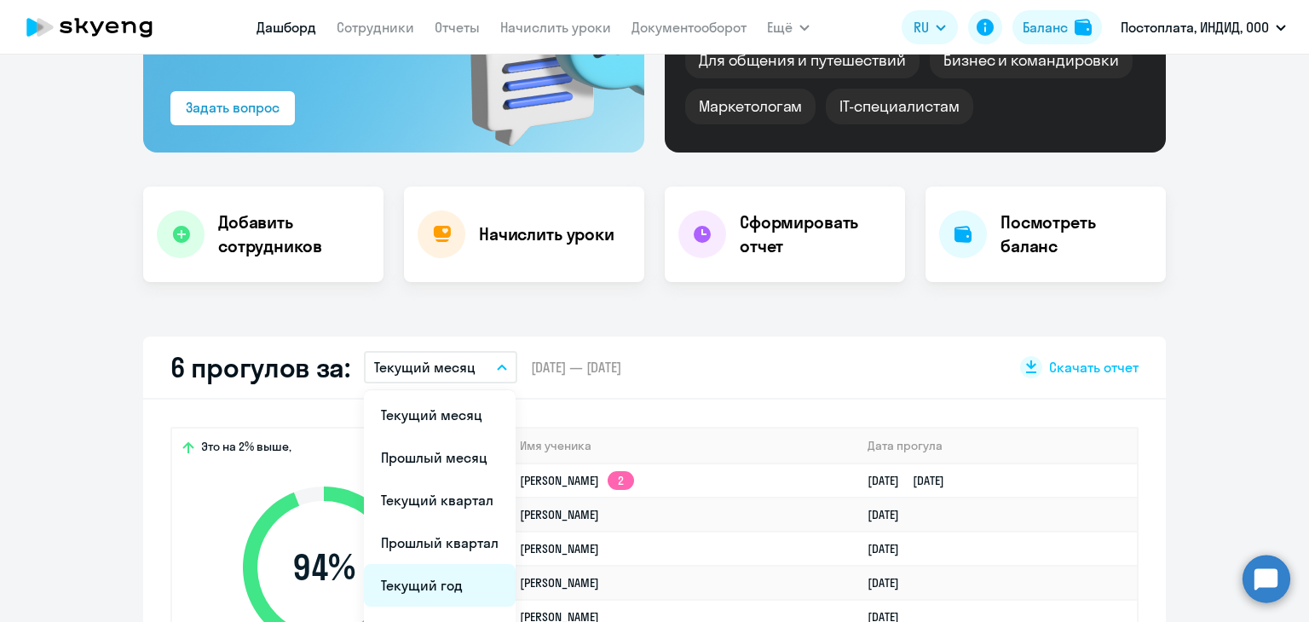
scroll to position [256, 0]
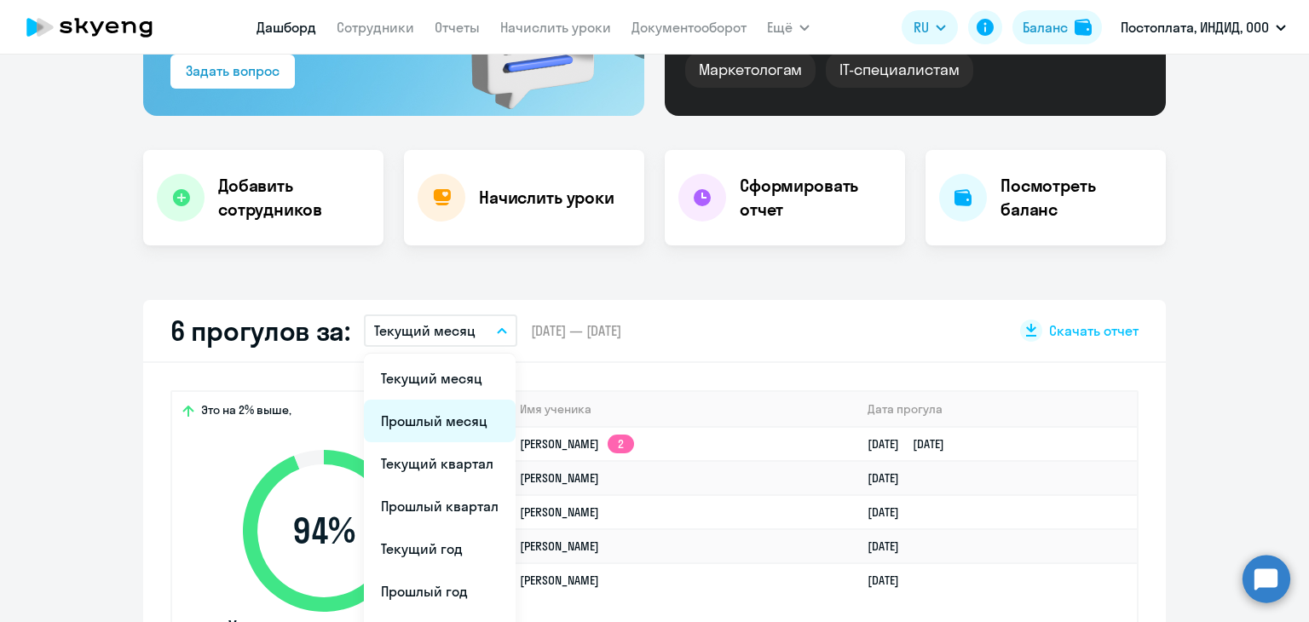
click at [451, 422] on li "Прошлый месяц" at bounding box center [440, 421] width 152 height 43
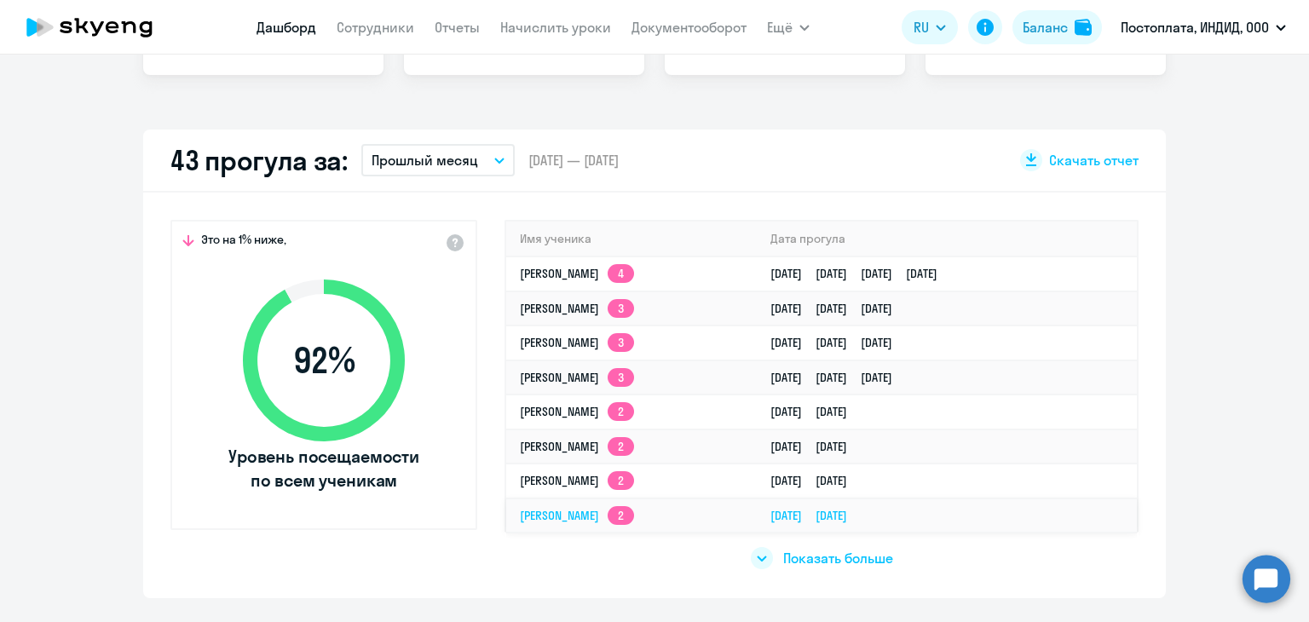
scroll to position [511, 0]
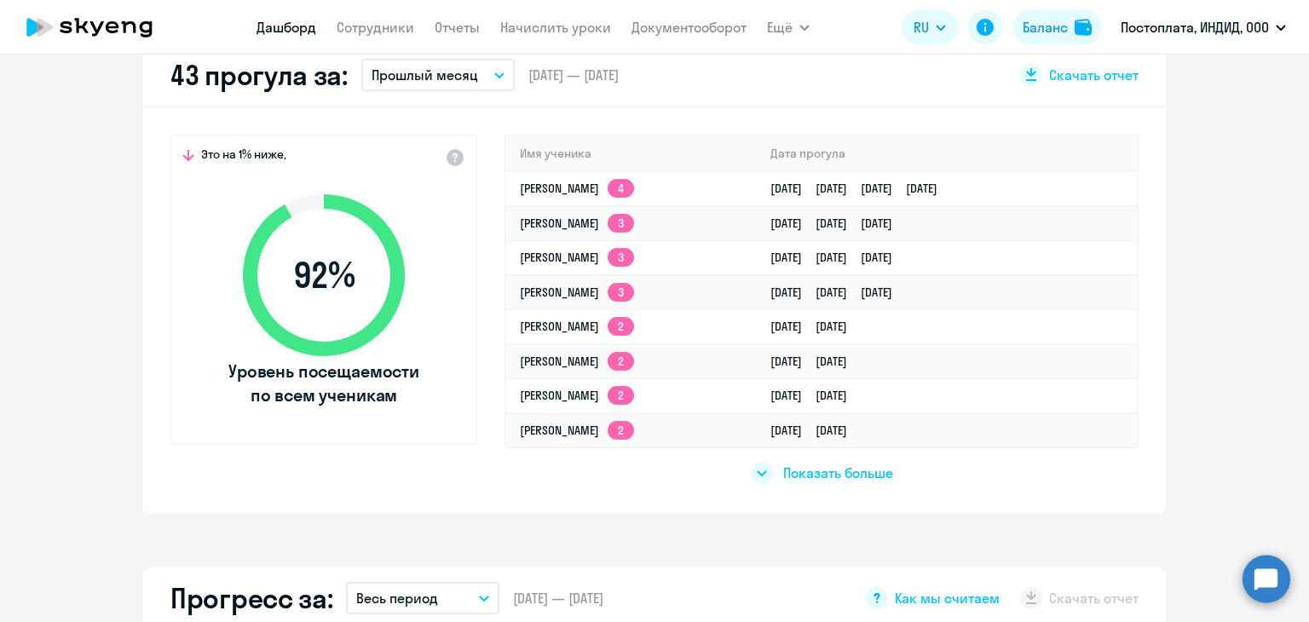
select select "30"
click at [852, 472] on span "Показать больше" at bounding box center [838, 473] width 110 height 19
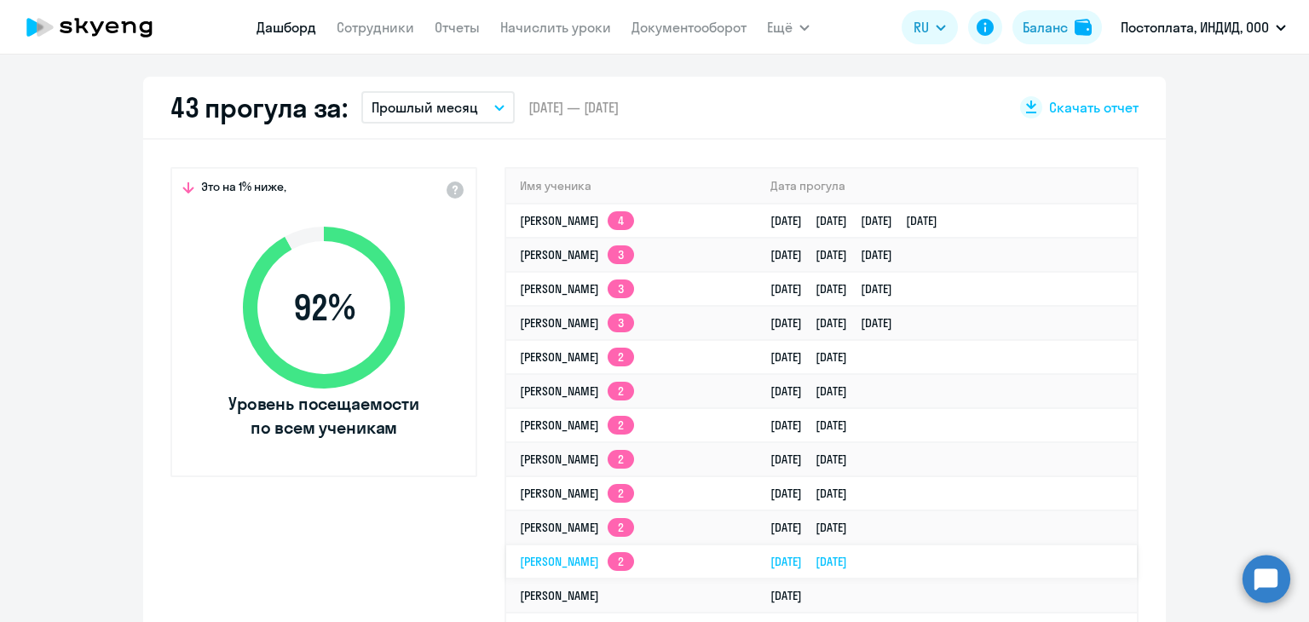
scroll to position [426, 0]
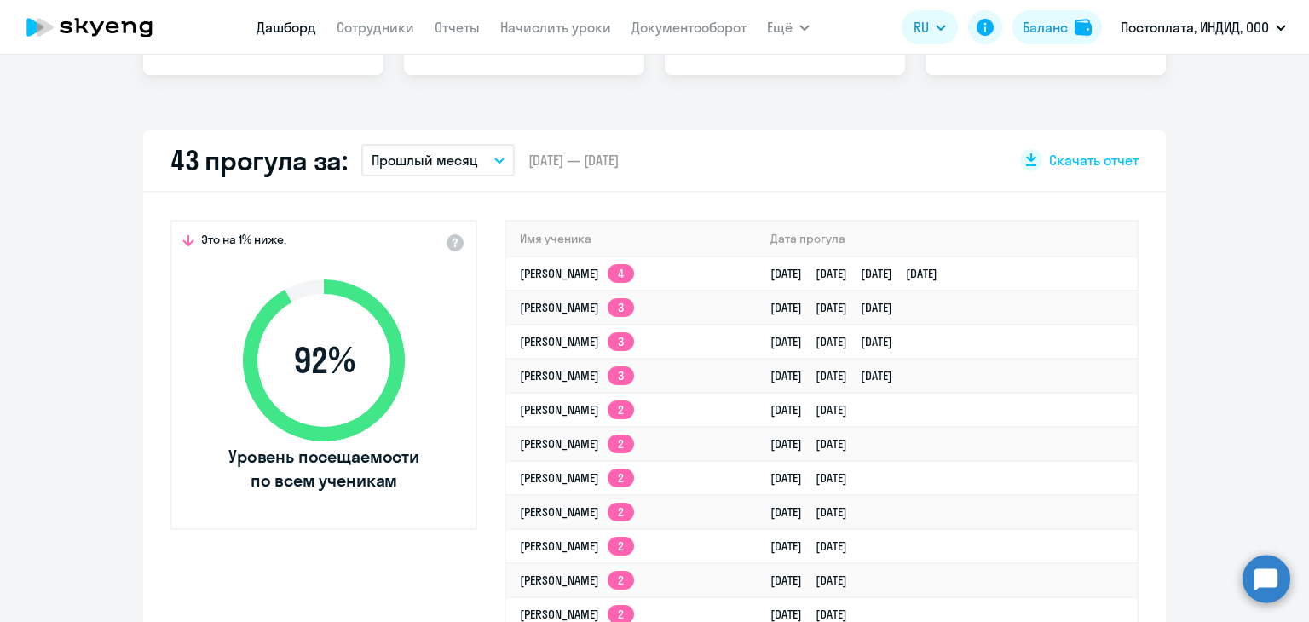
click at [485, 164] on button "Прошлый месяц" at bounding box center [437, 160] width 153 height 32
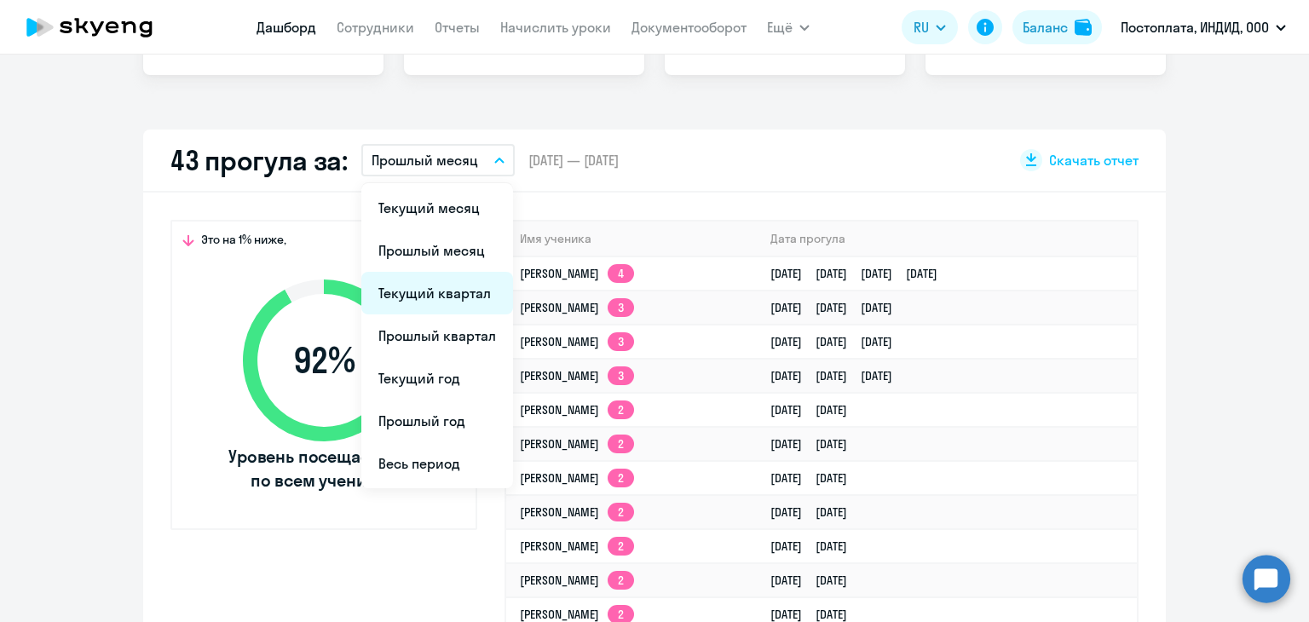
click at [453, 297] on li "Текущий квартал" at bounding box center [437, 293] width 152 height 43
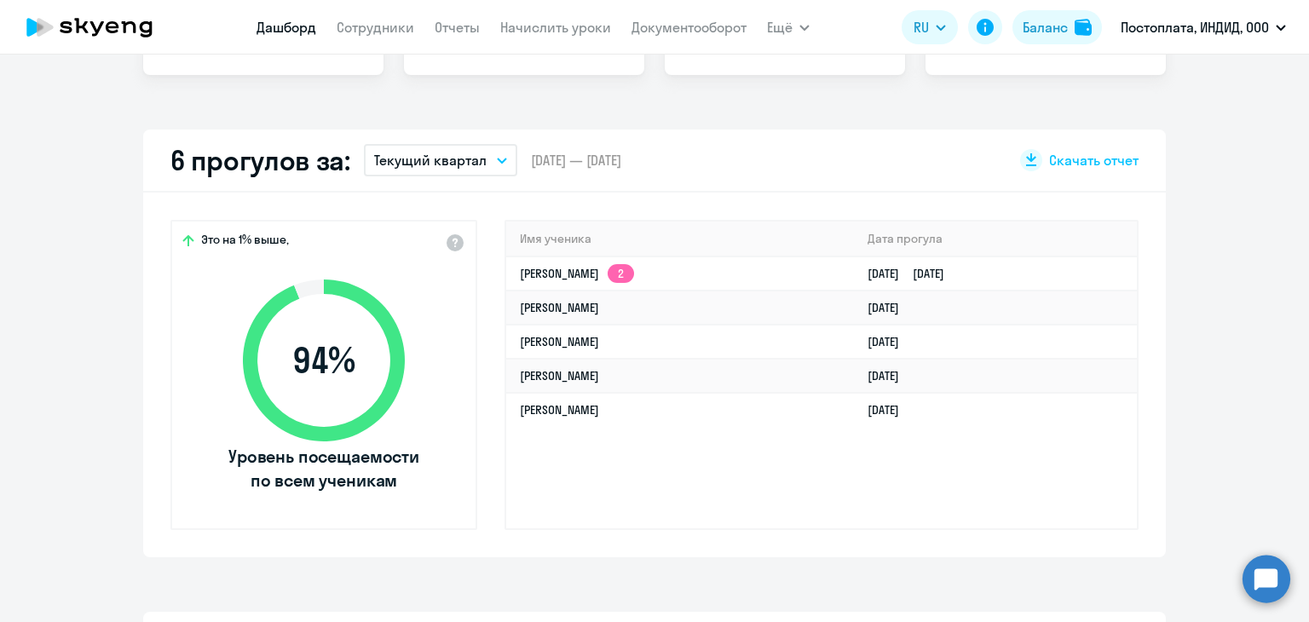
click at [484, 164] on button "Текущий квартал" at bounding box center [440, 160] width 153 height 32
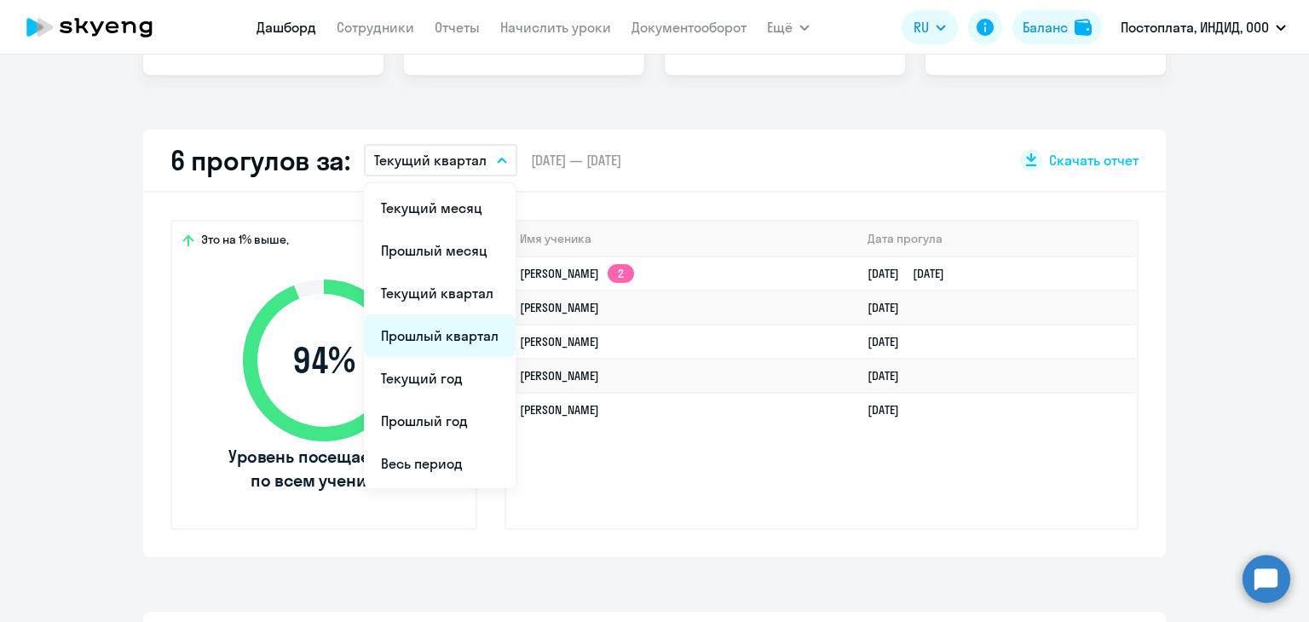
click at [444, 336] on li "Прошлый квартал" at bounding box center [440, 336] width 152 height 43
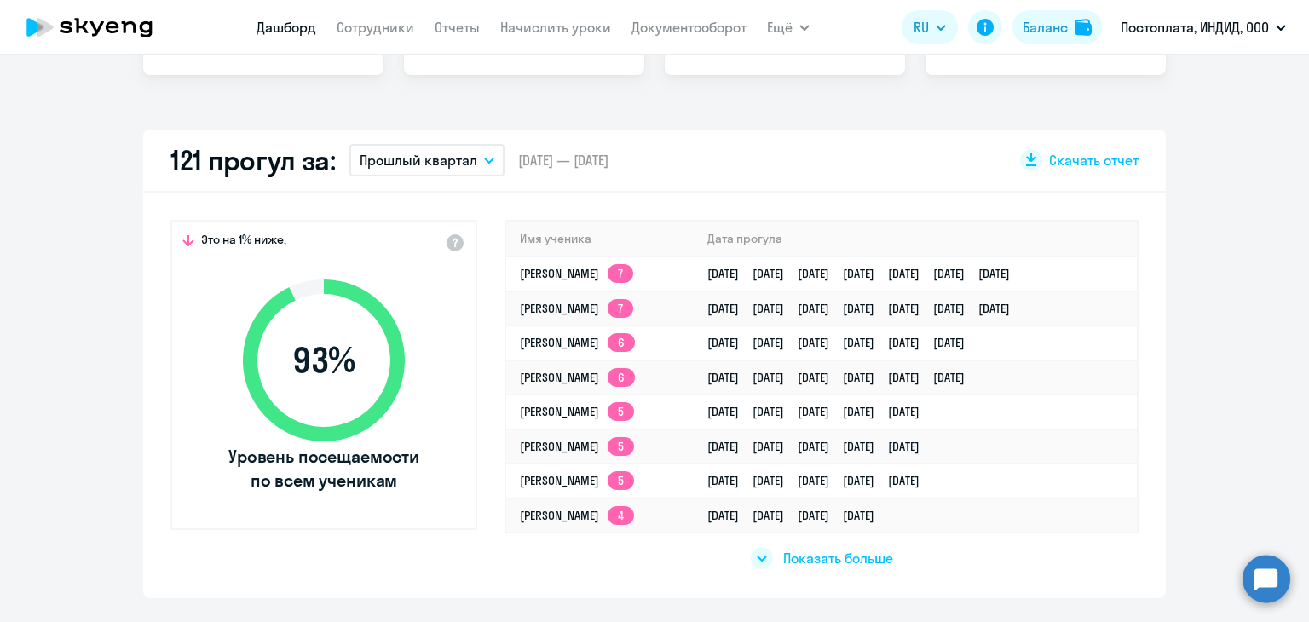
click at [774, 562] on div "Показать больше" at bounding box center [822, 558] width 142 height 22
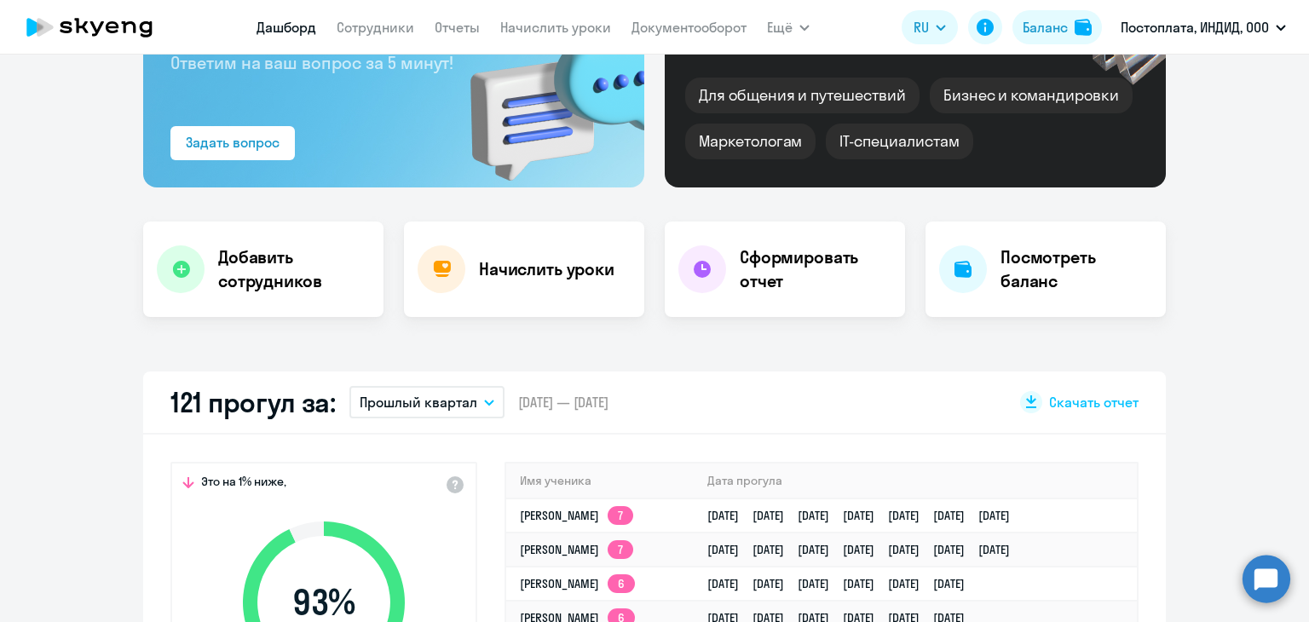
scroll to position [170, 0]
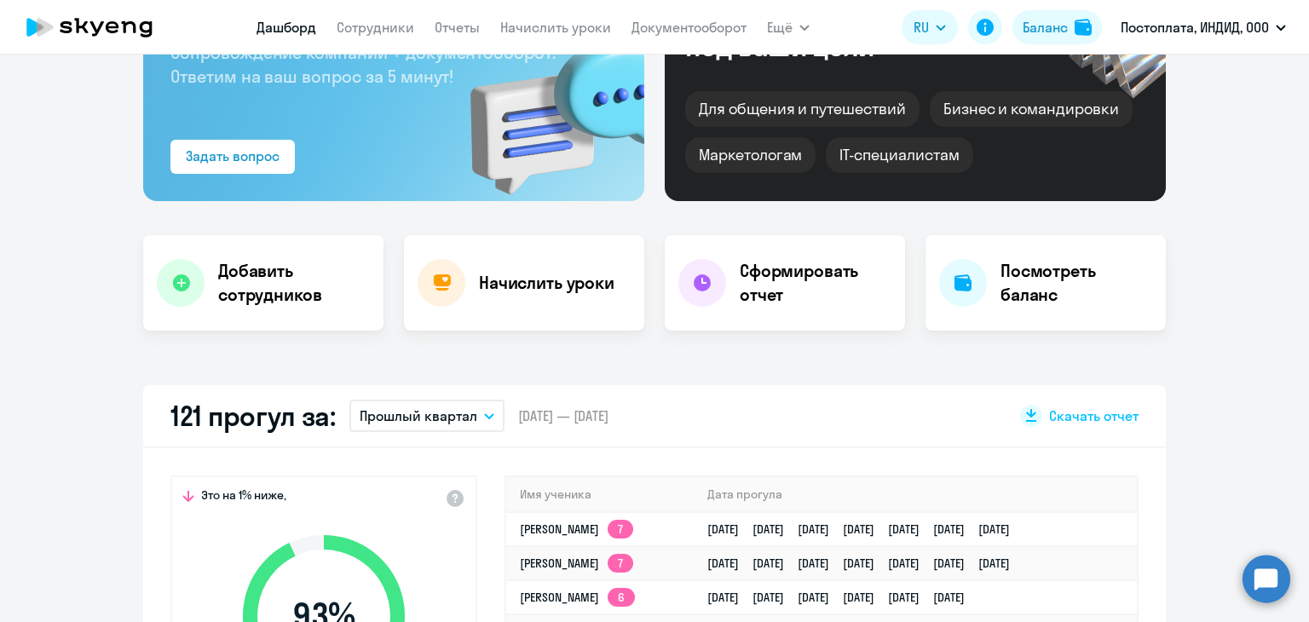
click at [477, 409] on button "Прошлый квартал" at bounding box center [426, 416] width 155 height 32
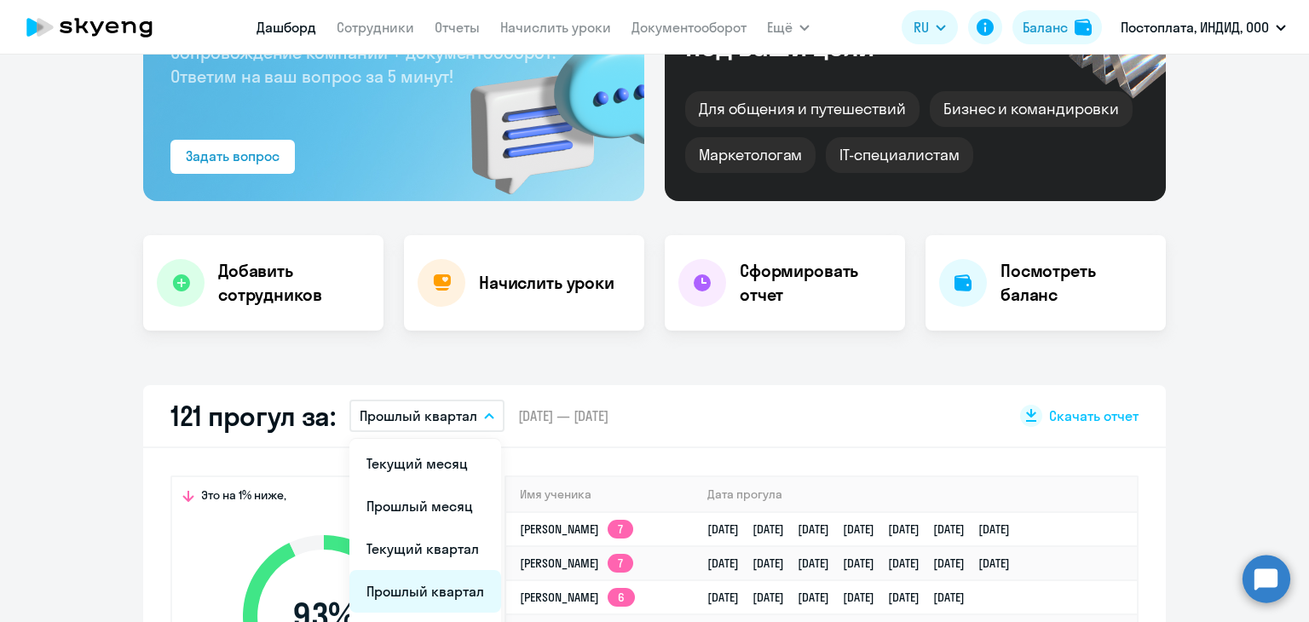
scroll to position [256, 0]
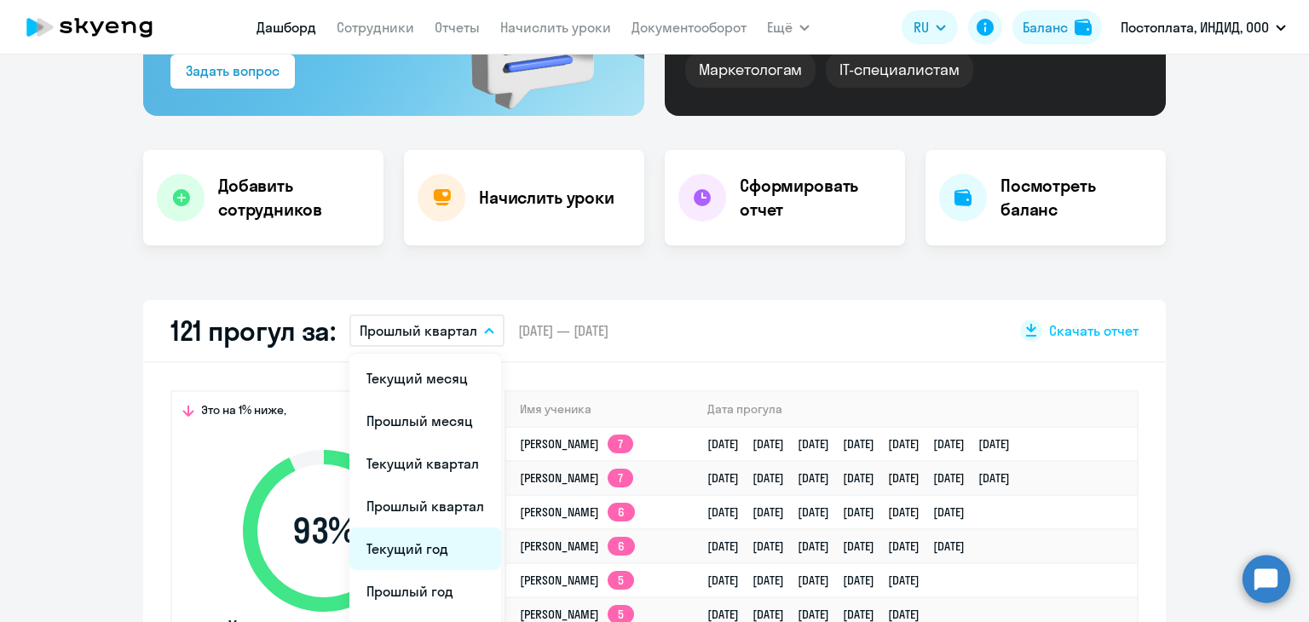
click at [435, 556] on li "Текущий год" at bounding box center [425, 549] width 152 height 43
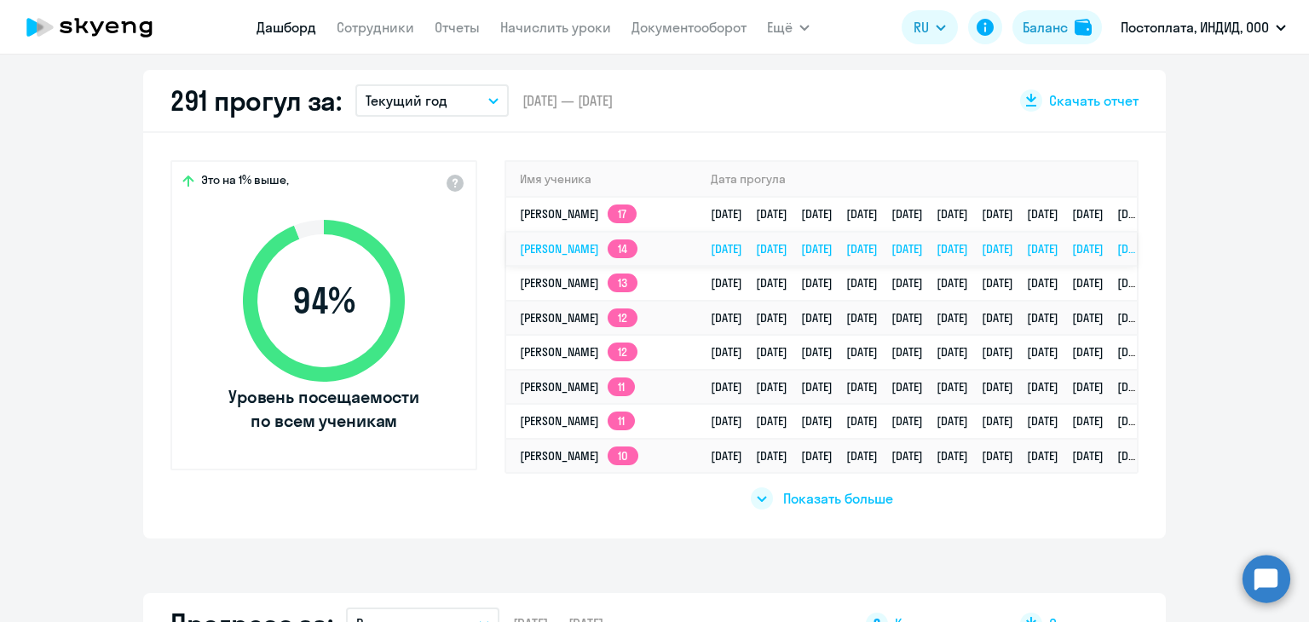
scroll to position [511, 0]
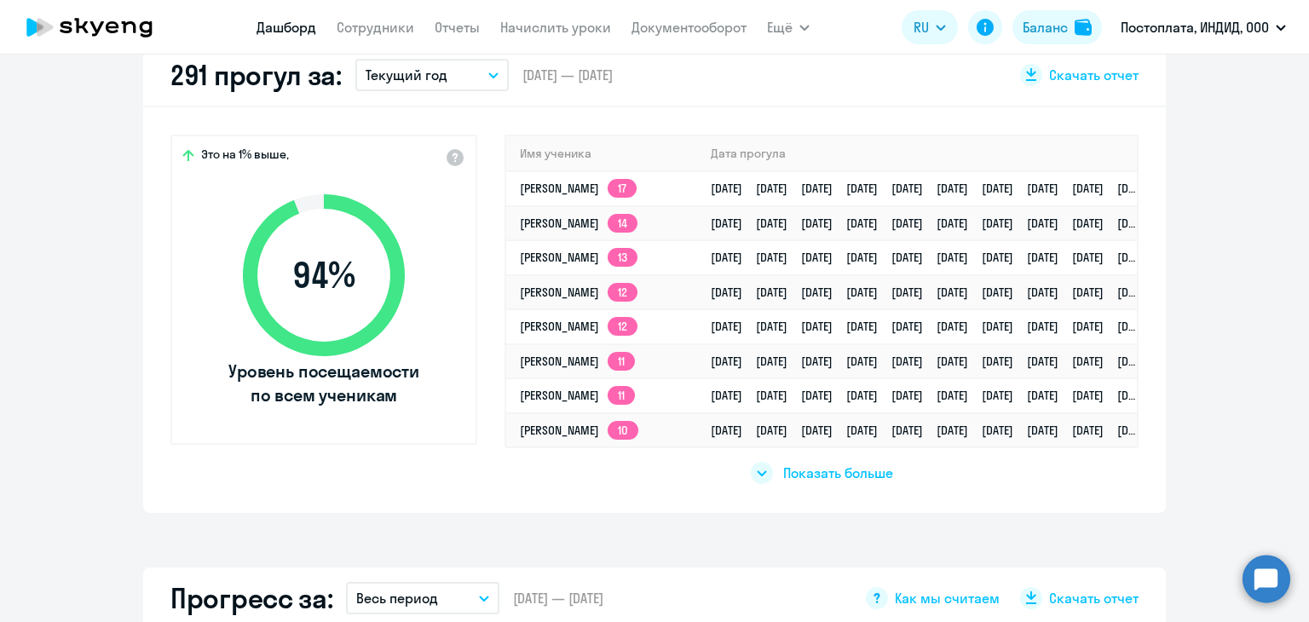
click at [807, 469] on span "Показать больше" at bounding box center [838, 473] width 110 height 19
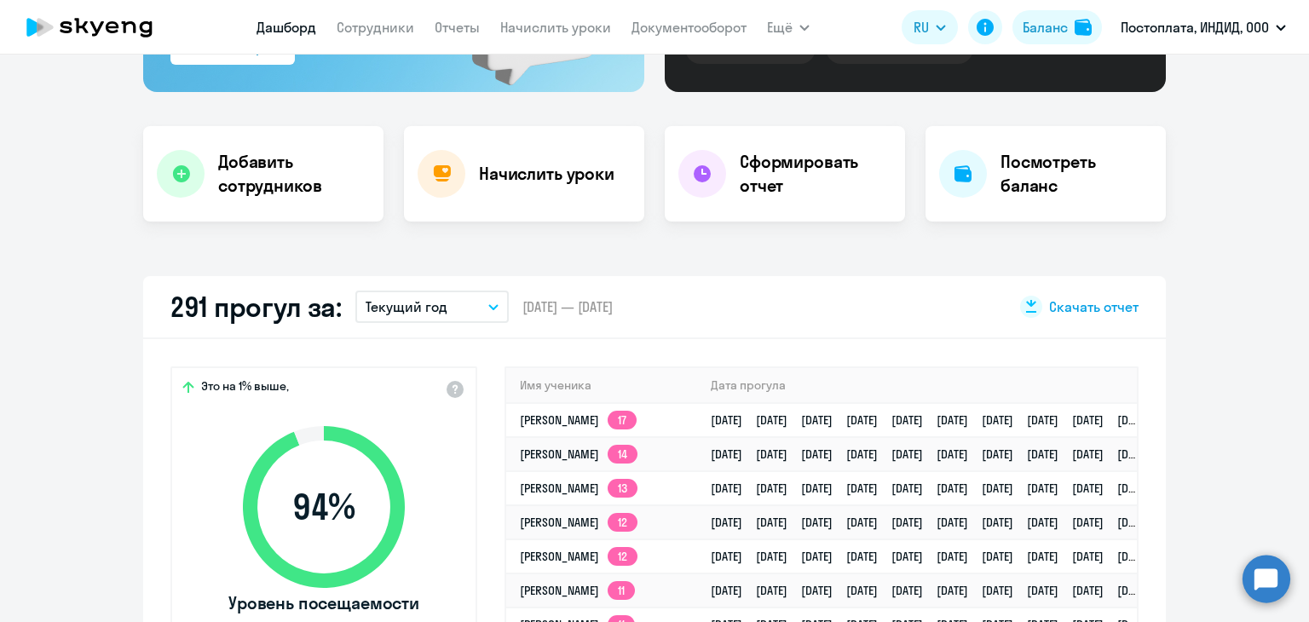
scroll to position [341, 0]
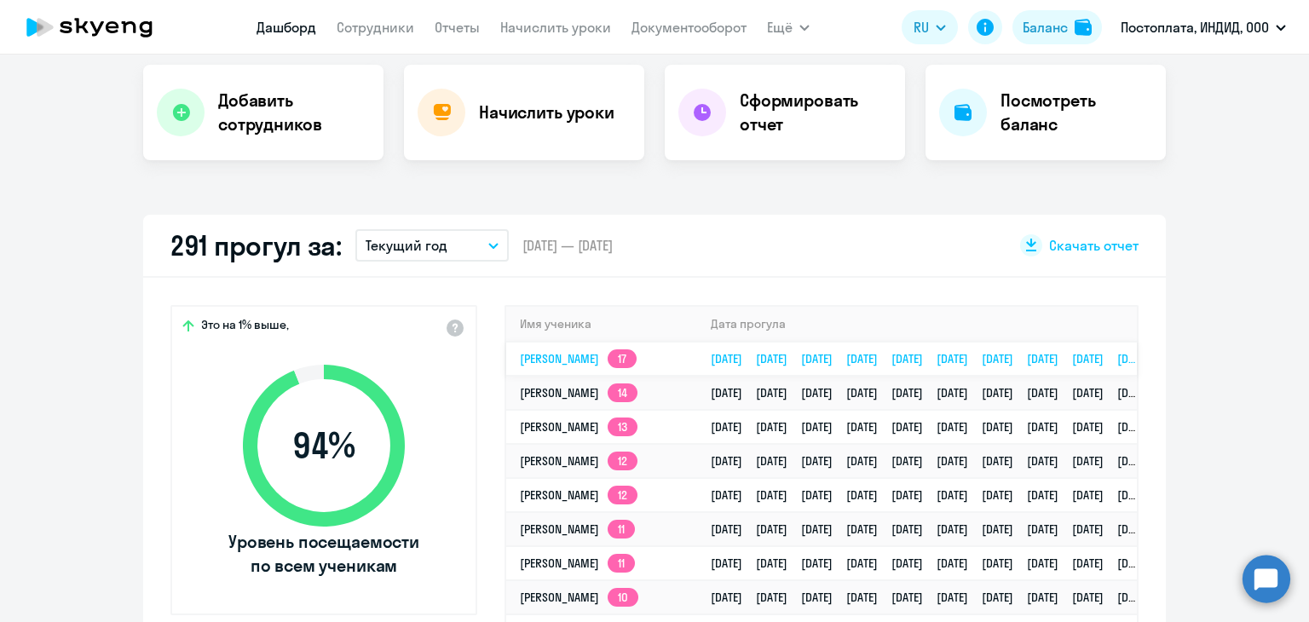
click at [637, 361] on app-skyeng-badge "17" at bounding box center [622, 358] width 29 height 19
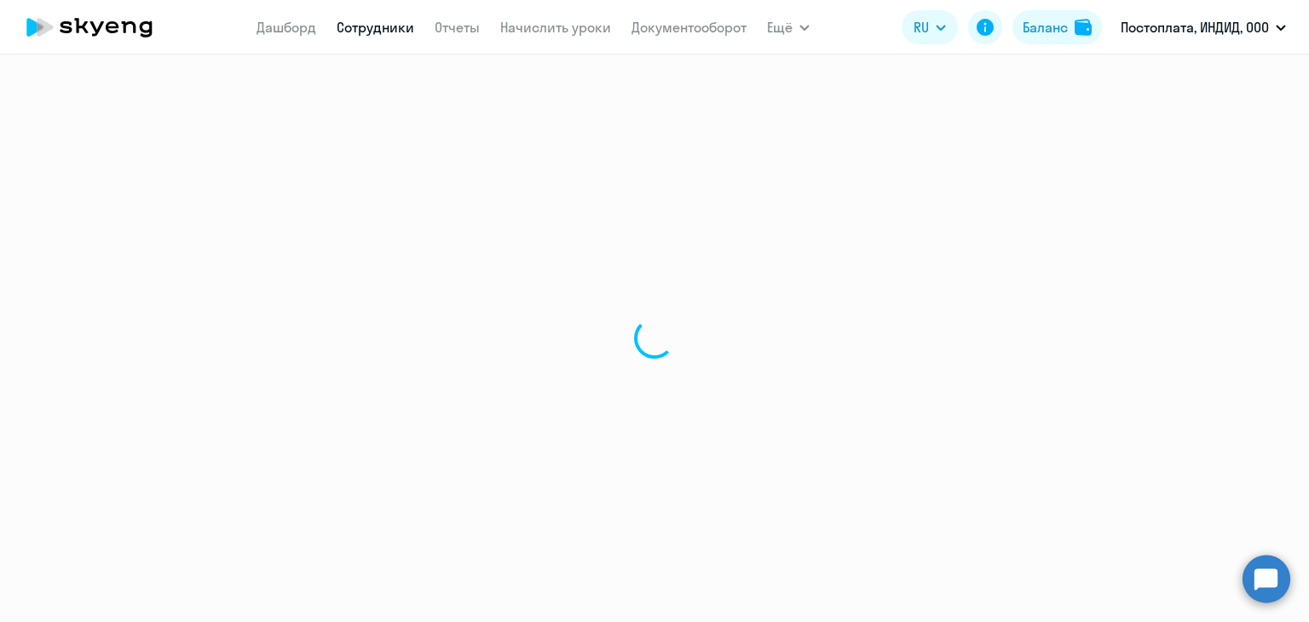
select select "english"
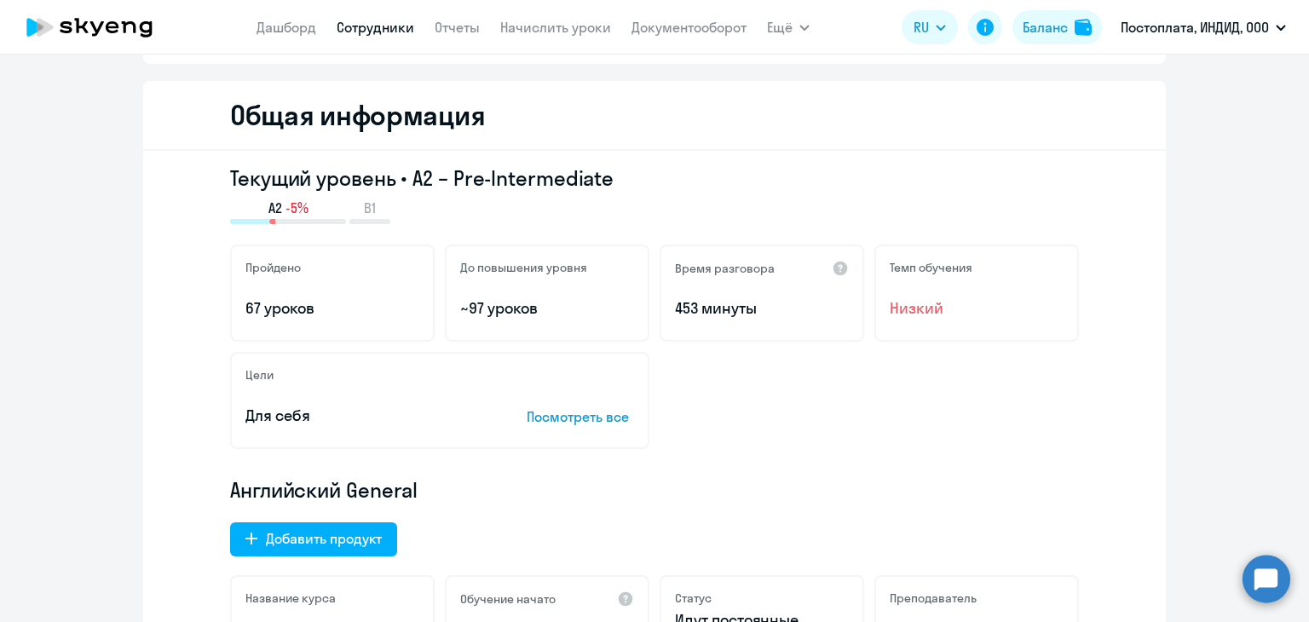
scroll to position [85, 0]
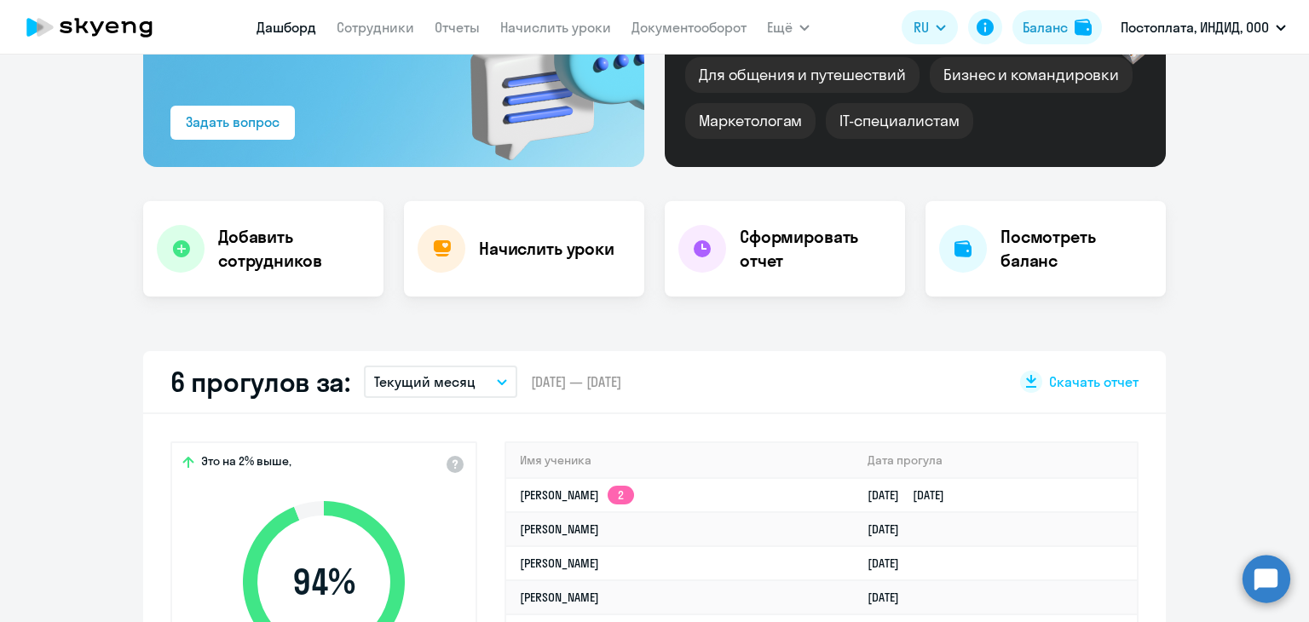
scroll to position [375, 0]
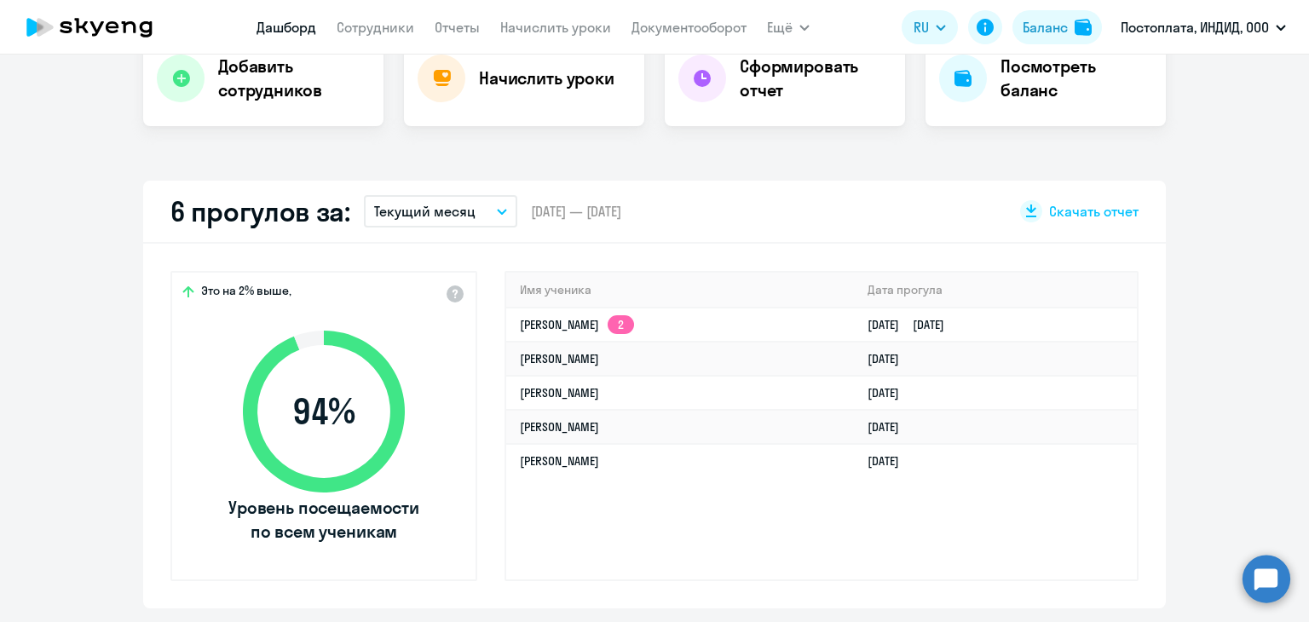
click at [484, 221] on button "Текущий месяц" at bounding box center [440, 211] width 153 height 32
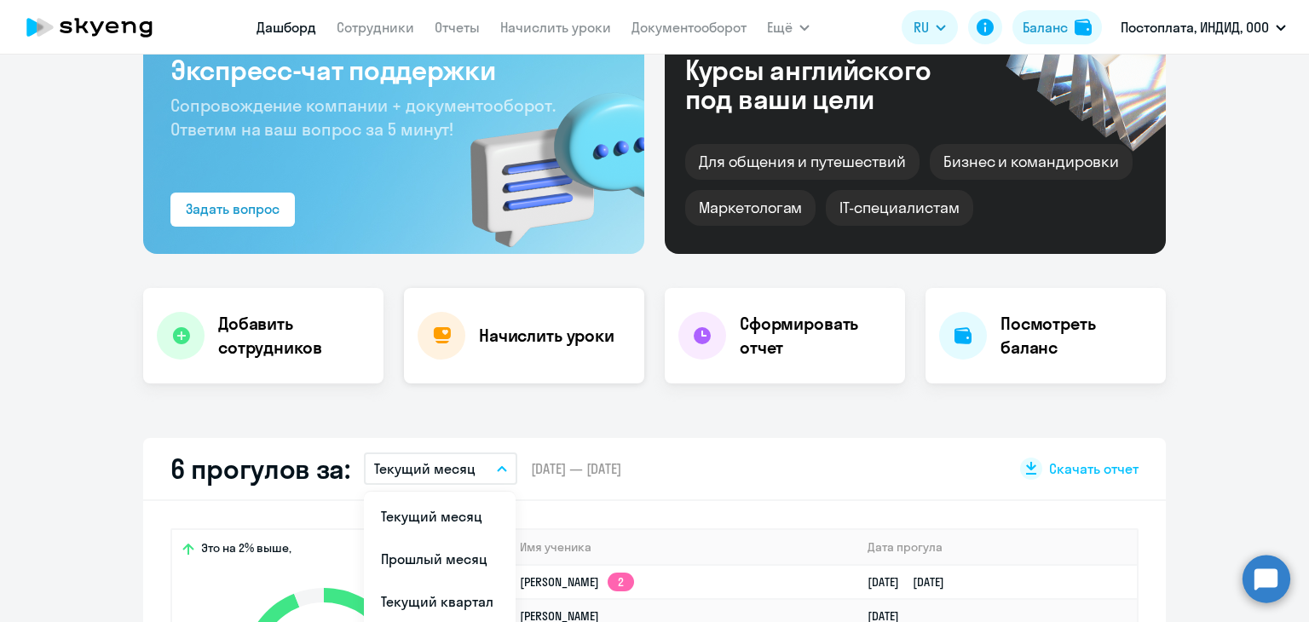
scroll to position [256, 0]
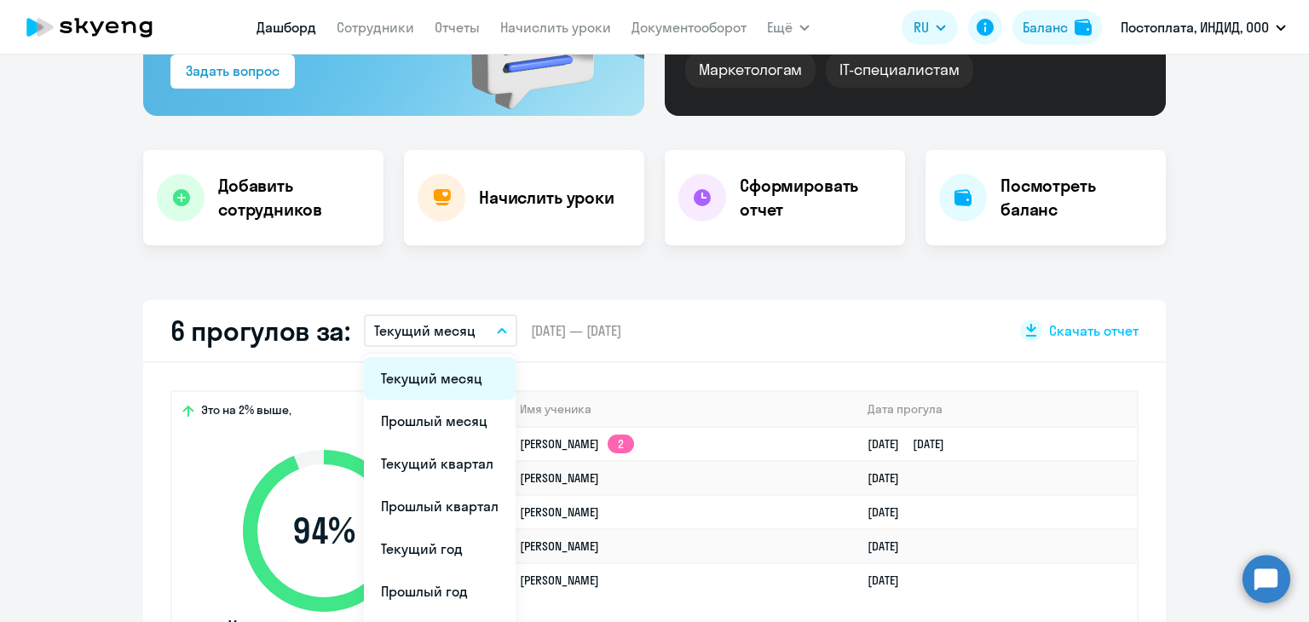
click at [457, 378] on li "Текущий месяц" at bounding box center [440, 378] width 152 height 43
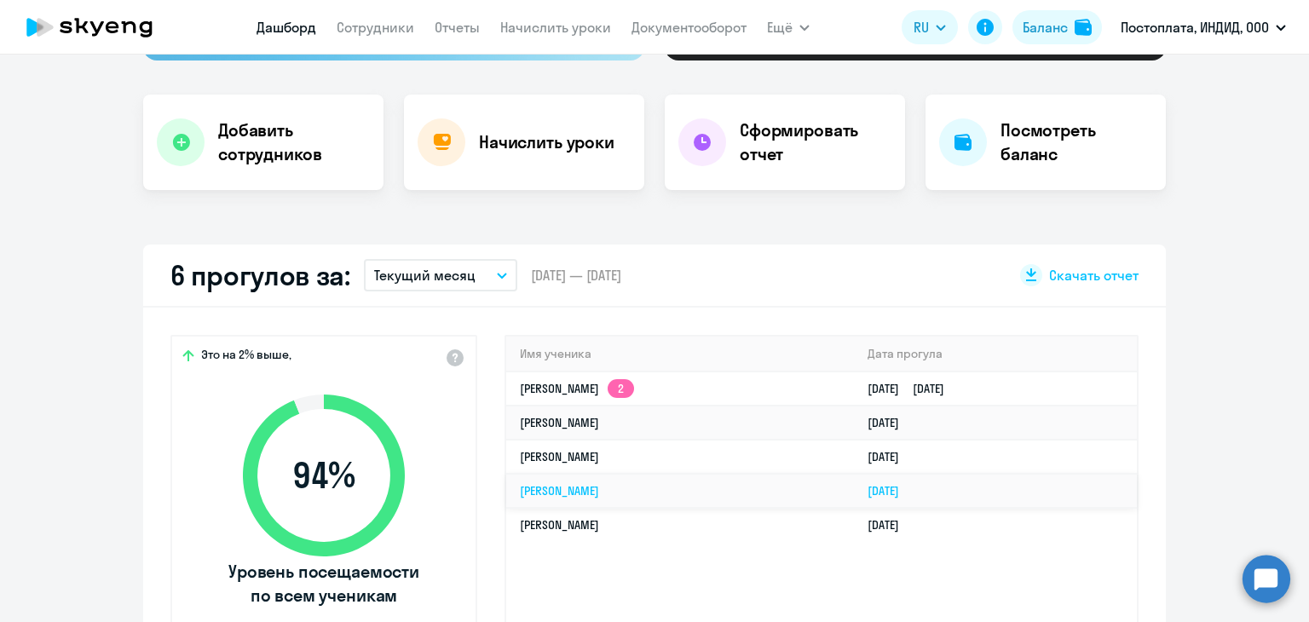
scroll to position [341, 0]
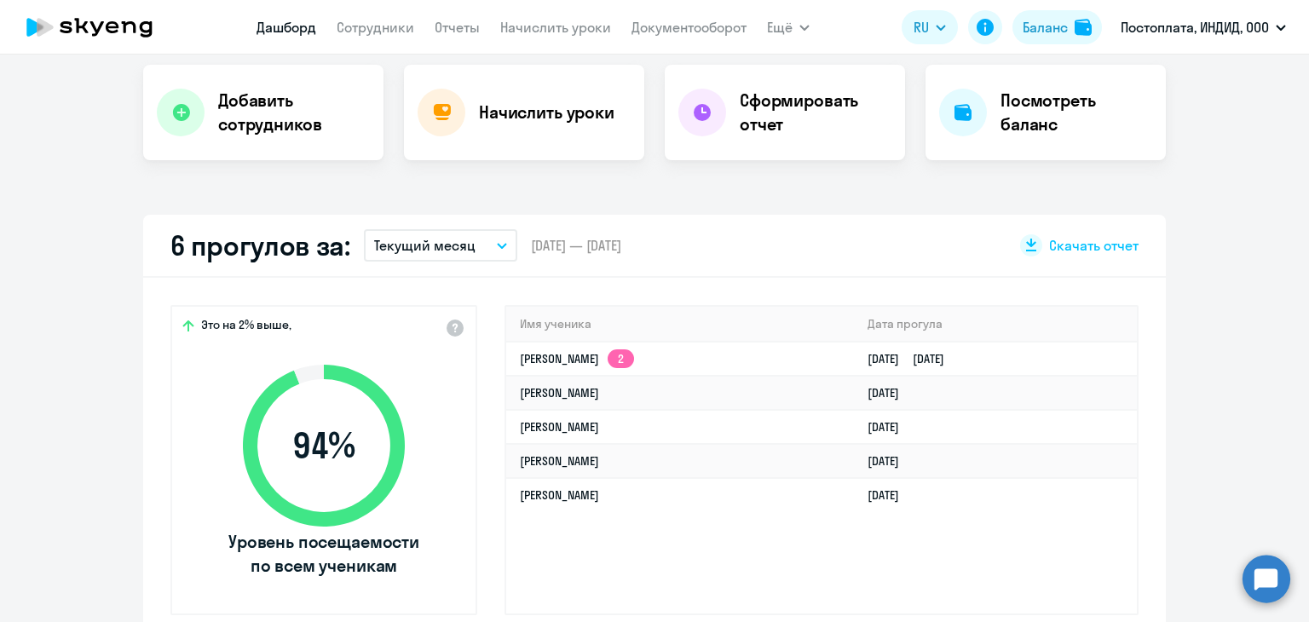
select select "30"
click at [488, 244] on button "Текущий месяц" at bounding box center [440, 245] width 153 height 32
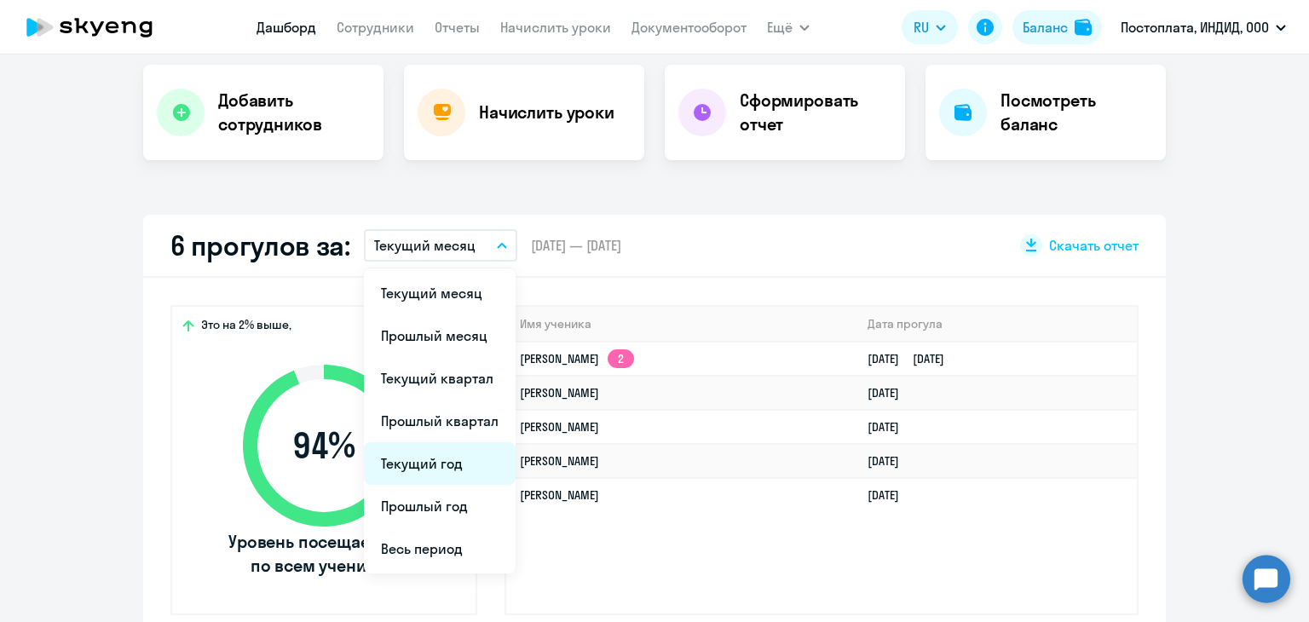
click at [450, 465] on li "Текущий год" at bounding box center [440, 463] width 152 height 43
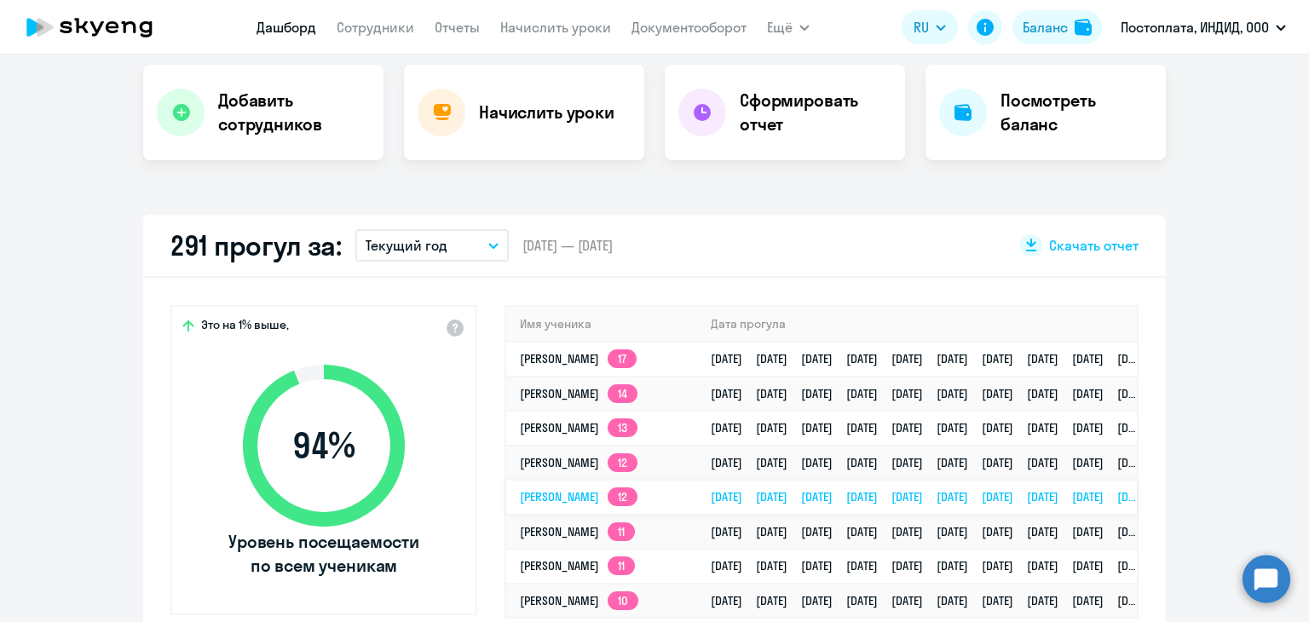
scroll to position [511, 0]
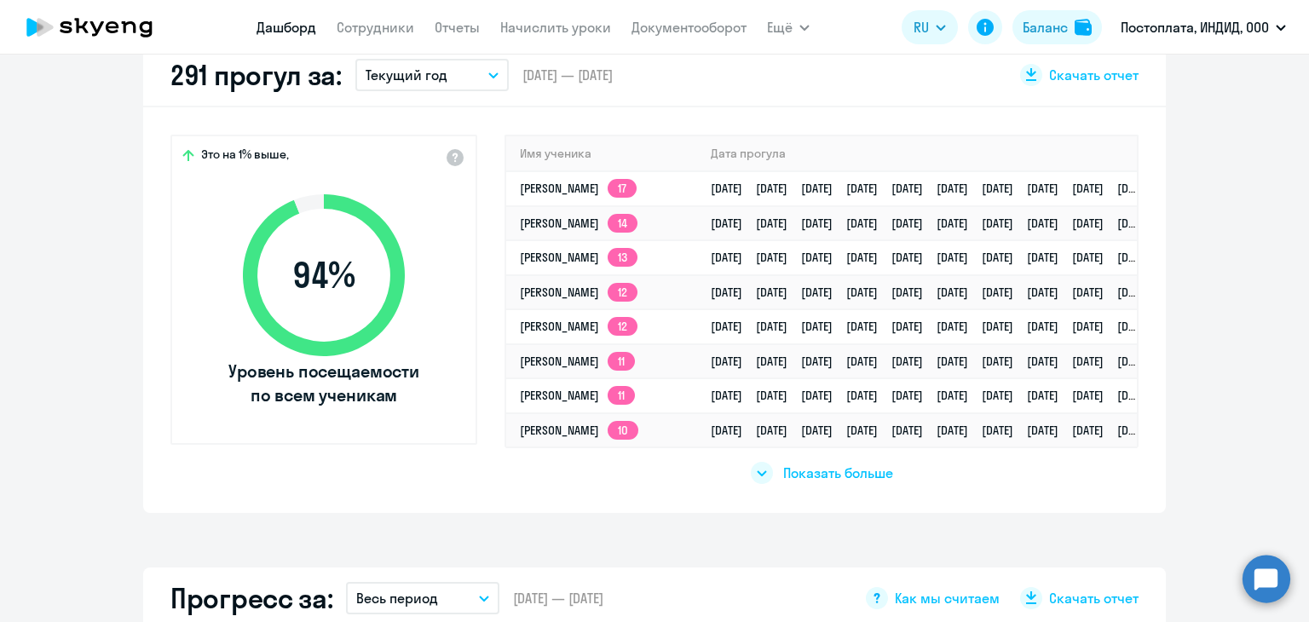
click at [811, 469] on span "Показать больше" at bounding box center [838, 473] width 110 height 19
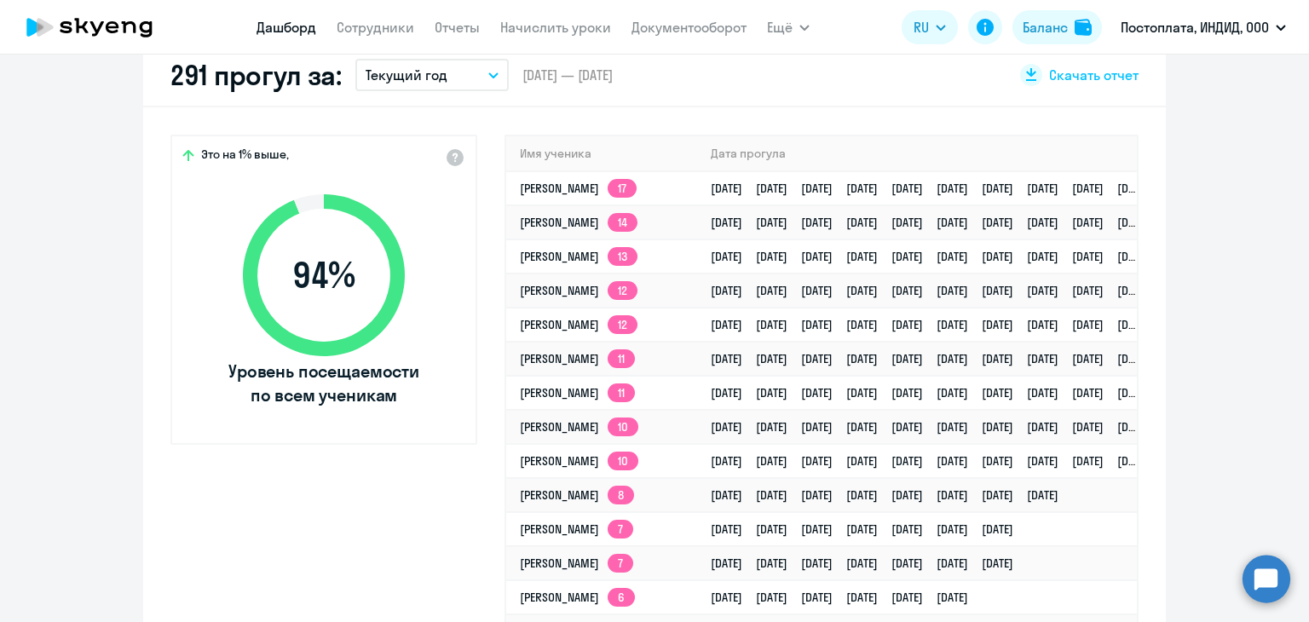
click at [113, 29] on icon at bounding box center [89, 27] width 150 height 43
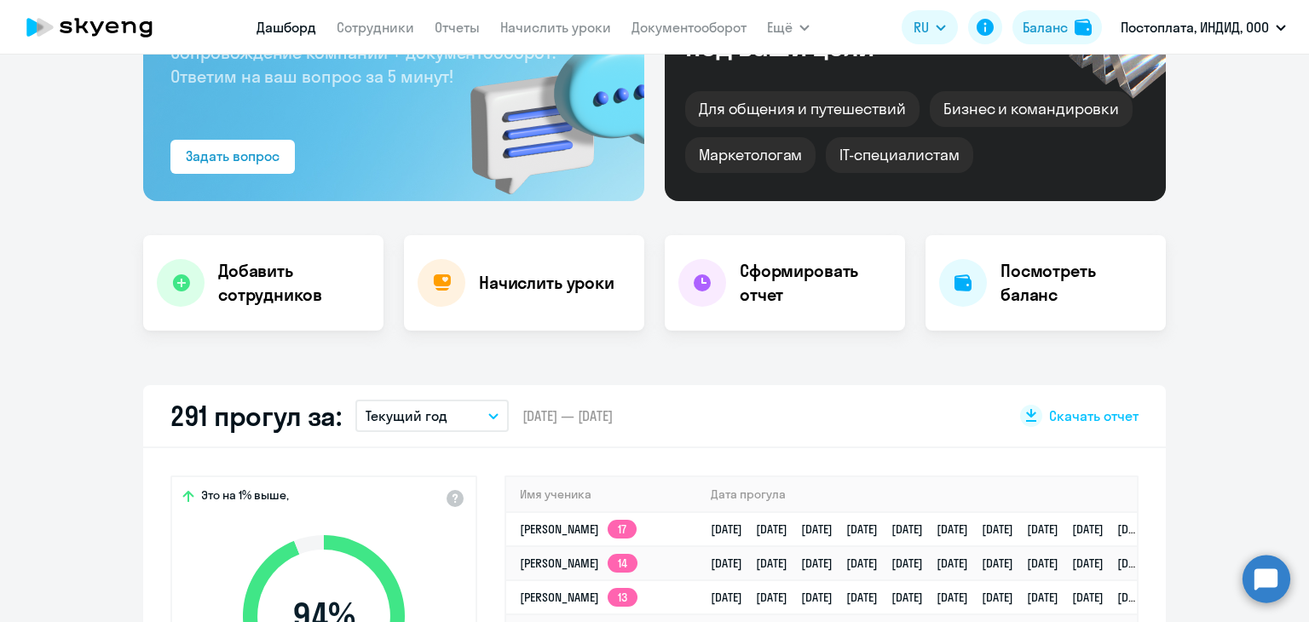
scroll to position [0, 0]
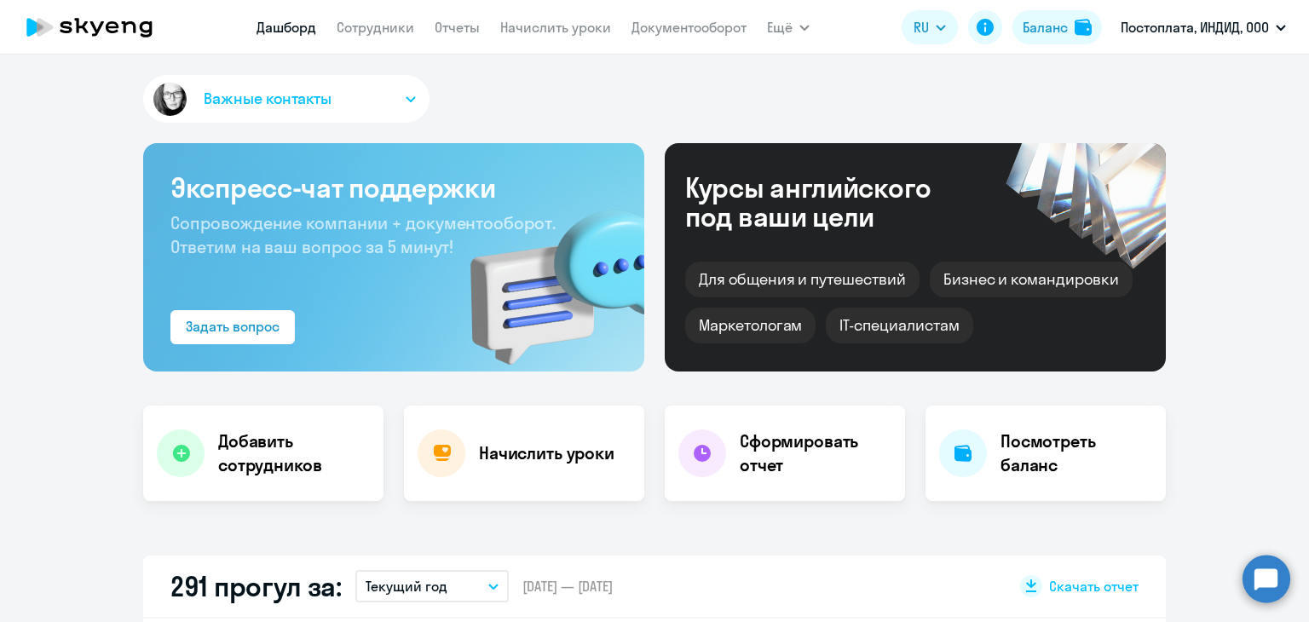
click at [326, 108] on button "Важные контакты" at bounding box center [286, 99] width 286 height 48
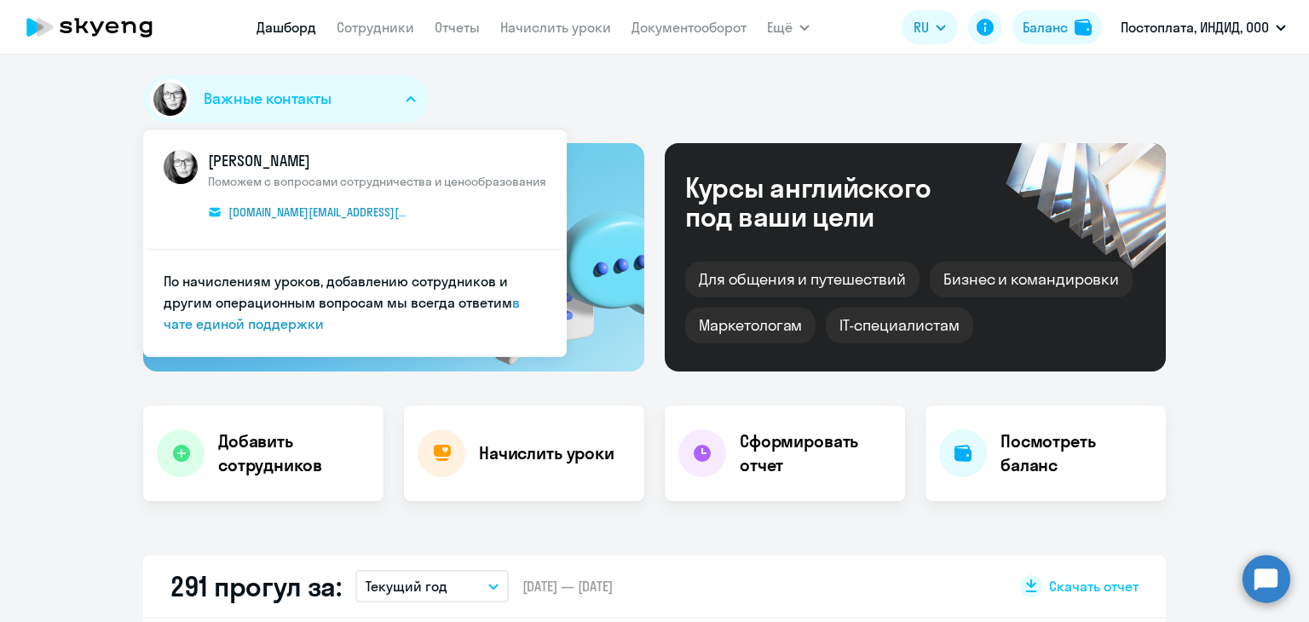
click at [325, 108] on button "Важные контакты" at bounding box center [286, 99] width 286 height 48
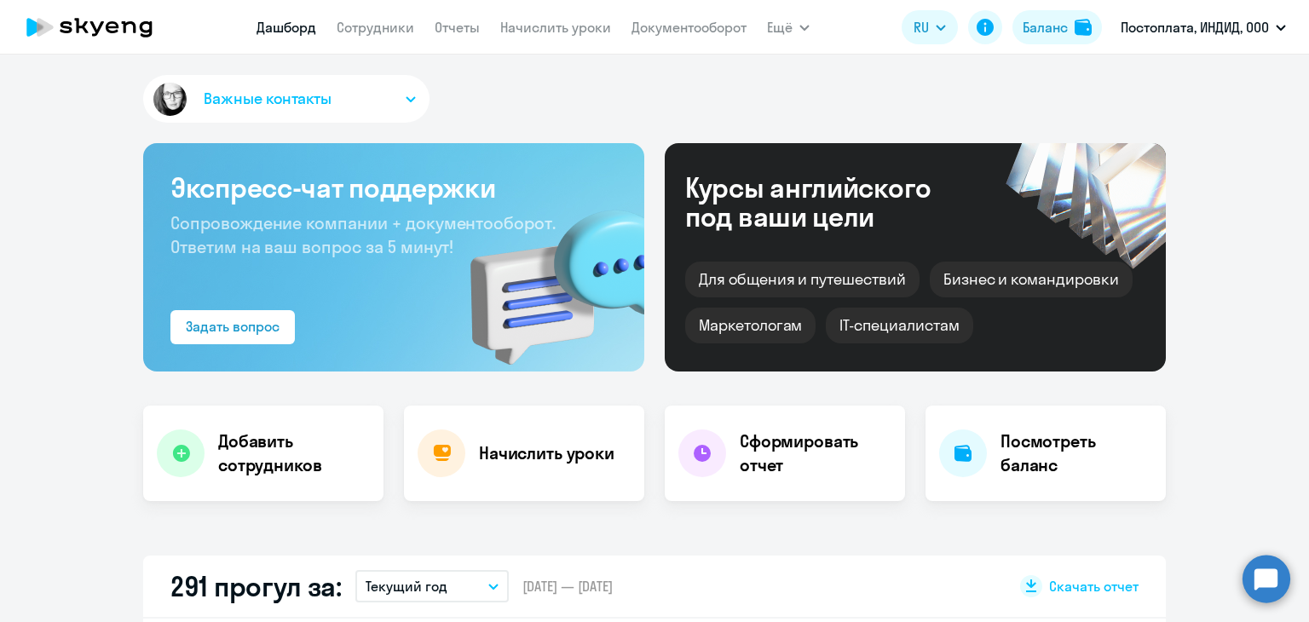
click at [904, 321] on div "IT-специалистам" at bounding box center [899, 326] width 147 height 36
click at [903, 322] on div "IT-специалистам" at bounding box center [899, 326] width 147 height 36
click at [989, 270] on div "Бизнес и командировки" at bounding box center [1031, 280] width 203 height 36
click at [781, 327] on div "Маркетологам" at bounding box center [750, 326] width 130 height 36
click at [815, 280] on div "Для общения и путешествий" at bounding box center [802, 280] width 234 height 36
